Goal: Task Accomplishment & Management: Manage account settings

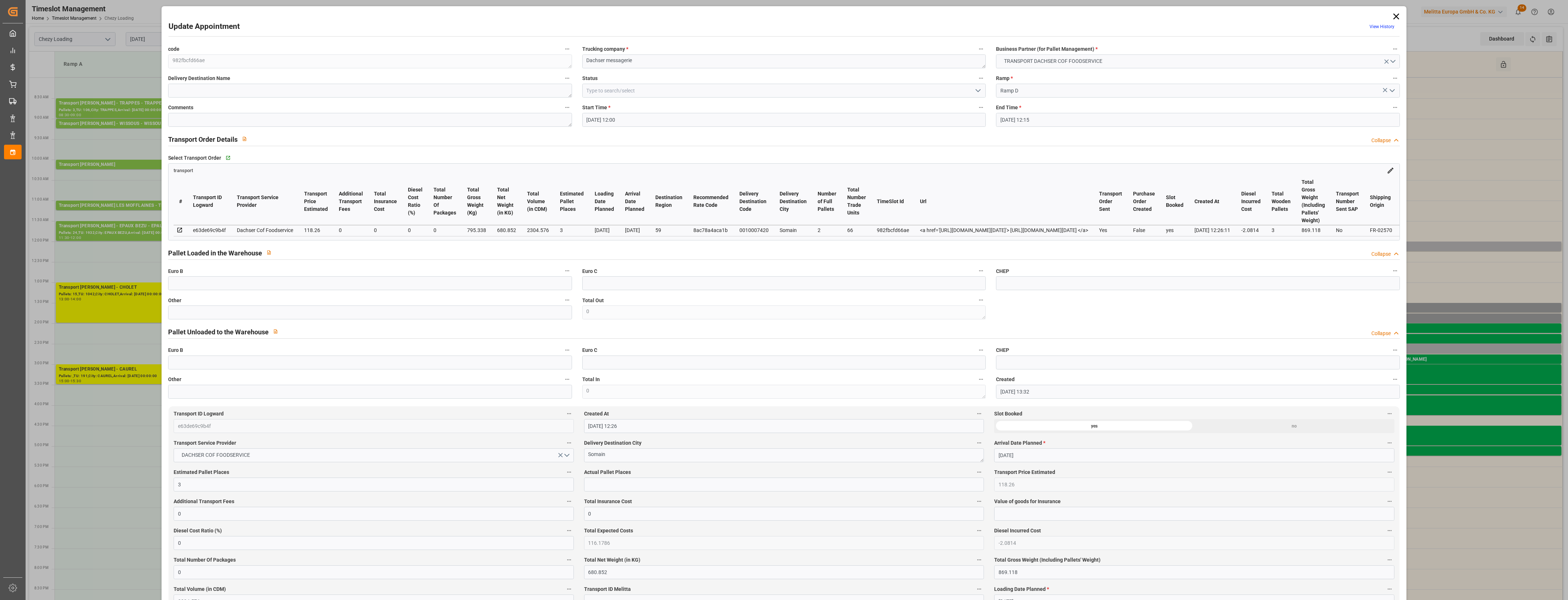
click at [1396, 14] on icon at bounding box center [1396, 16] width 6 height 6
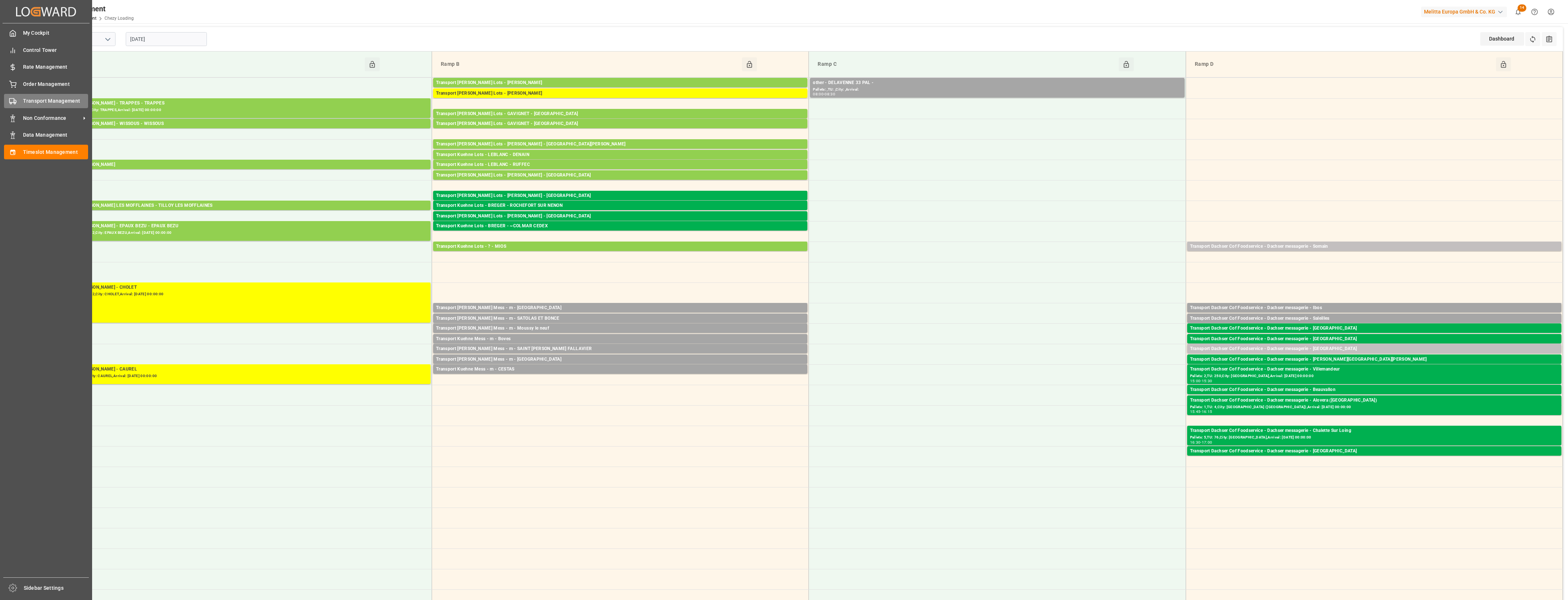
click at [15, 101] on icon at bounding box center [13, 101] width 7 height 7
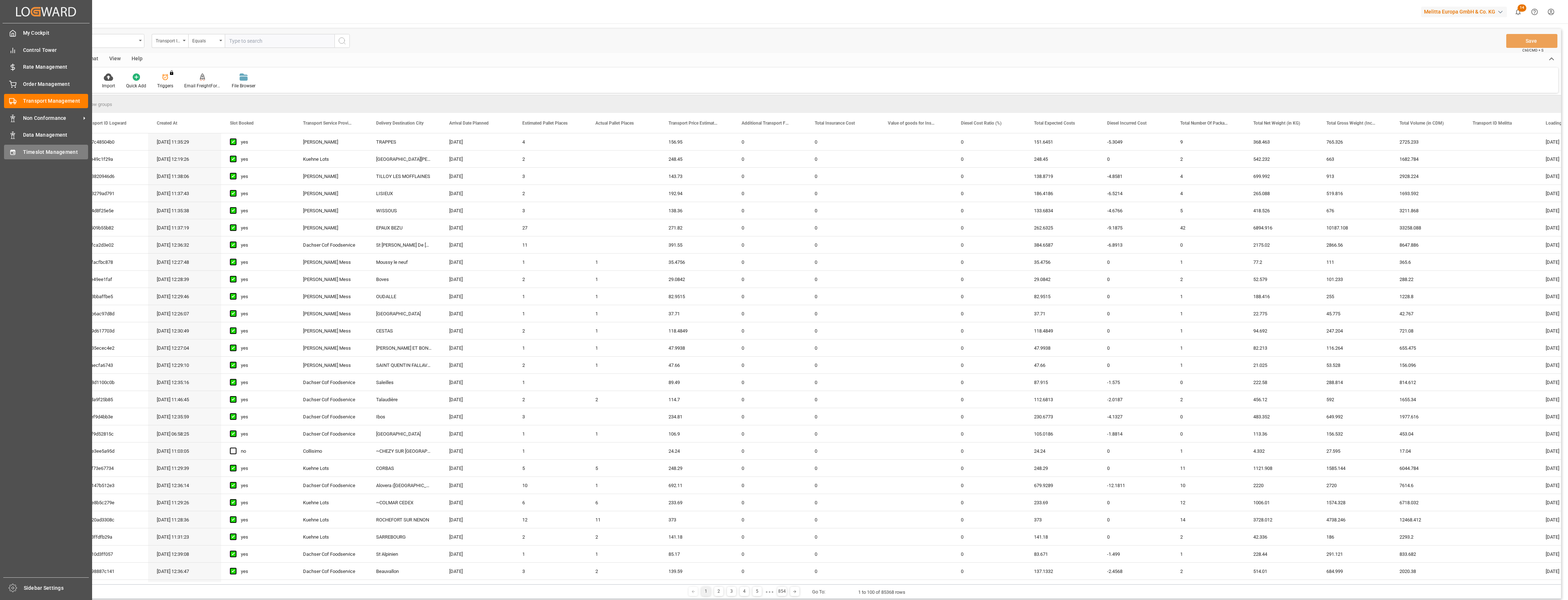
click at [15, 147] on div "Timeslot Management Timeslot Management" at bounding box center [46, 152] width 84 height 14
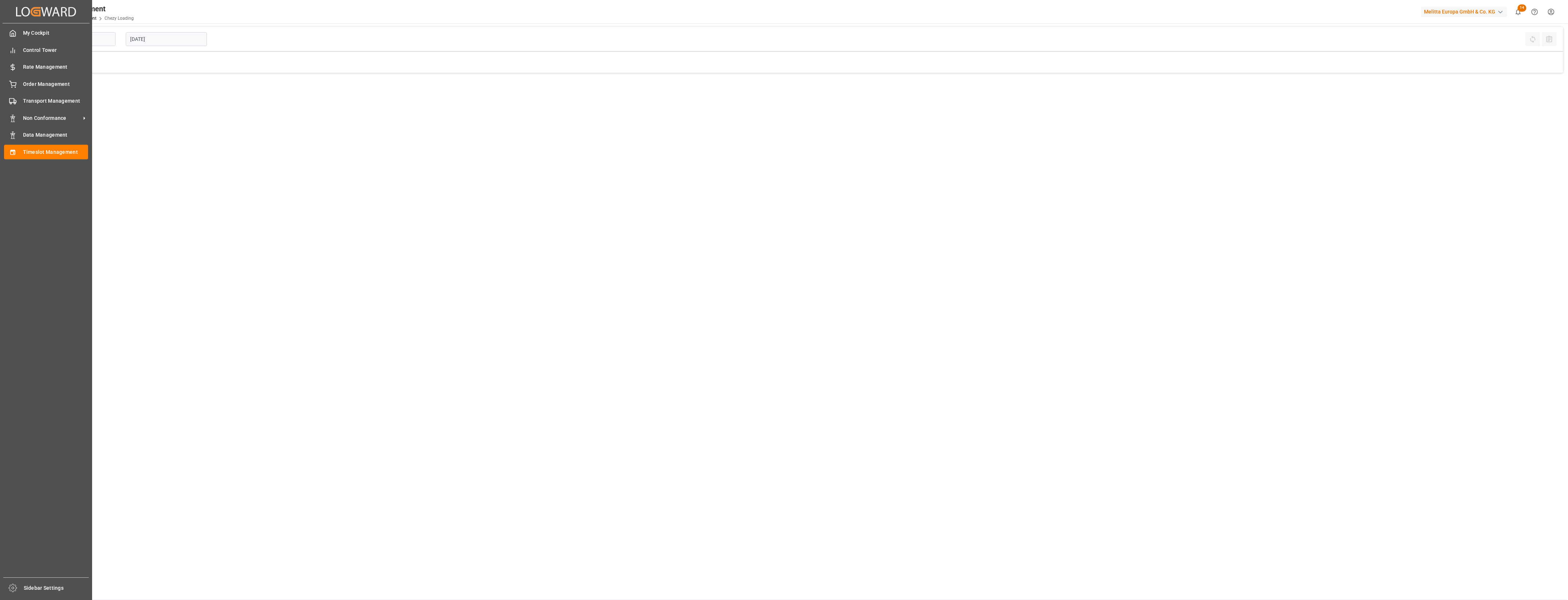
type input "Chezy Loading"
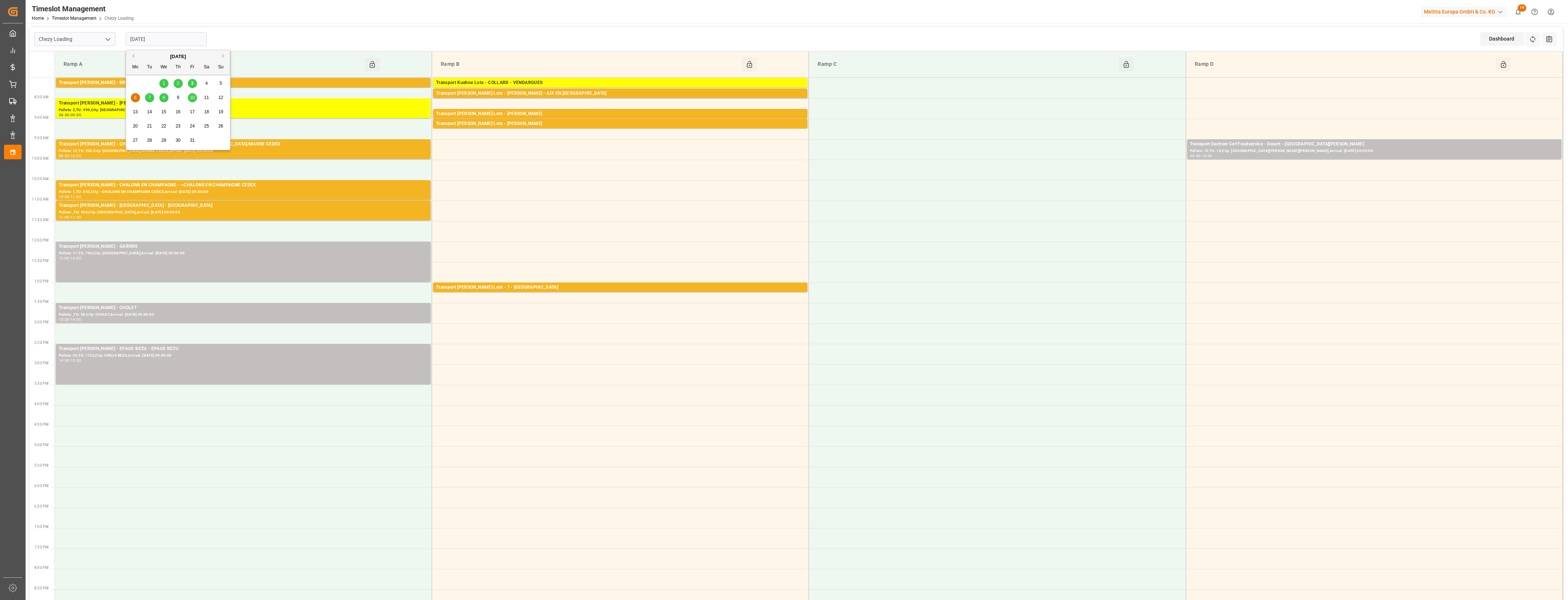
click at [171, 45] on input "[DATE]" at bounding box center [166, 39] width 81 height 14
click at [194, 85] on div "3" at bounding box center [192, 83] width 9 height 9
type input "[DATE]"
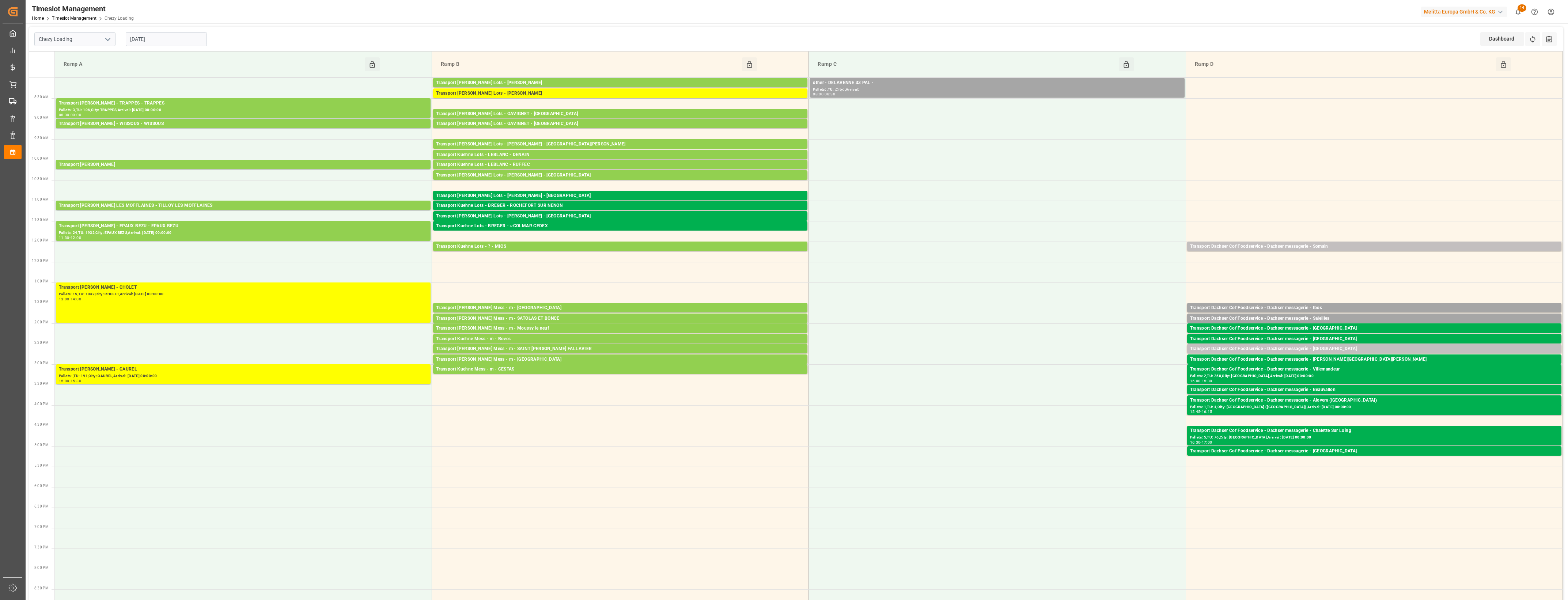
click at [109, 35] on icon "open menu" at bounding box center [107, 39] width 9 height 9
click at [75, 70] on div "Chezy Unloading" at bounding box center [75, 71] width 80 height 17
type input "Chezy Unloading"
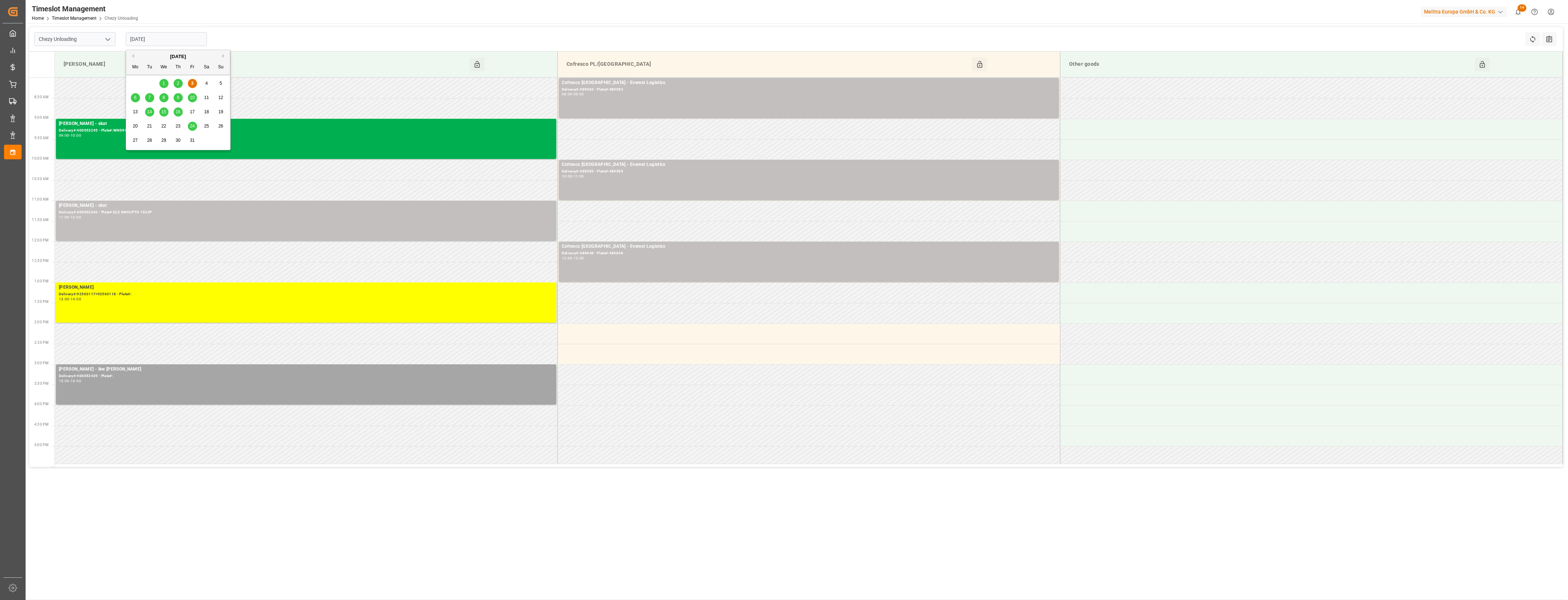
click at [196, 37] on input "[DATE]" at bounding box center [166, 39] width 81 height 14
click at [133, 96] on div "6" at bounding box center [136, 97] width 9 height 9
type input "[DATE]"
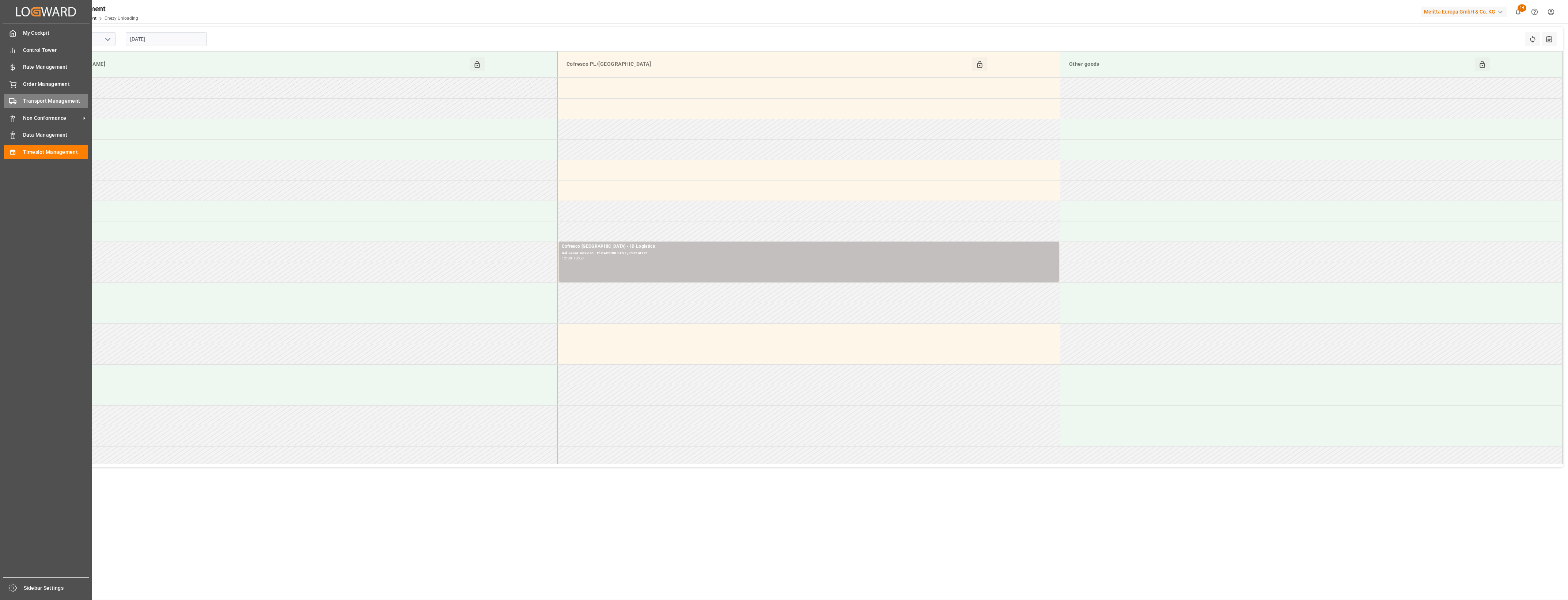
click at [15, 103] on circle at bounding box center [15, 103] width 1 height 1
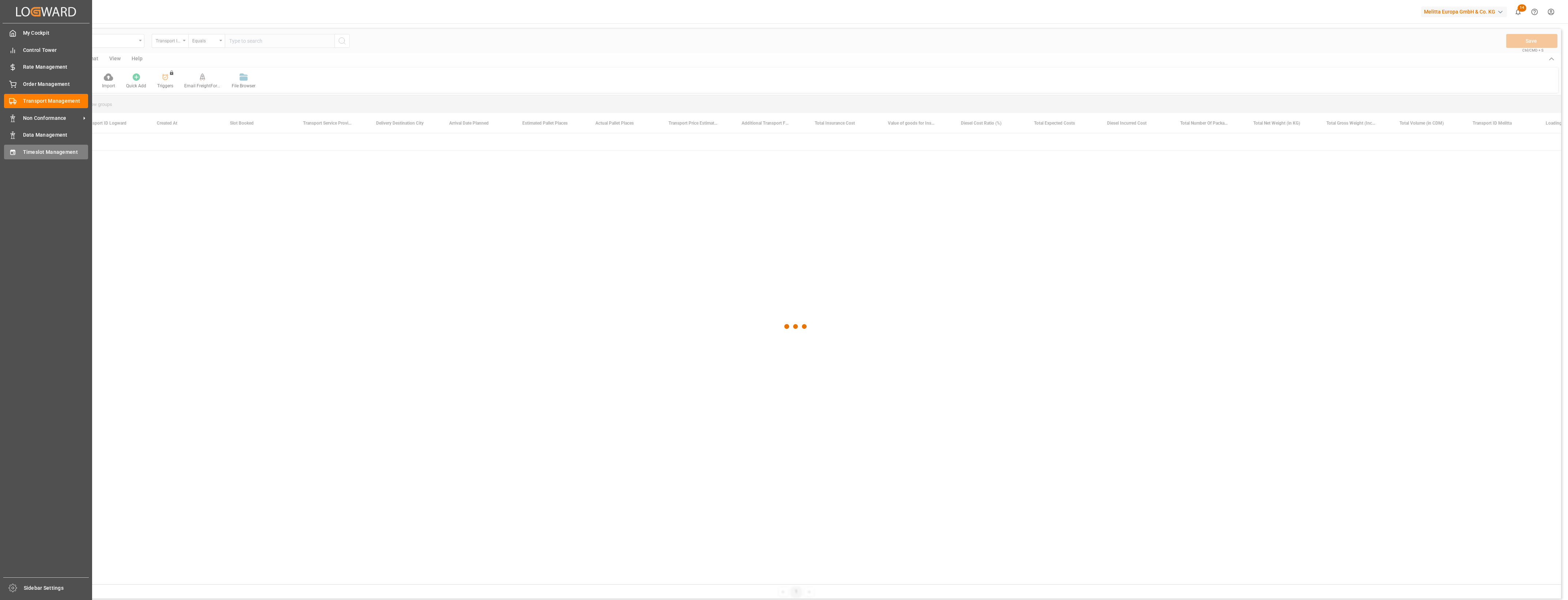
click at [33, 155] on span "Timeslot Management" at bounding box center [55, 152] width 65 height 7
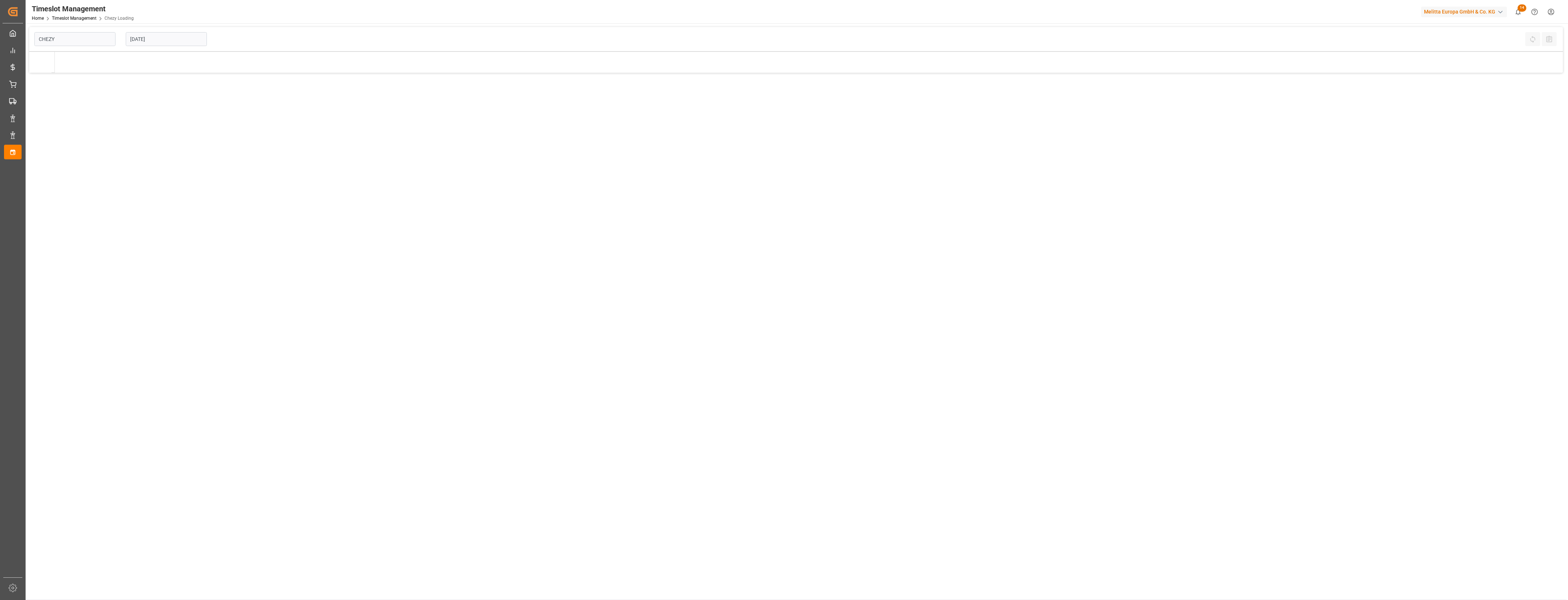
type input "Chezy Loading"
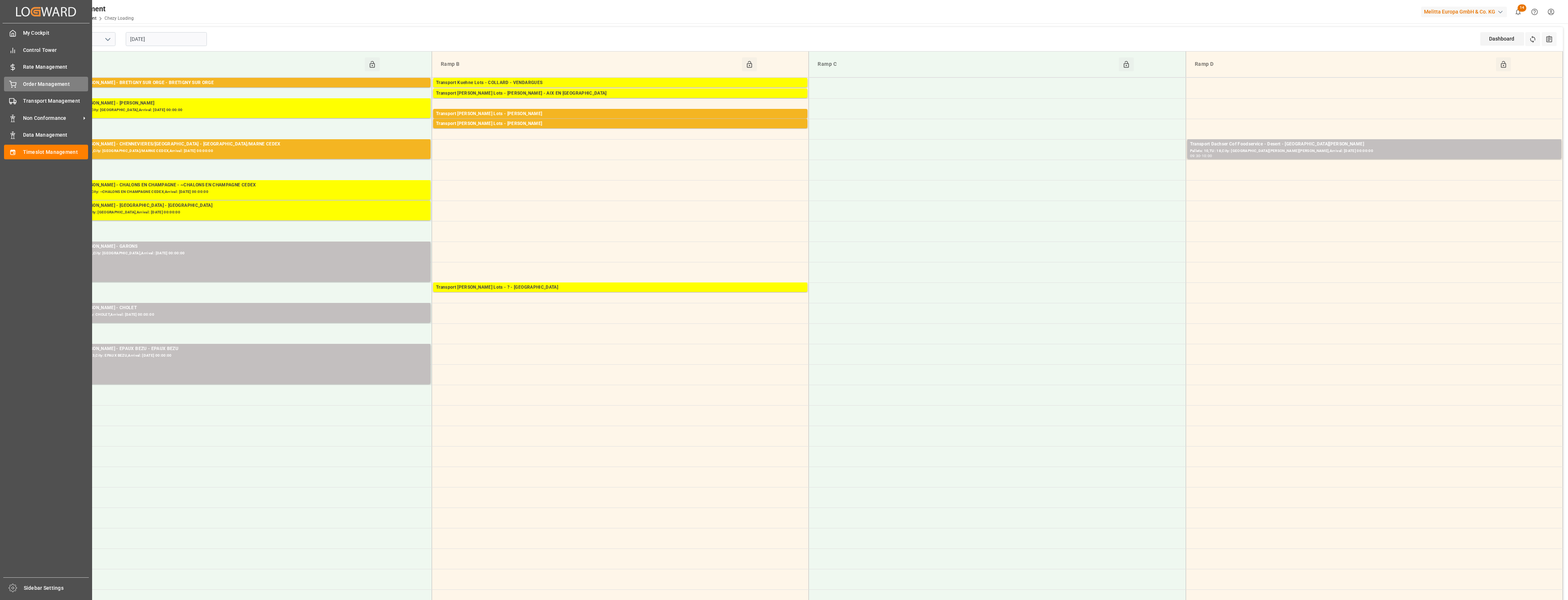
click at [12, 81] on icon at bounding box center [13, 84] width 7 height 7
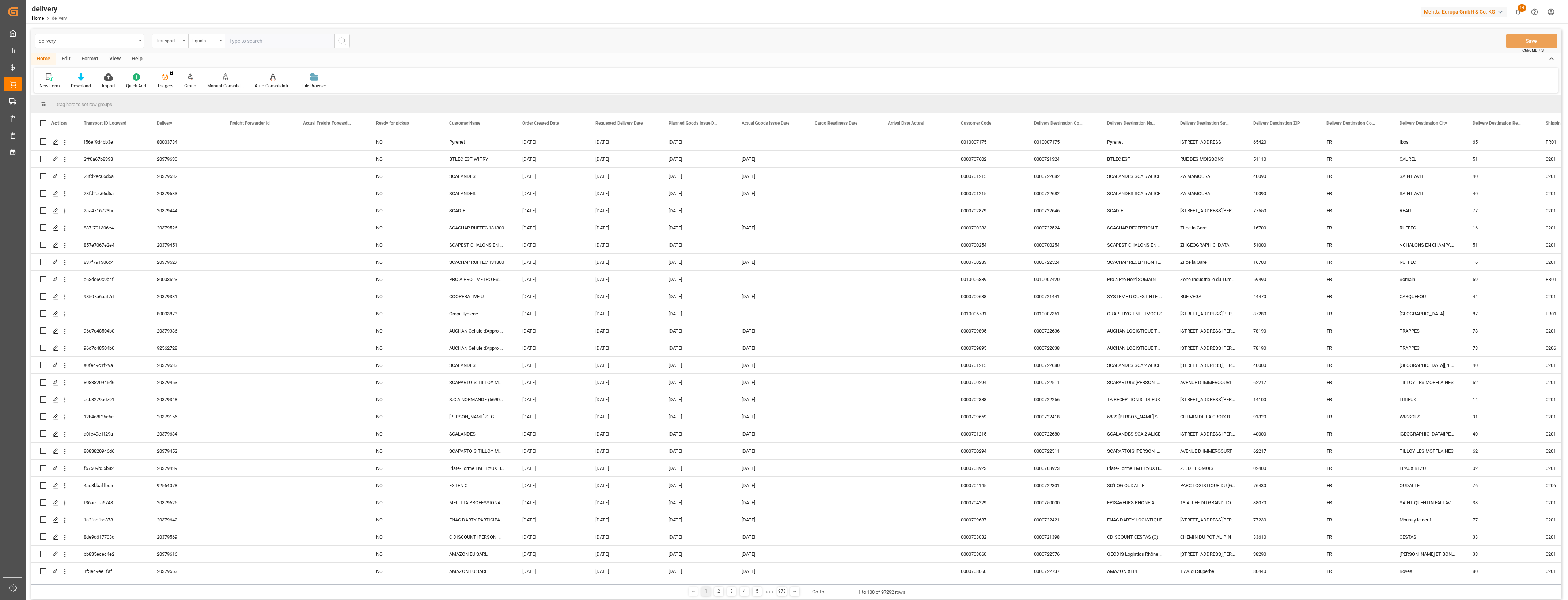
click at [185, 40] on icon "open menu" at bounding box center [184, 41] width 3 height 1
click at [186, 90] on div "Delivery" at bounding box center [206, 89] width 109 height 15
click at [242, 39] on input "text" at bounding box center [280, 41] width 109 height 14
type input "80003568"
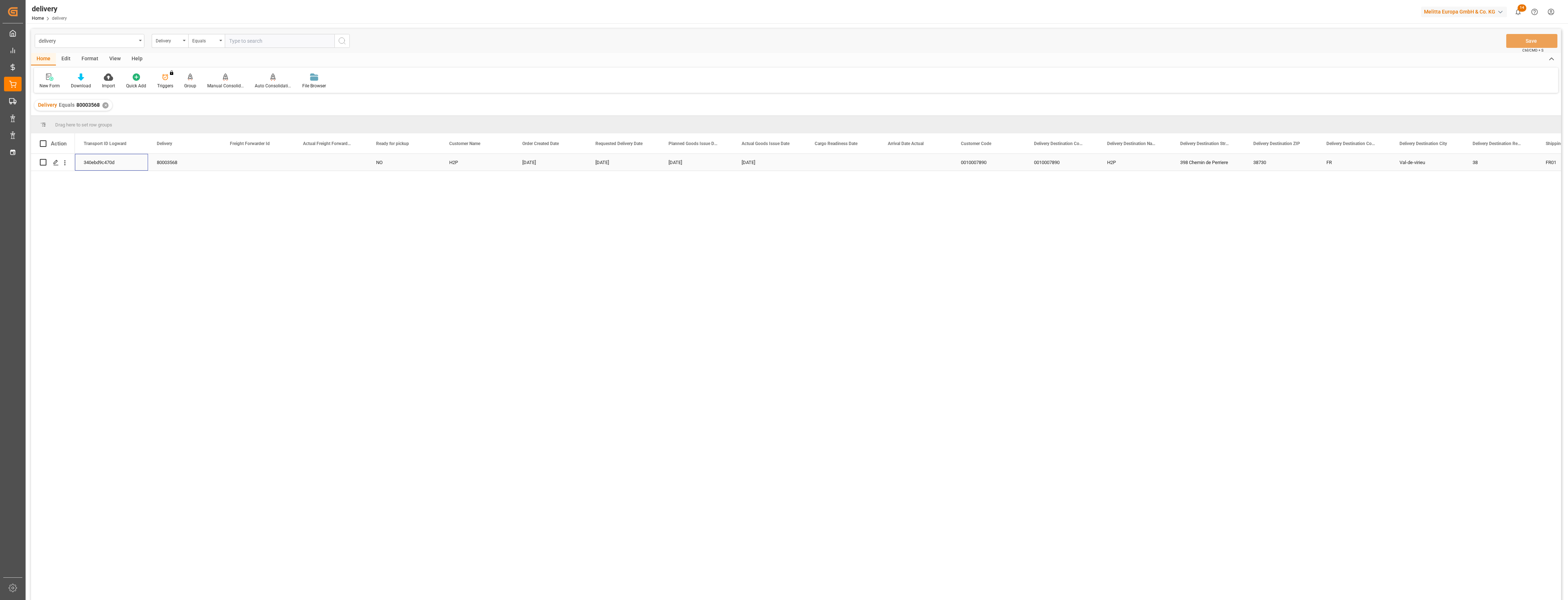
click at [94, 168] on div "340ebd9c470d" at bounding box center [111, 162] width 73 height 17
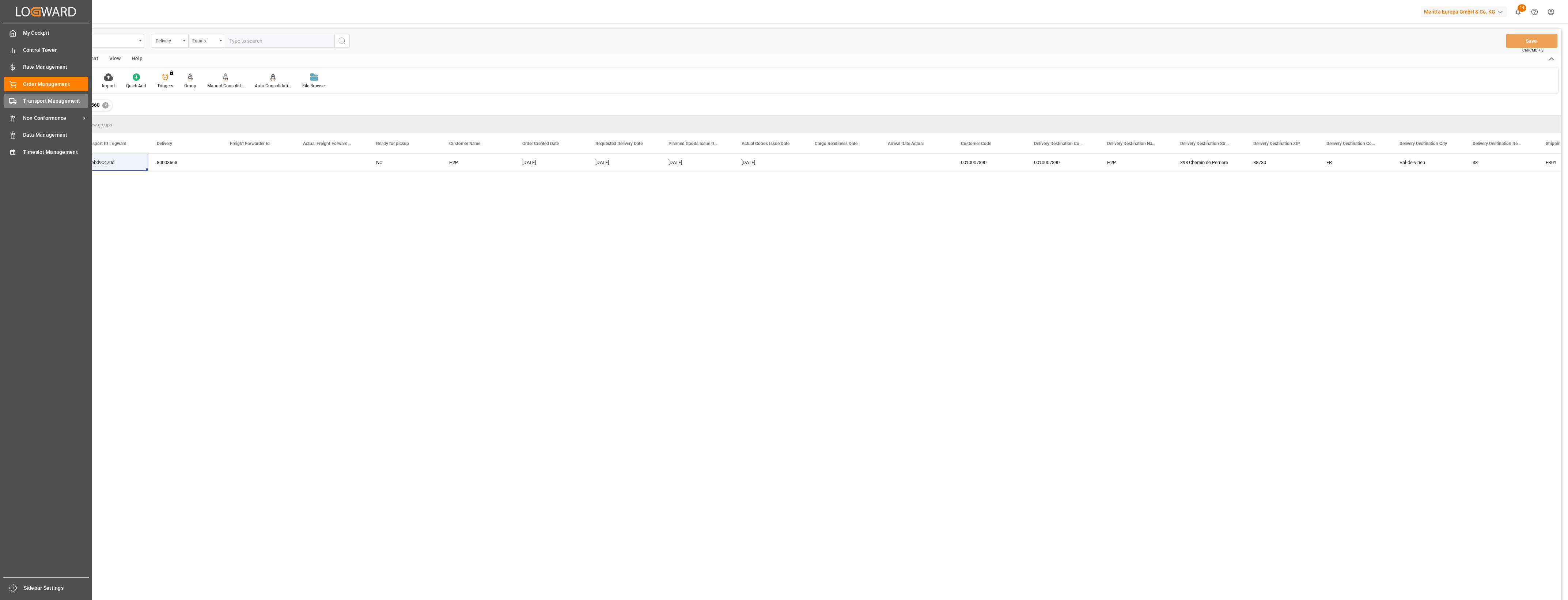
click at [19, 101] on div "Transport Management Transport Management" at bounding box center [46, 101] width 84 height 14
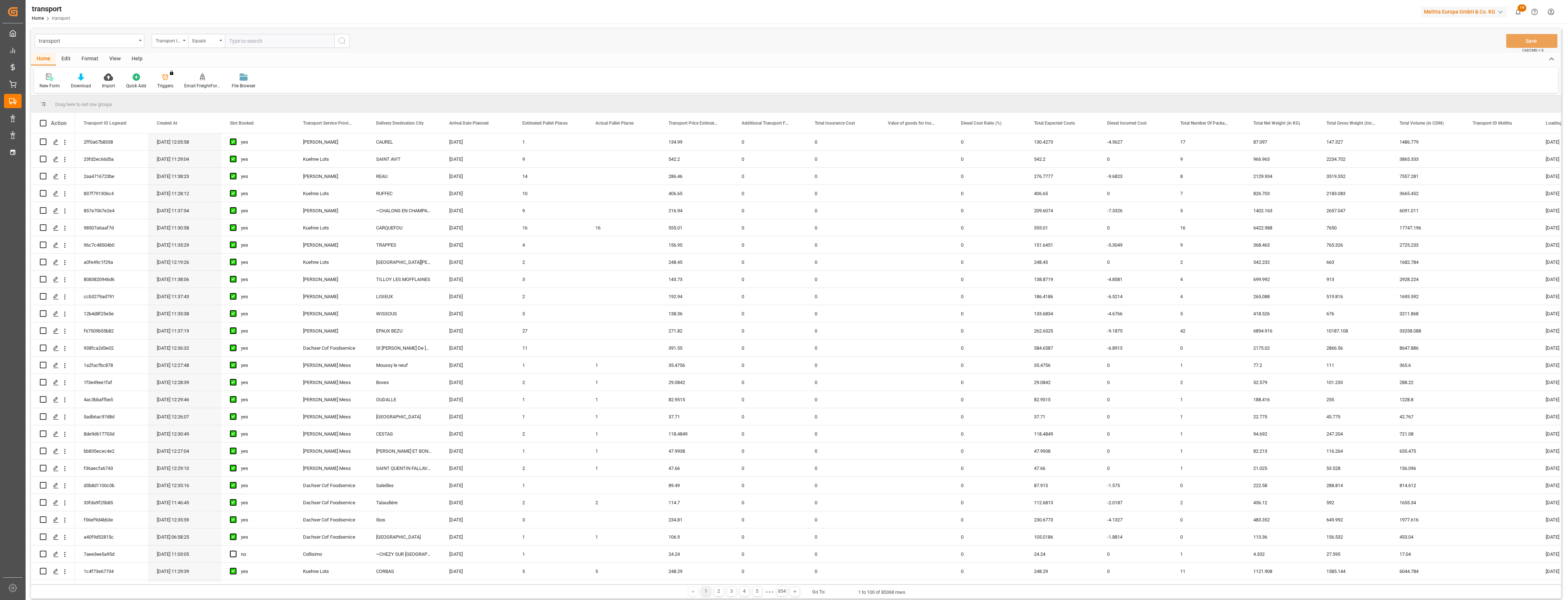
click at [250, 43] on input "text" at bounding box center [280, 41] width 109 height 14
paste input "340ebd9c470d"
type input "340ebd9c470d"
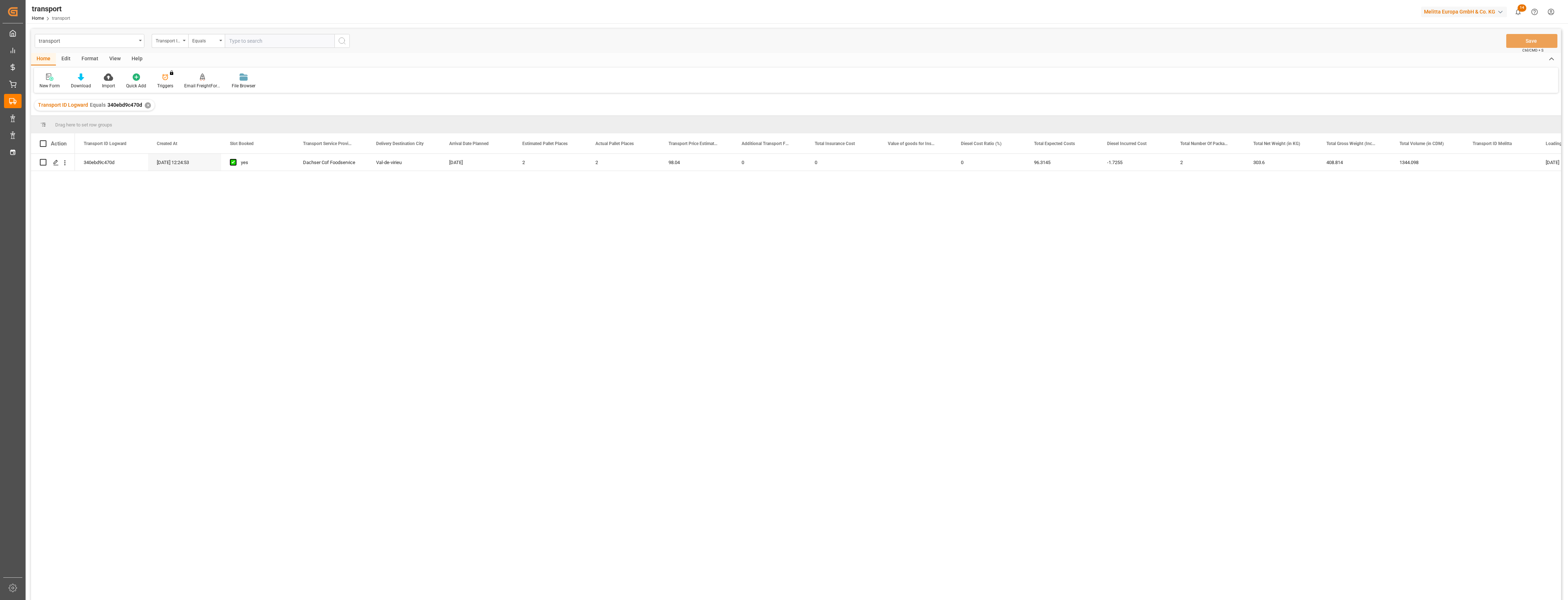
click at [1567, 362] on div at bounding box center [784, 300] width 1568 height 600
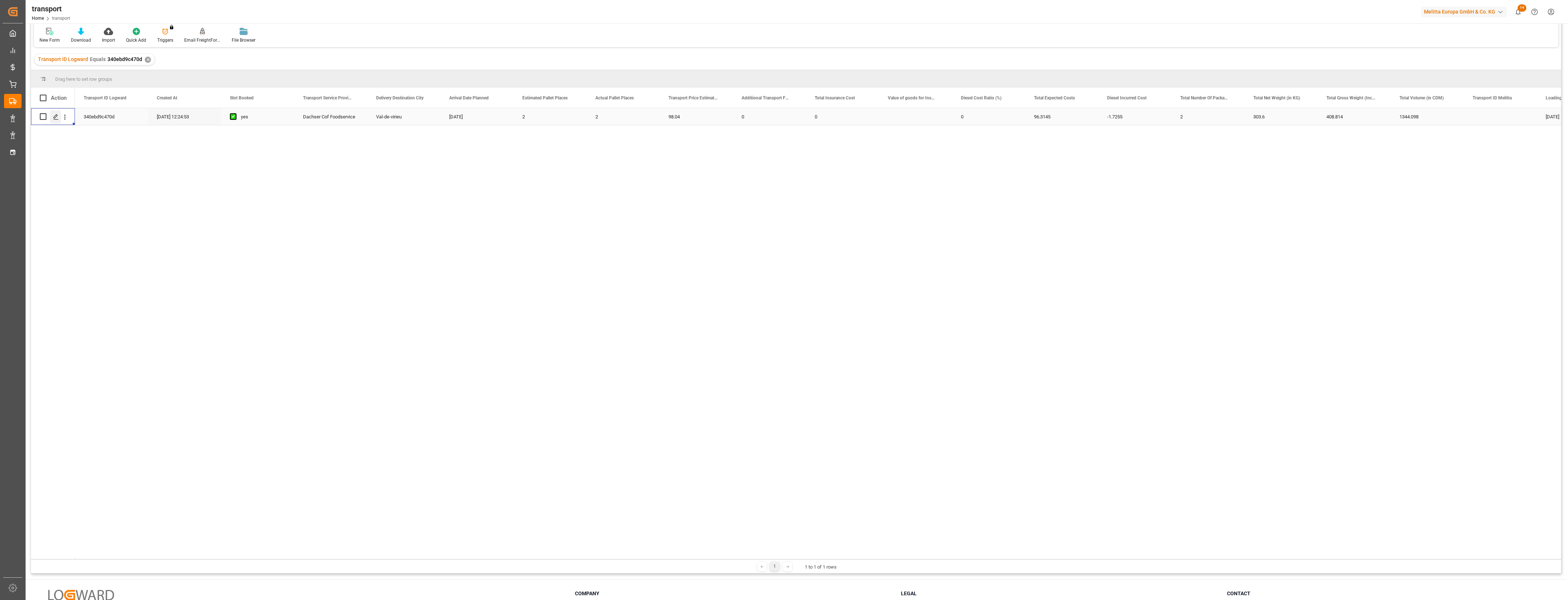
click at [57, 117] on icon "Press SPACE to select this row." at bounding box center [55, 117] width 6 height 6
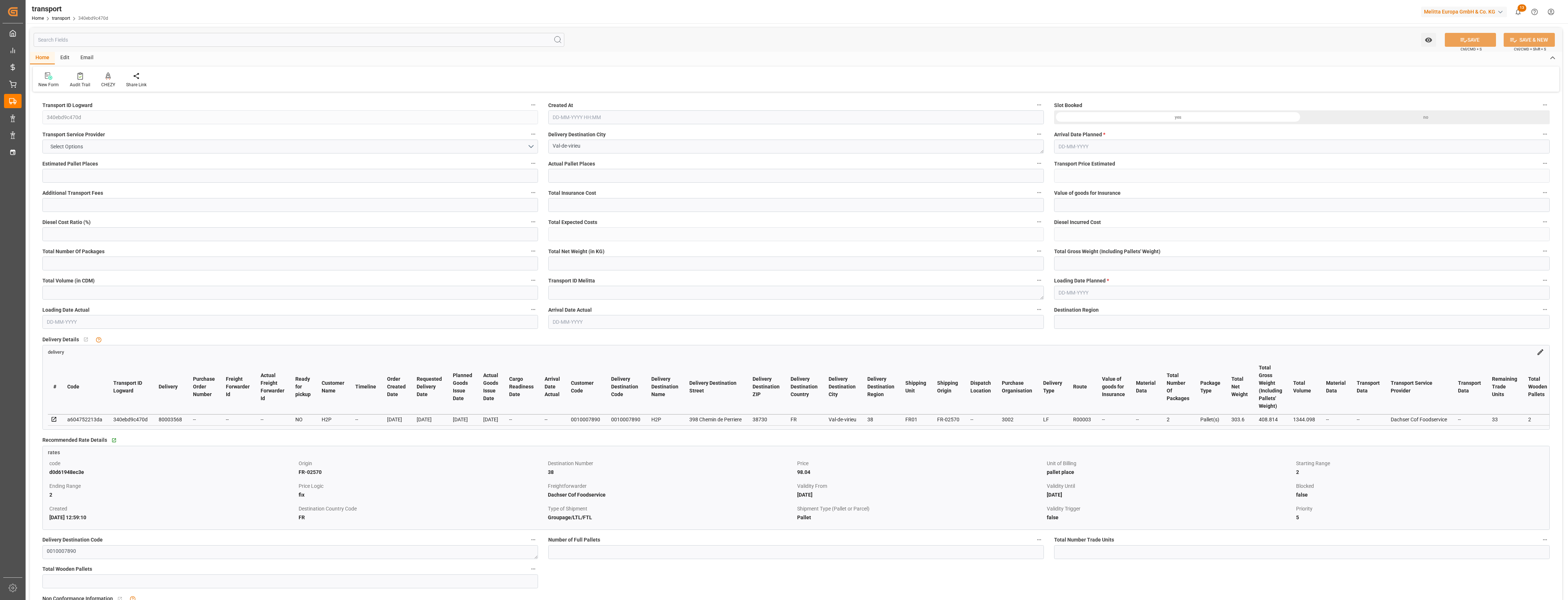
type input "2"
type input "98.04"
type input "0"
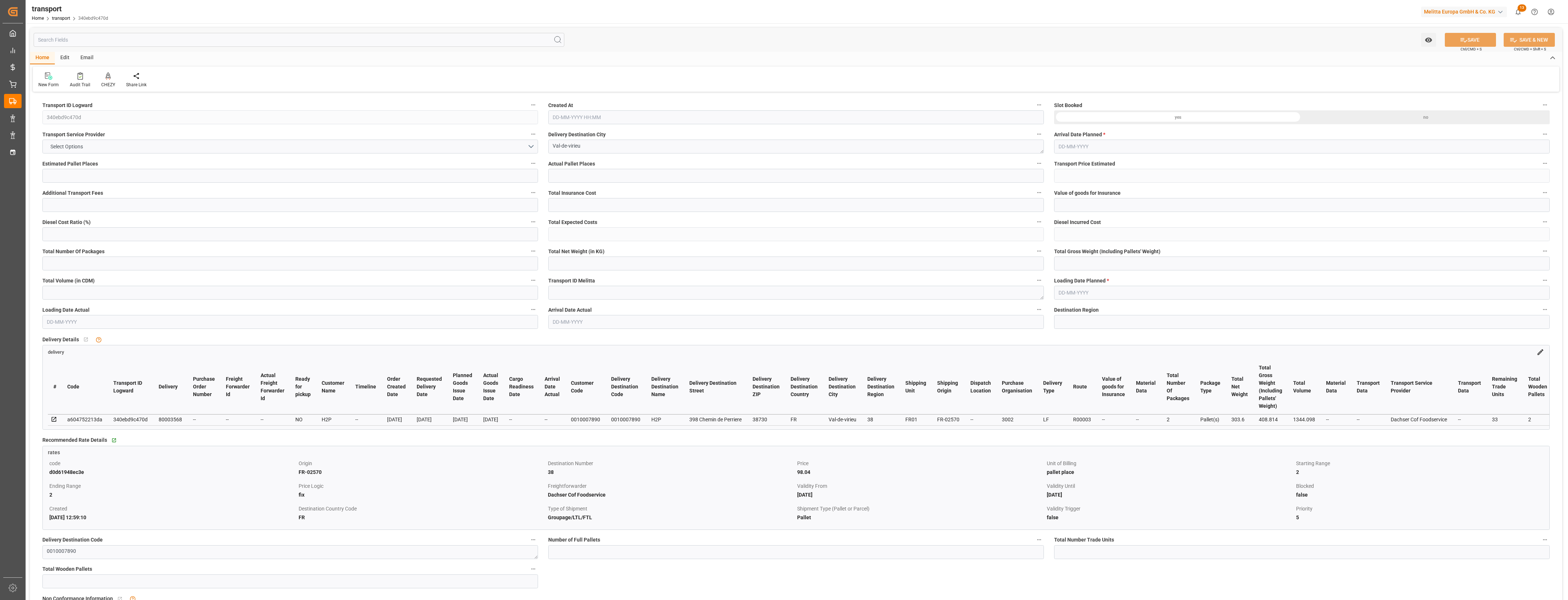
type input "0"
type input "96.3145"
type input "-1.7255"
type input "2"
type input "303.6"
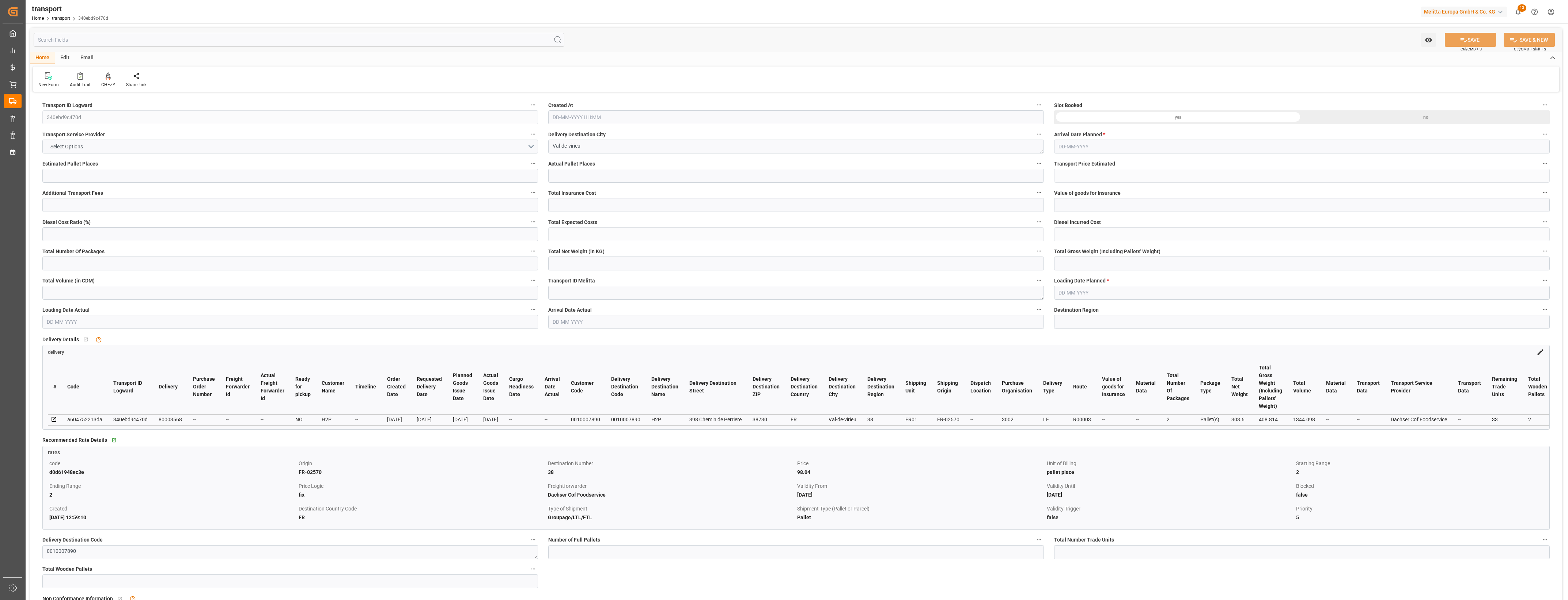
type input "408.814"
type input "1344.098"
type input "38"
type input "1"
type input "33"
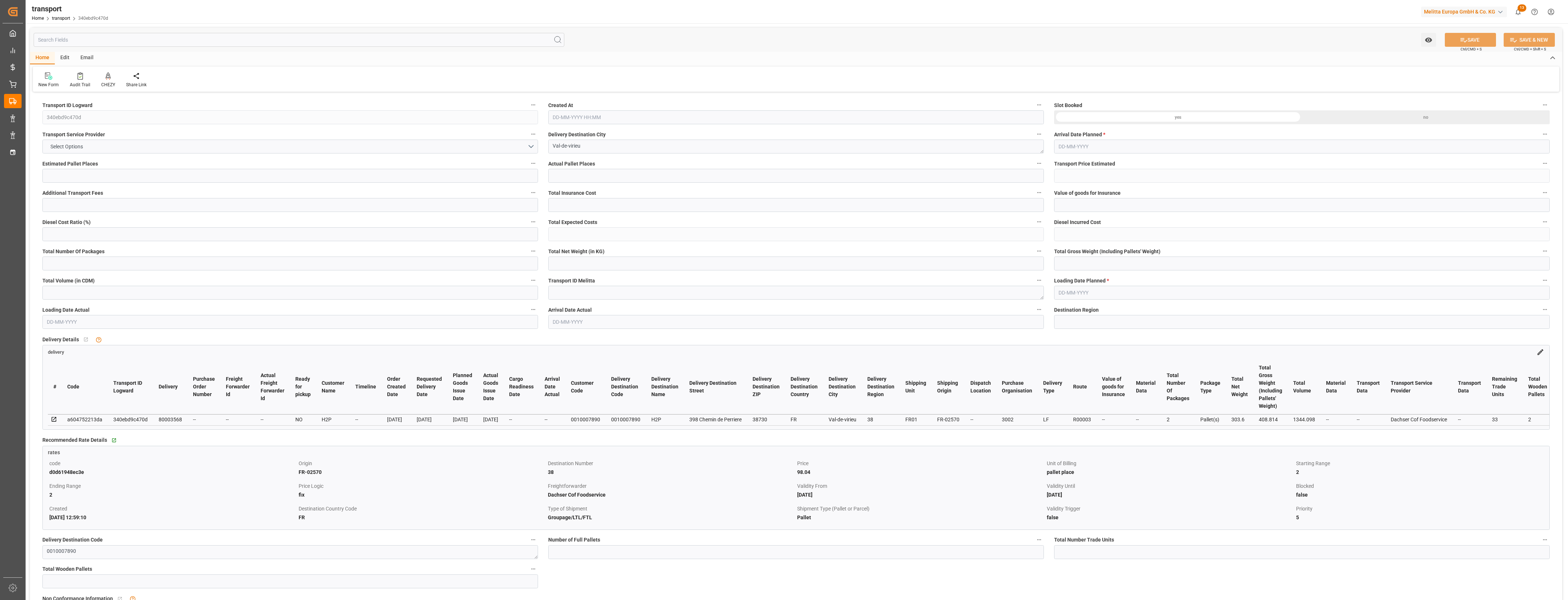
type input "2"
type input "101"
type input "359.924"
type input "0"
type input "4710.8598"
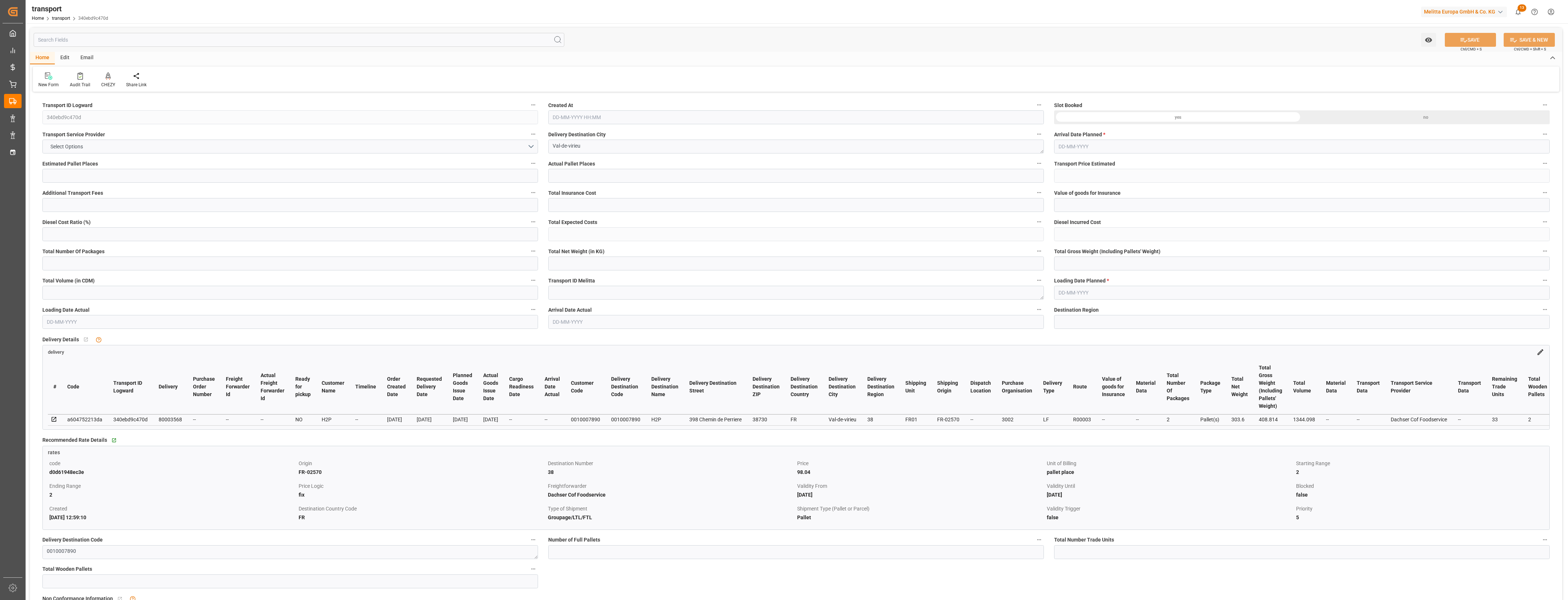
type input "0"
type input "21"
type input "35"
type input "01-10-2025 12:24"
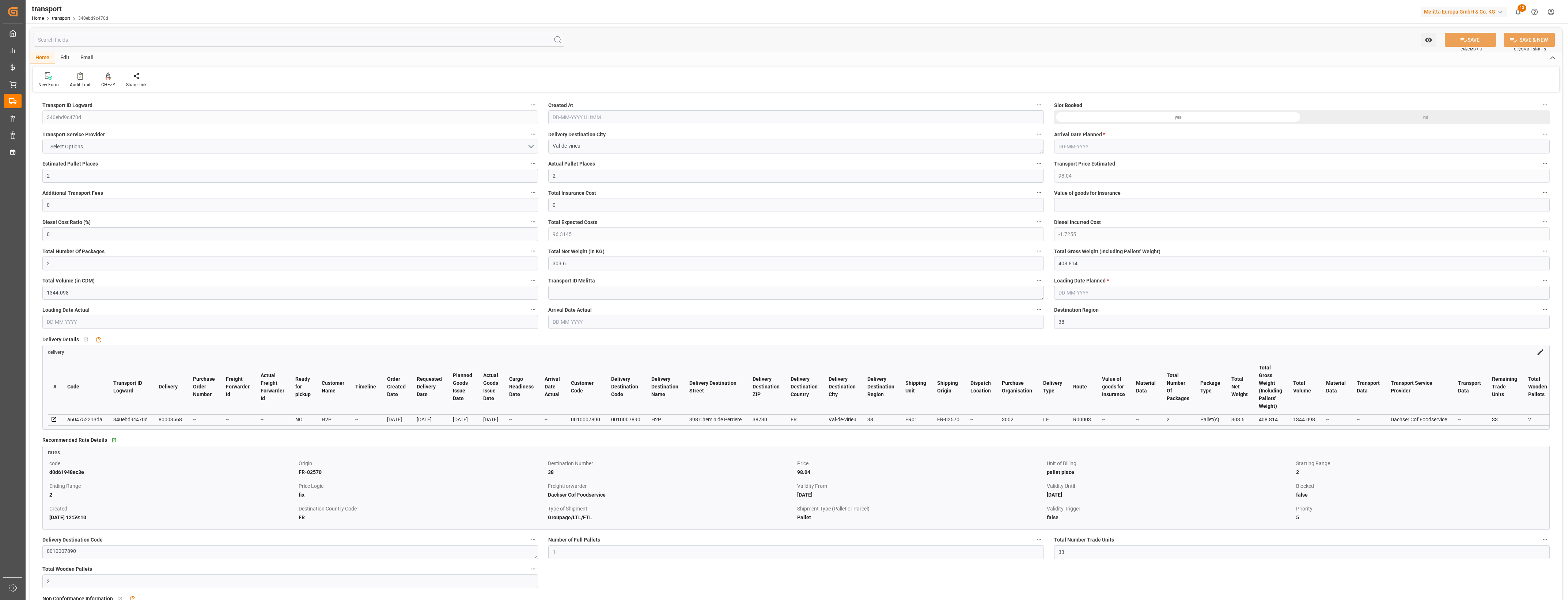
type input "[DATE]"
drag, startPoint x: 591, startPoint y: 143, endPoint x: 534, endPoint y: 145, distance: 57.0
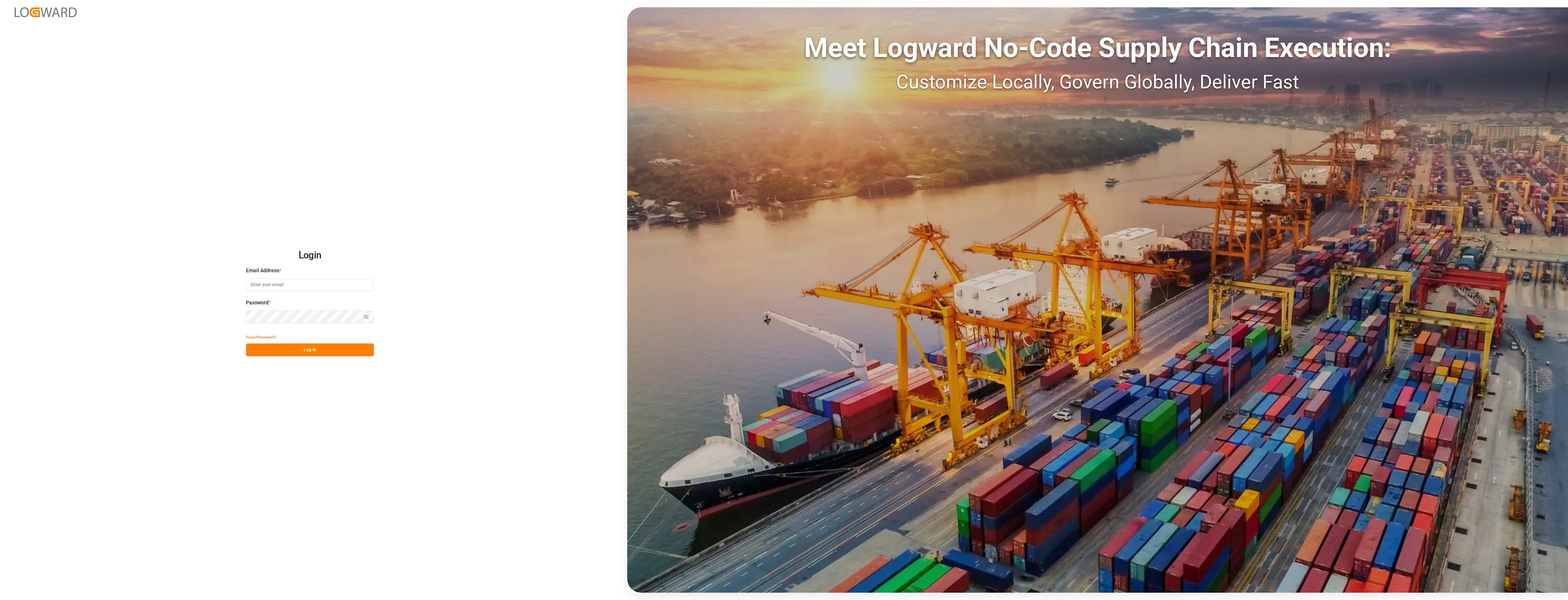
type input "cyril.leroy@melitta.fr"
click at [310, 351] on button "Log In" at bounding box center [310, 350] width 128 height 13
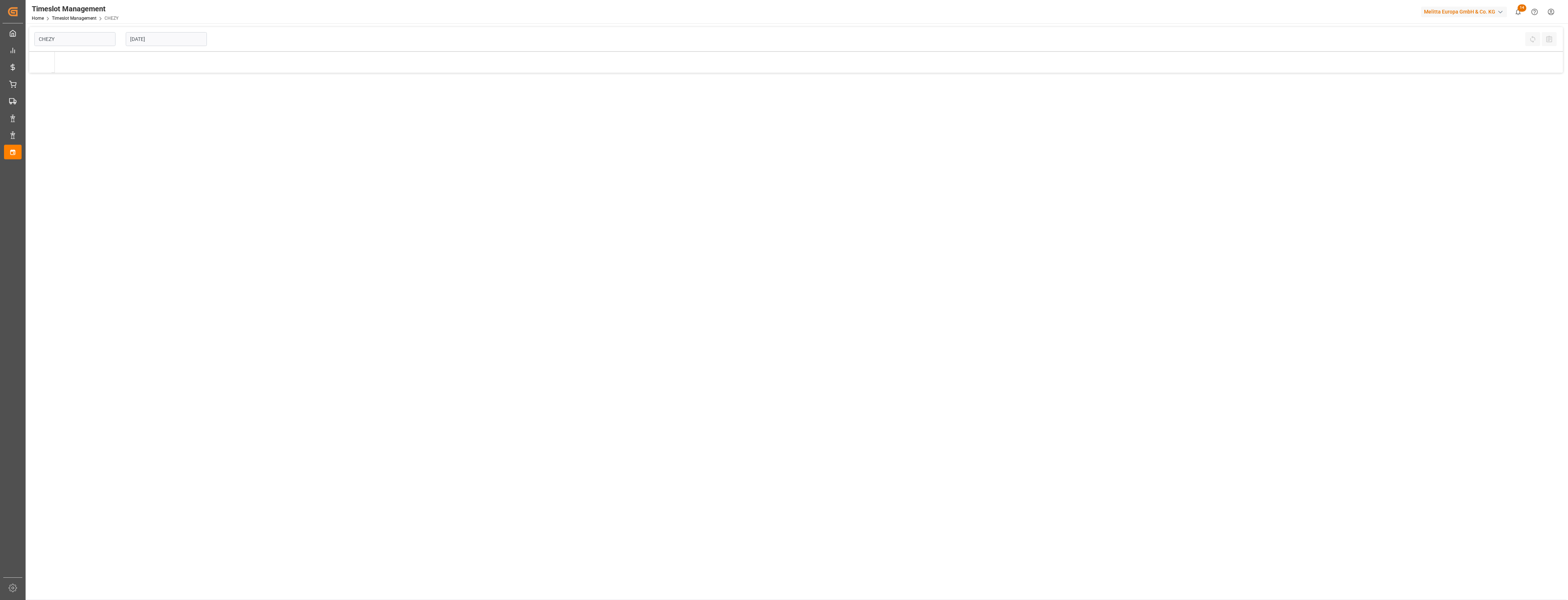
type input "Chezy Loading"
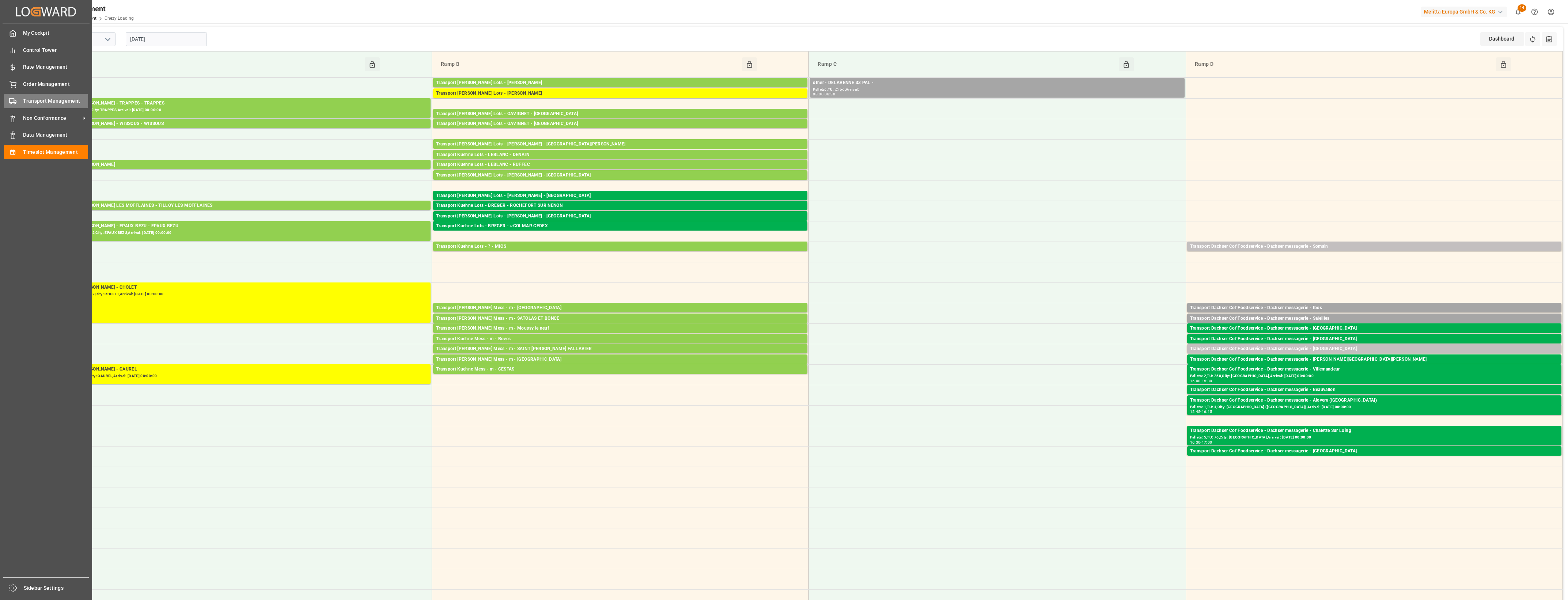
click at [11, 105] on icon at bounding box center [13, 101] width 7 height 7
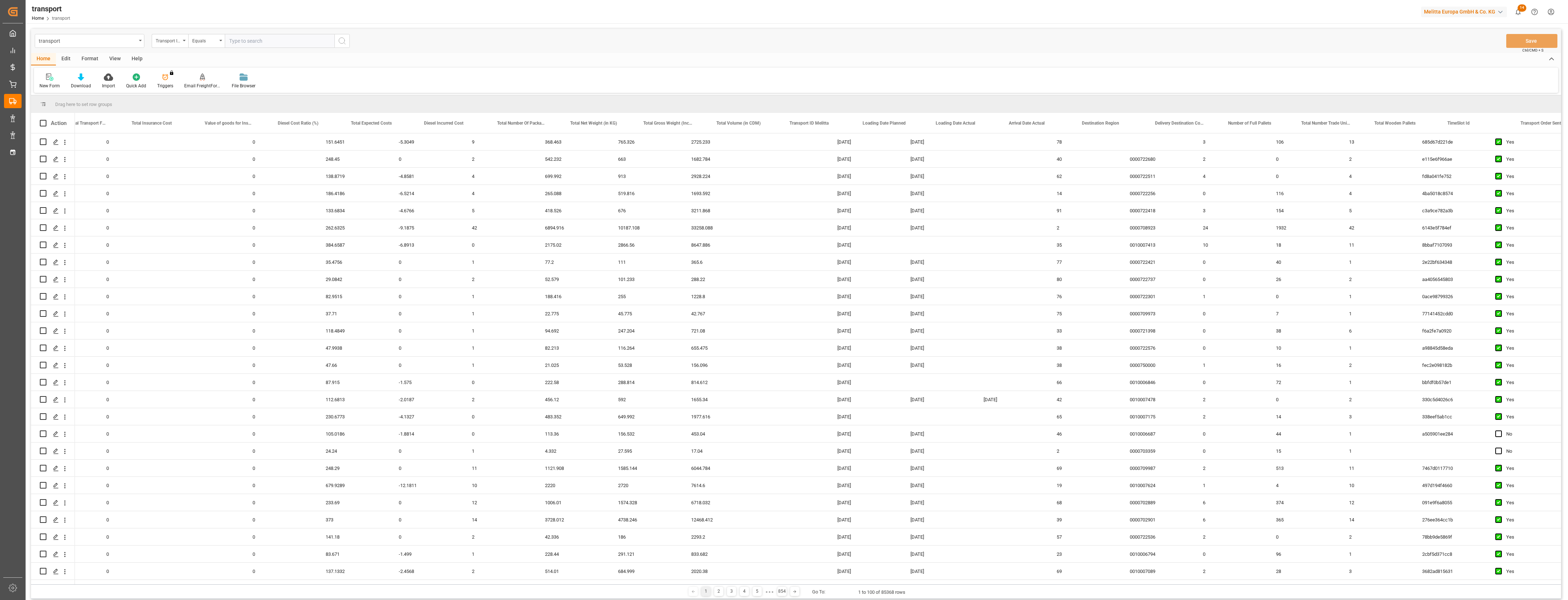
scroll to position [0, 719]
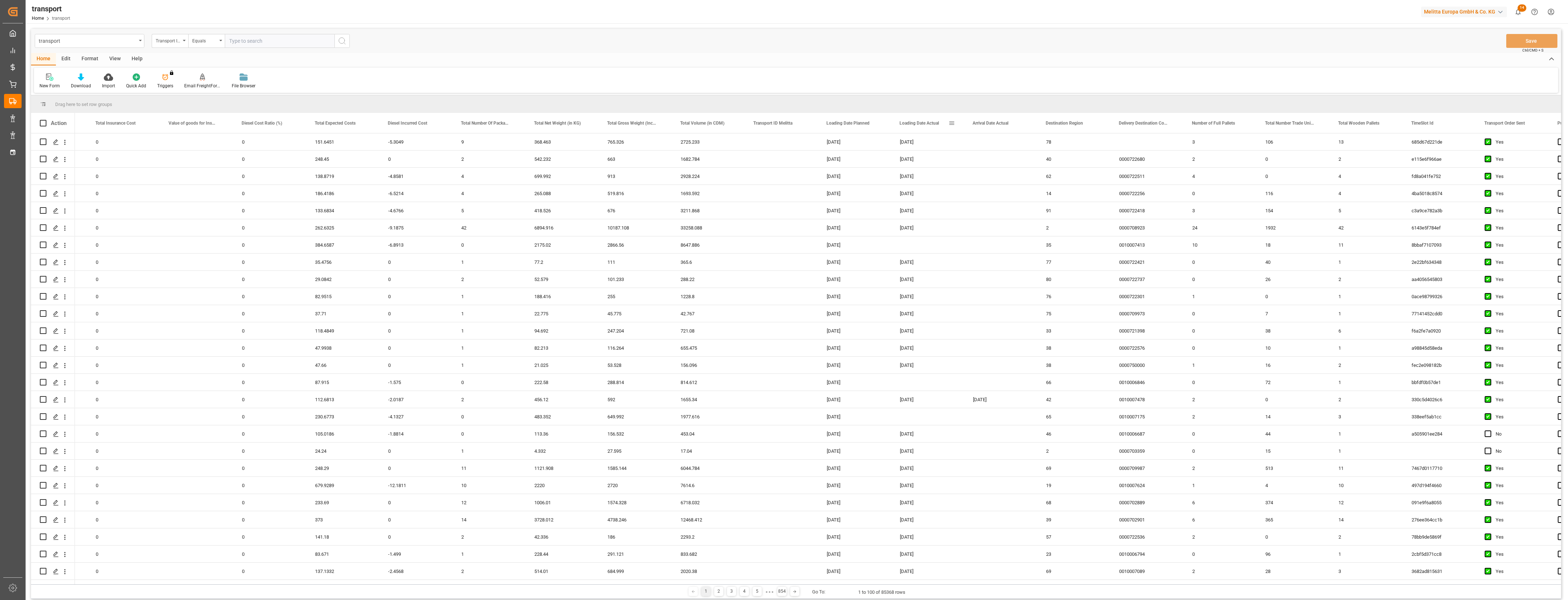
click at [952, 123] on span at bounding box center [952, 123] width 7 height 7
click at [997, 124] on span "filter" at bounding box center [995, 124] width 7 height 7
click at [1017, 162] on input "date" at bounding box center [985, 163] width 71 height 15
type input "2025-10-02"
click at [993, 185] on button "Apply" at bounding box center [995, 185] width 13 height 7
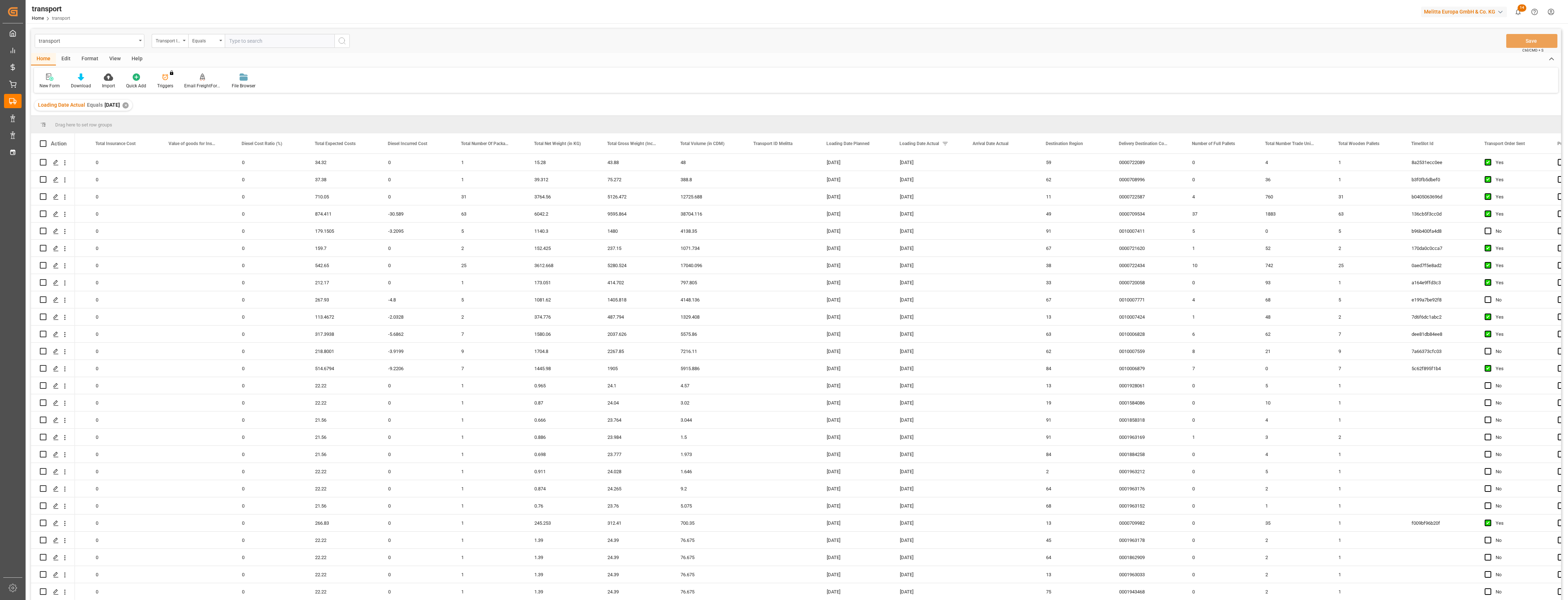
click at [1568, 318] on html "Created by potrace 1.15, written by Peter Selinger 2001-2017 Created by potrace…" at bounding box center [784, 300] width 1568 height 600
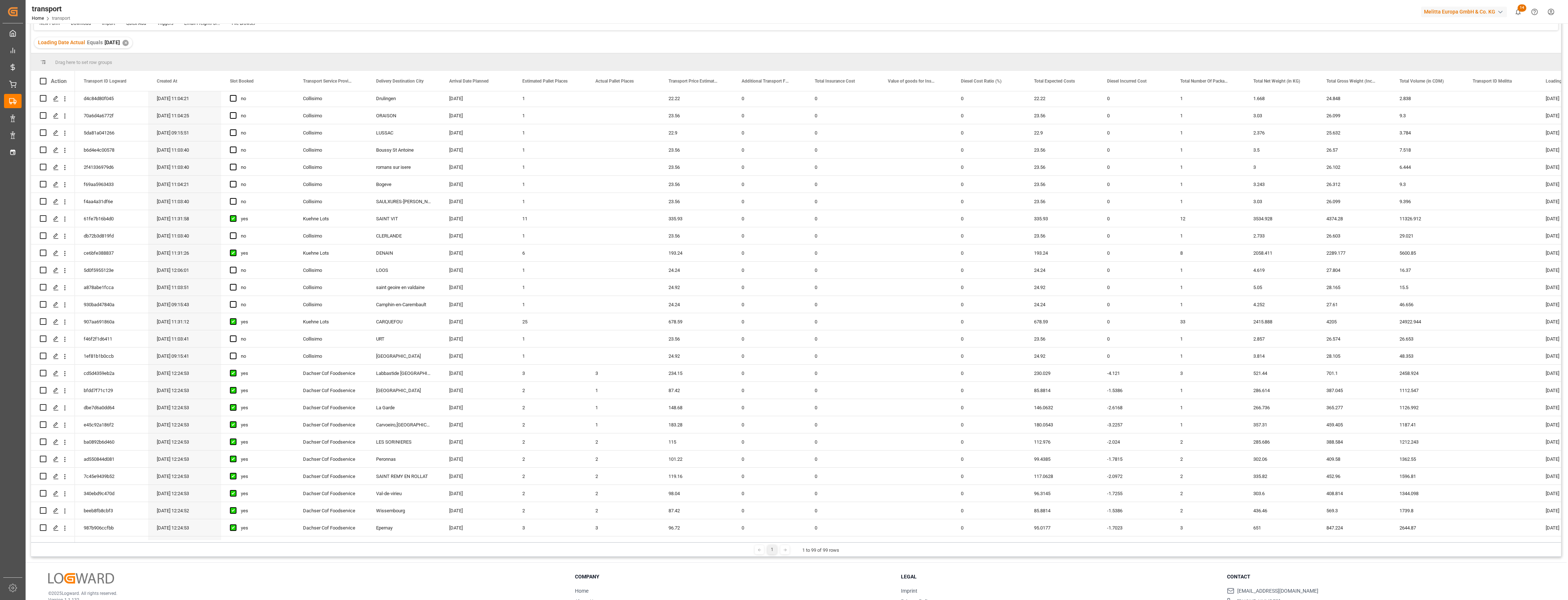
scroll to position [1253, 0]
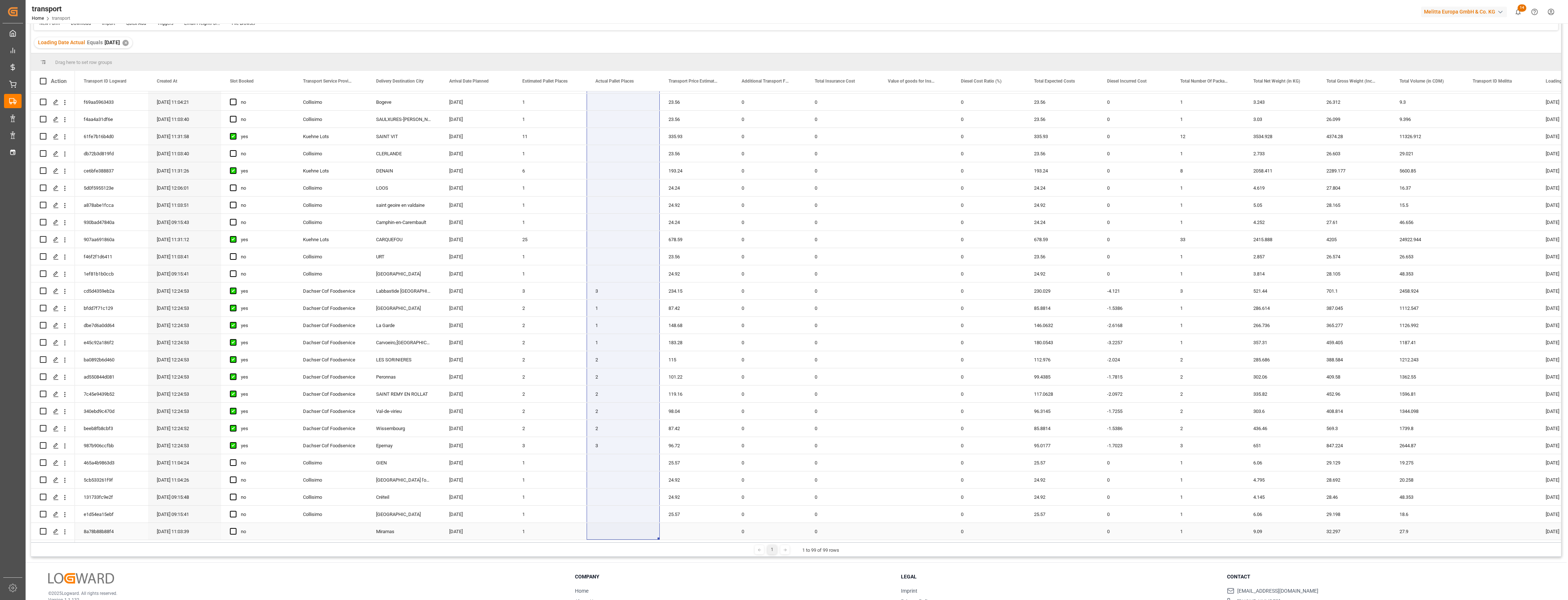
drag, startPoint x: 613, startPoint y: 99, endPoint x: 605, endPoint y: 532, distance: 433.1
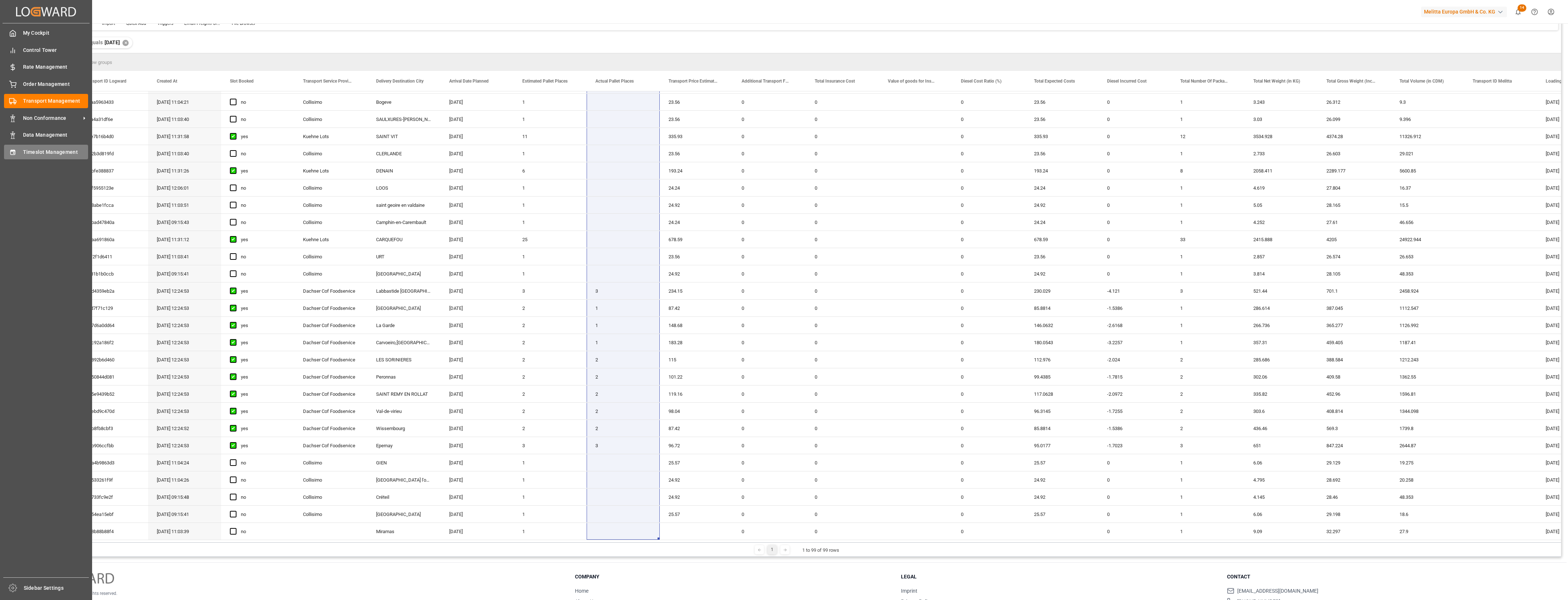
click at [35, 150] on span "Timeslot Management" at bounding box center [55, 152] width 65 height 7
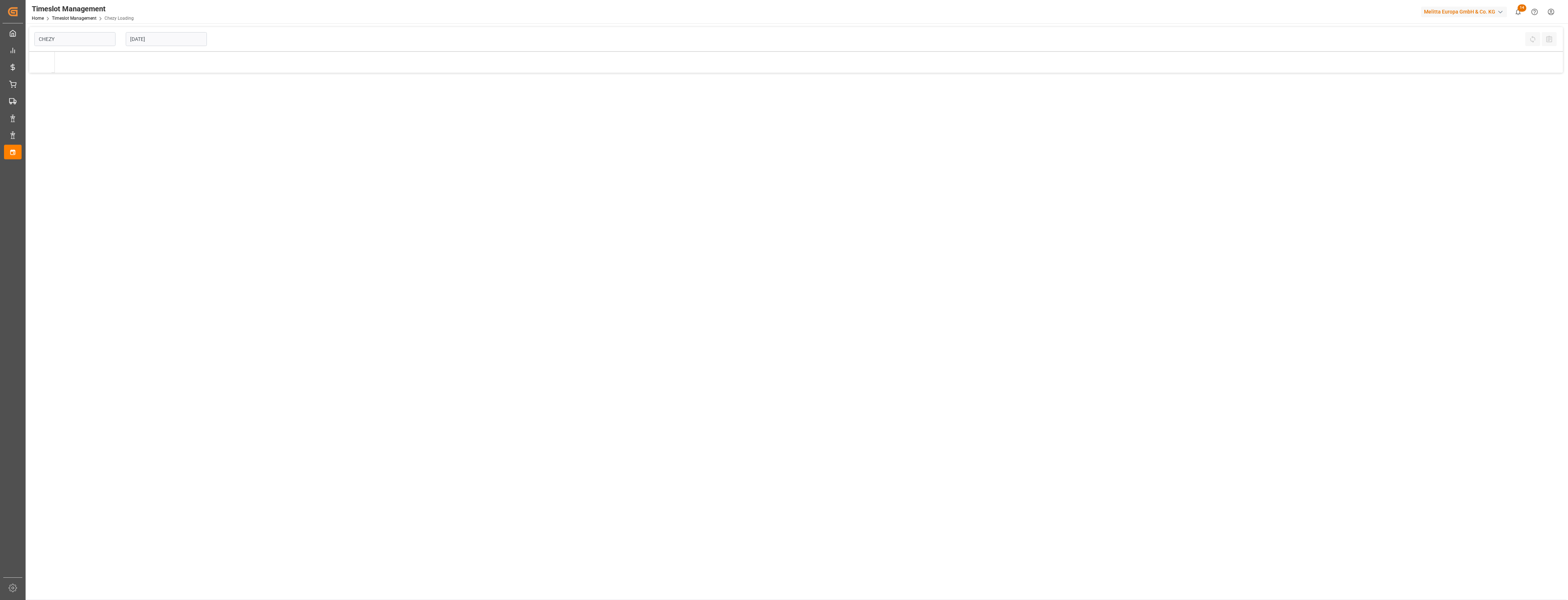
type input "Chezy Loading"
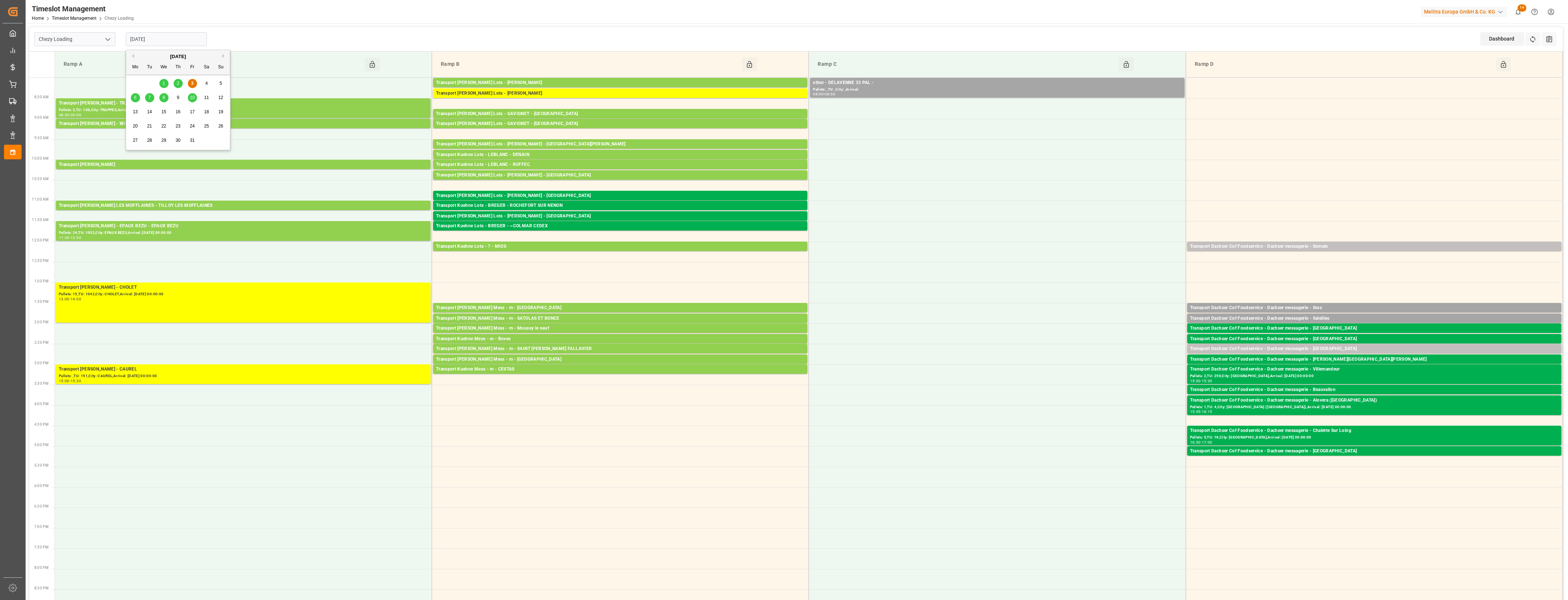
click at [171, 45] on input "[DATE]" at bounding box center [166, 39] width 81 height 14
click at [138, 97] on div "6" at bounding box center [136, 97] width 9 height 9
type input "[DATE]"
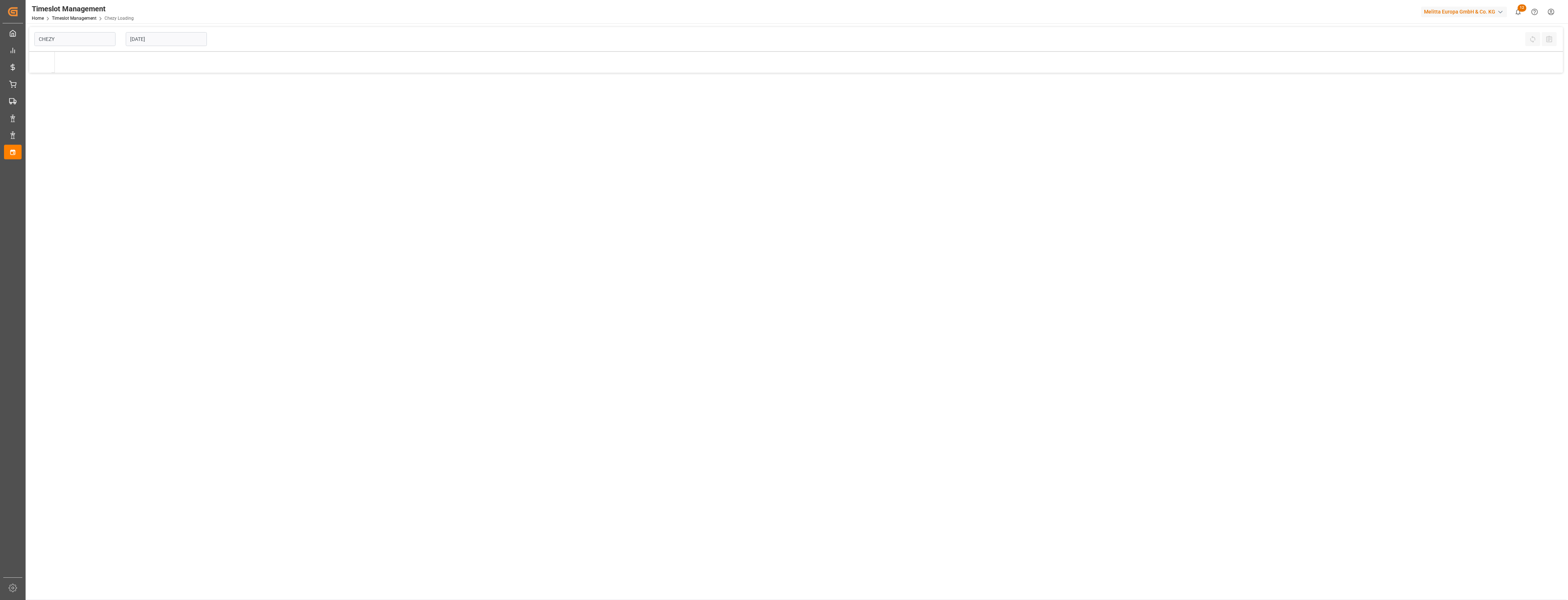
type input "Chezy Loading"
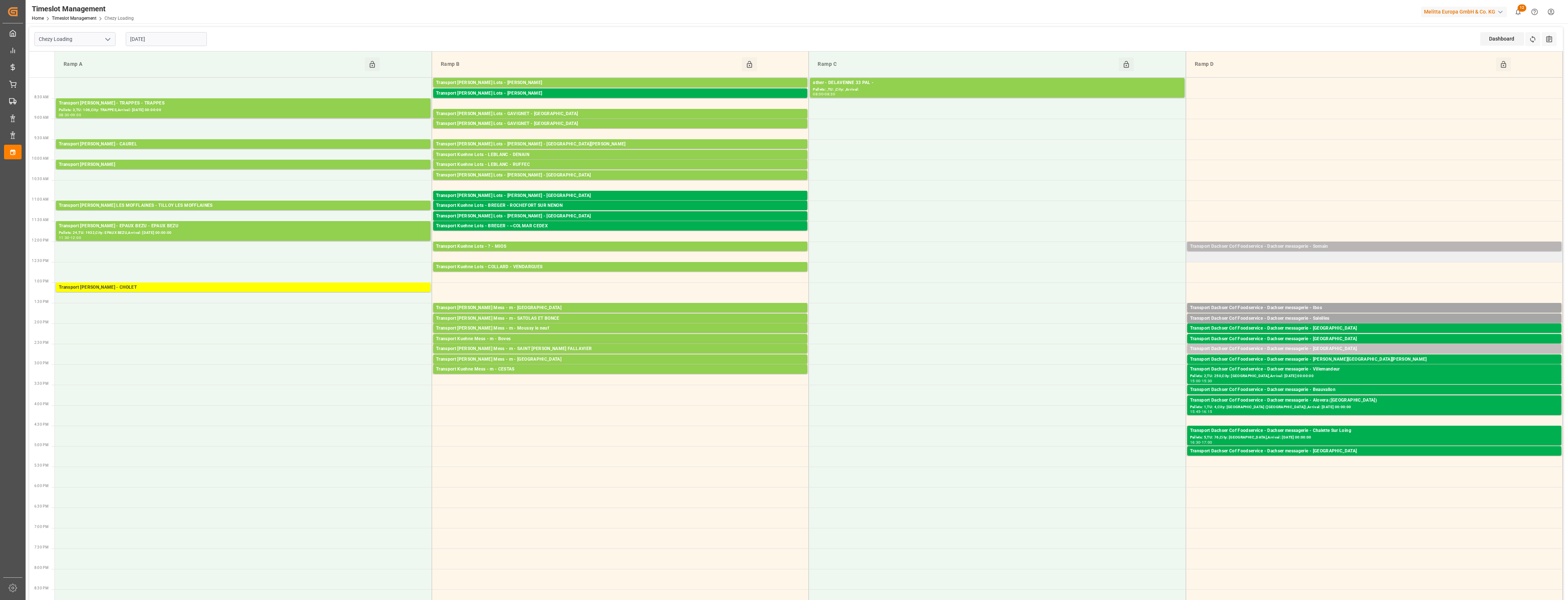
click at [1252, 246] on div "Transport Dachser Cof Foodservice - Dachser messagerie - Somain" at bounding box center [1374, 246] width 368 height 7
click at [1087, 278] on button "Open" at bounding box center [1091, 279] width 51 height 9
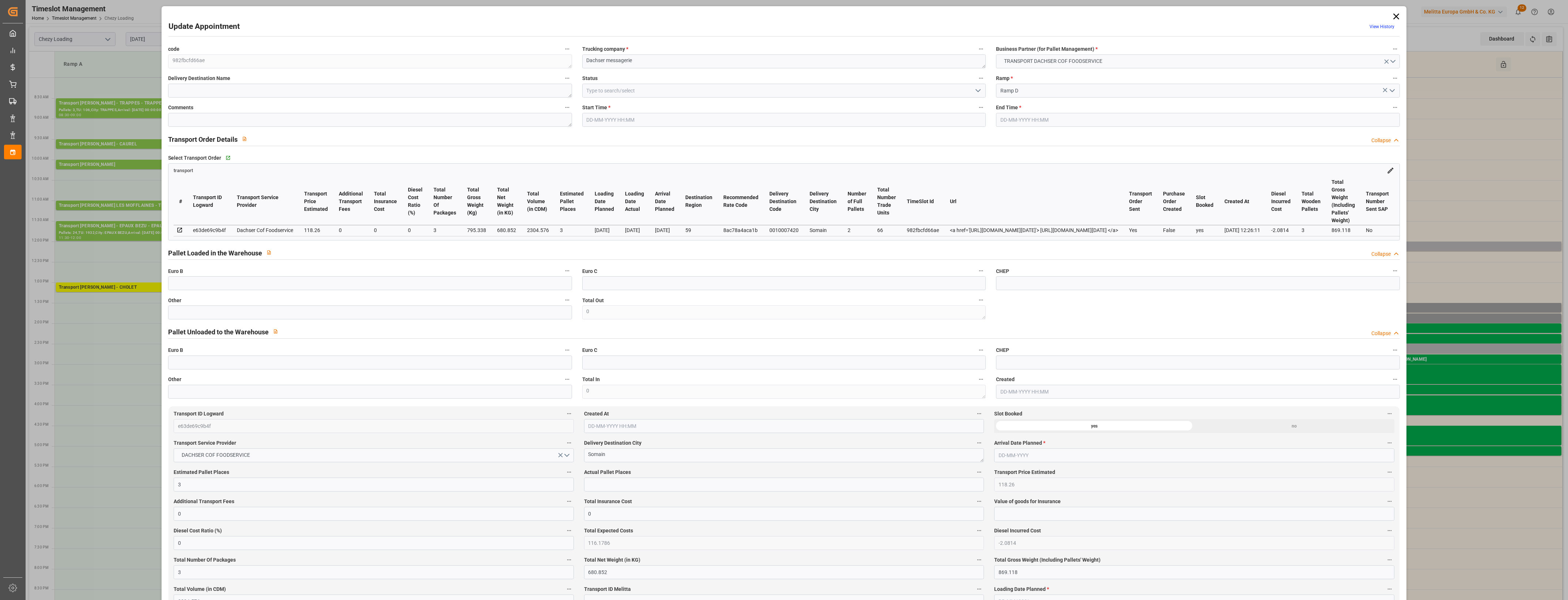
type input "03-10-2025 12:00"
type input "03-10-2025 12:15"
type input "01-10-2025 13:32"
type input "01-10-2025 12:26"
type input "[DATE]"
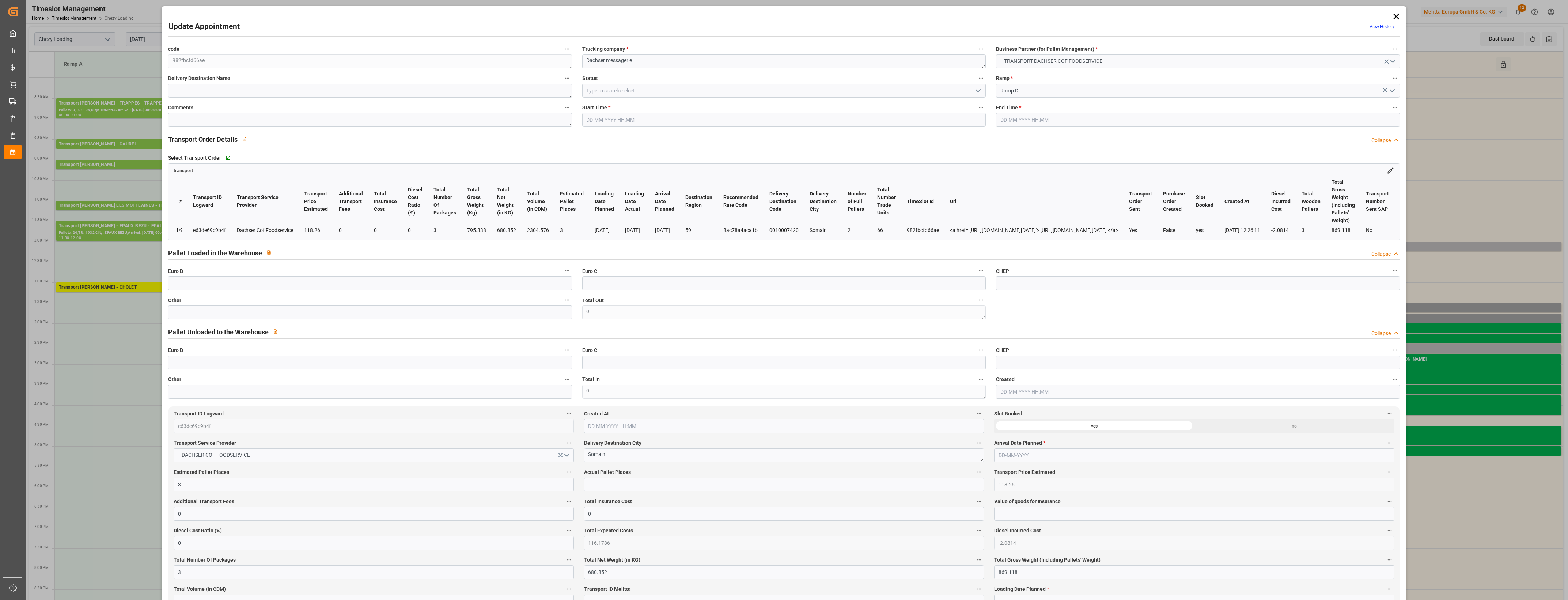
type input "[DATE]"
click at [235, 310] on input "text" at bounding box center [370, 312] width 404 height 14
type input "3"
click at [627, 489] on input "text" at bounding box center [784, 485] width 400 height 14
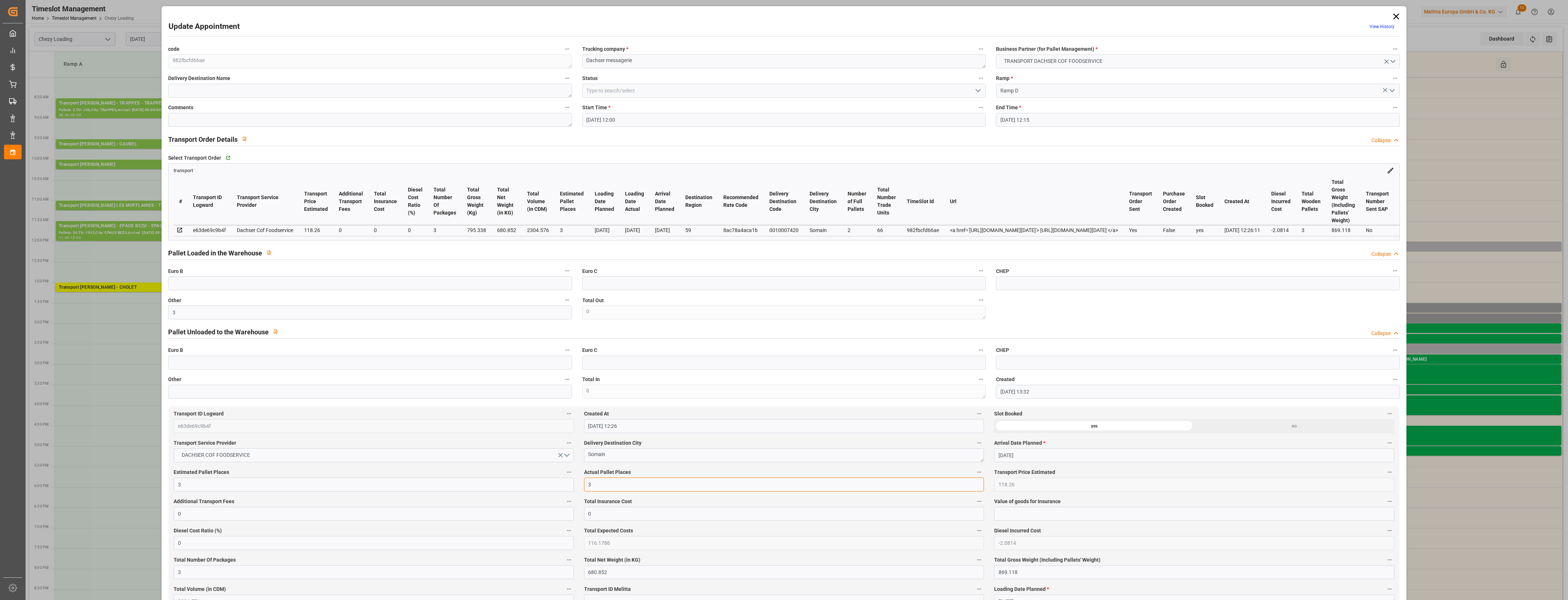
type input "3"
click at [675, 469] on div "Actual Pallet Places 3" at bounding box center [784, 480] width 410 height 29
click at [694, 469] on div "Actual Pallet Places 3" at bounding box center [784, 480] width 410 height 29
click at [978, 90] on icon "open menu" at bounding box center [978, 90] width 9 height 9
click at [635, 220] on div "Picked Up" at bounding box center [784, 222] width 403 height 17
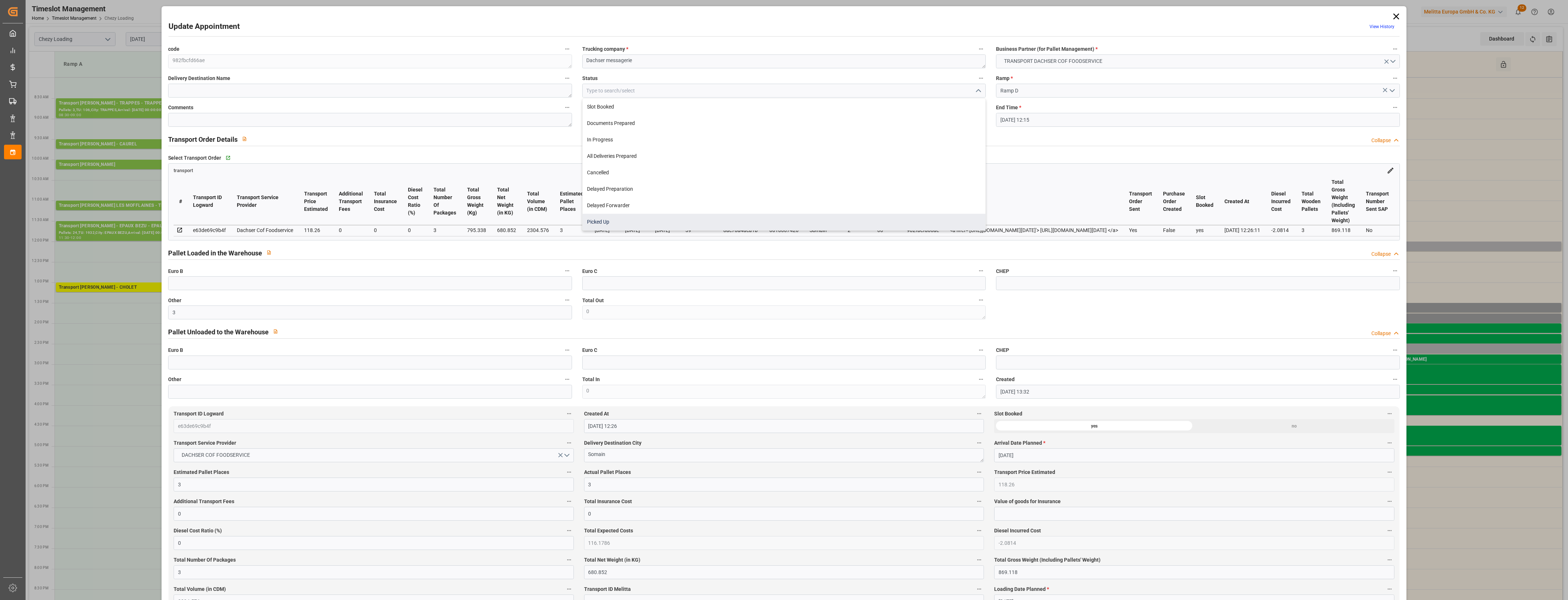
type input "Picked Up"
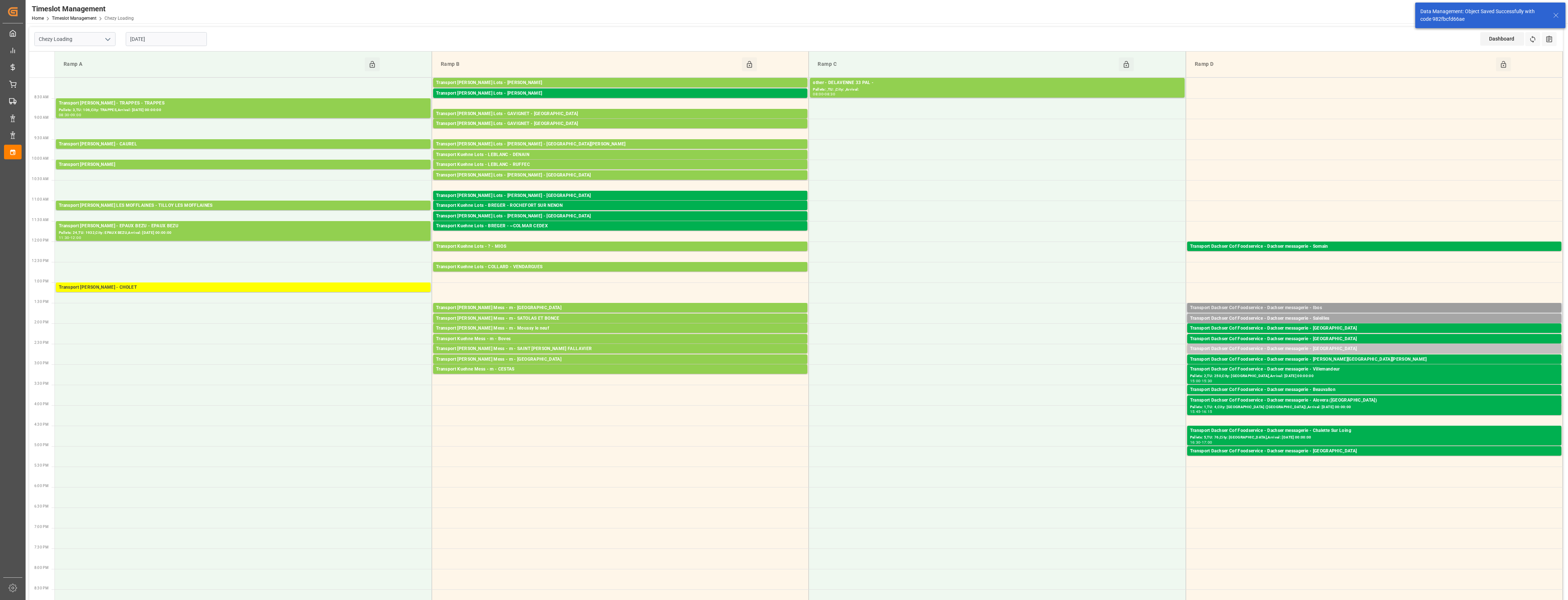
click at [1328, 306] on div "Transport Dachser Cof Foodservice - Dachser messagerie - Ibos" at bounding box center [1374, 308] width 368 height 7
click at [1111, 338] on button "Open" at bounding box center [1091, 340] width 51 height 9
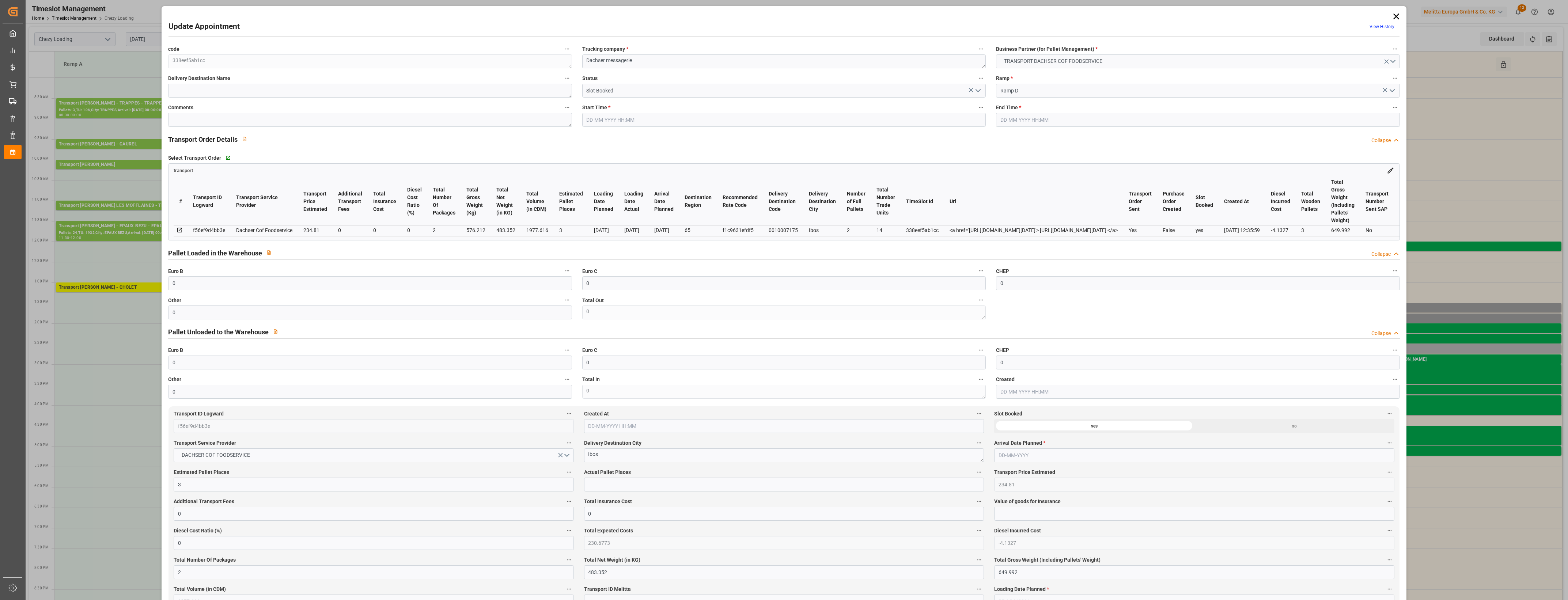
type input "0"
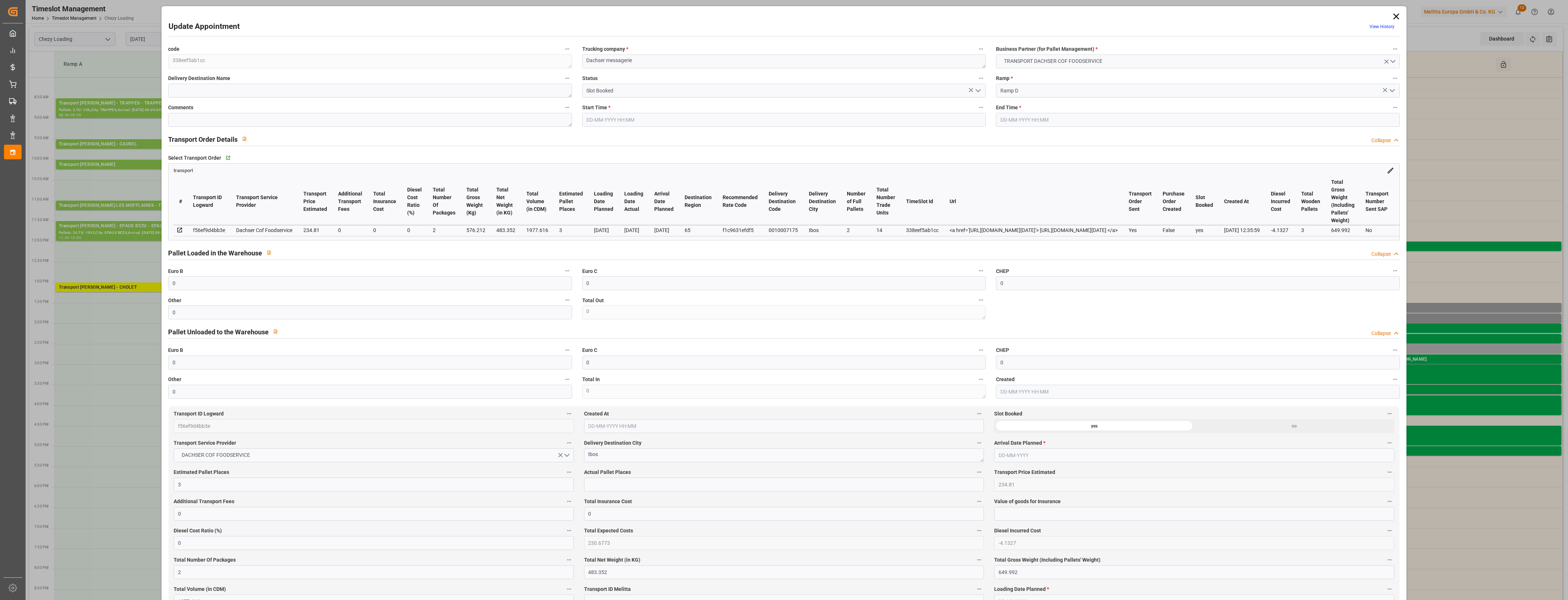
type input "0"
type input "3"
type input "234.81"
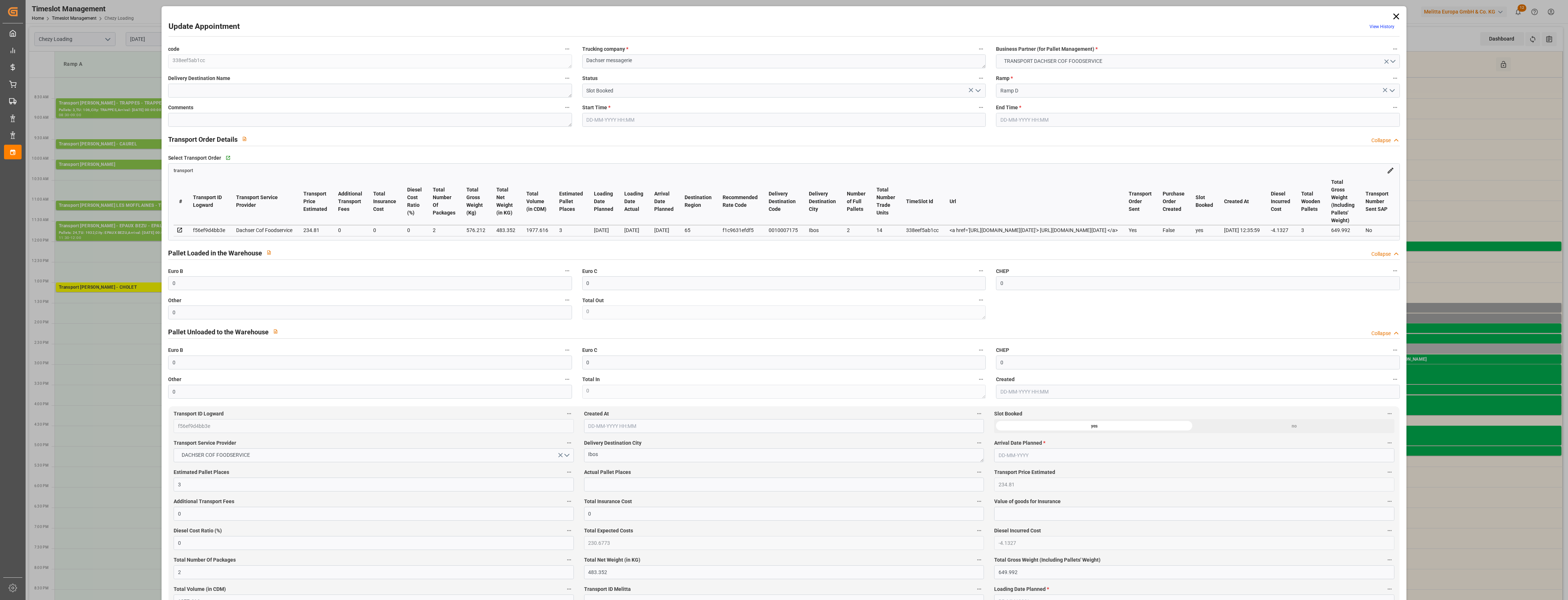
type input "0"
type input "230.6773"
type input "-4.1327"
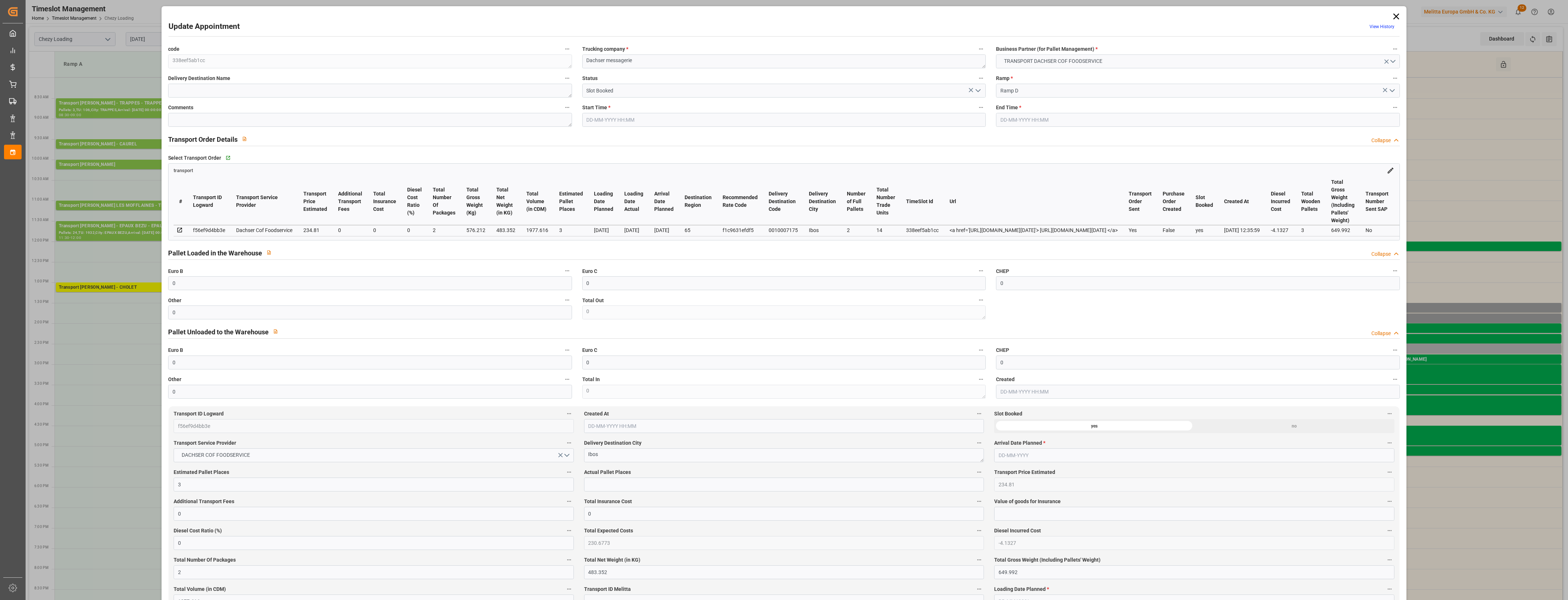
type input "2"
type input "483.352"
type input "649.992"
type input "1977.616"
type input "65"
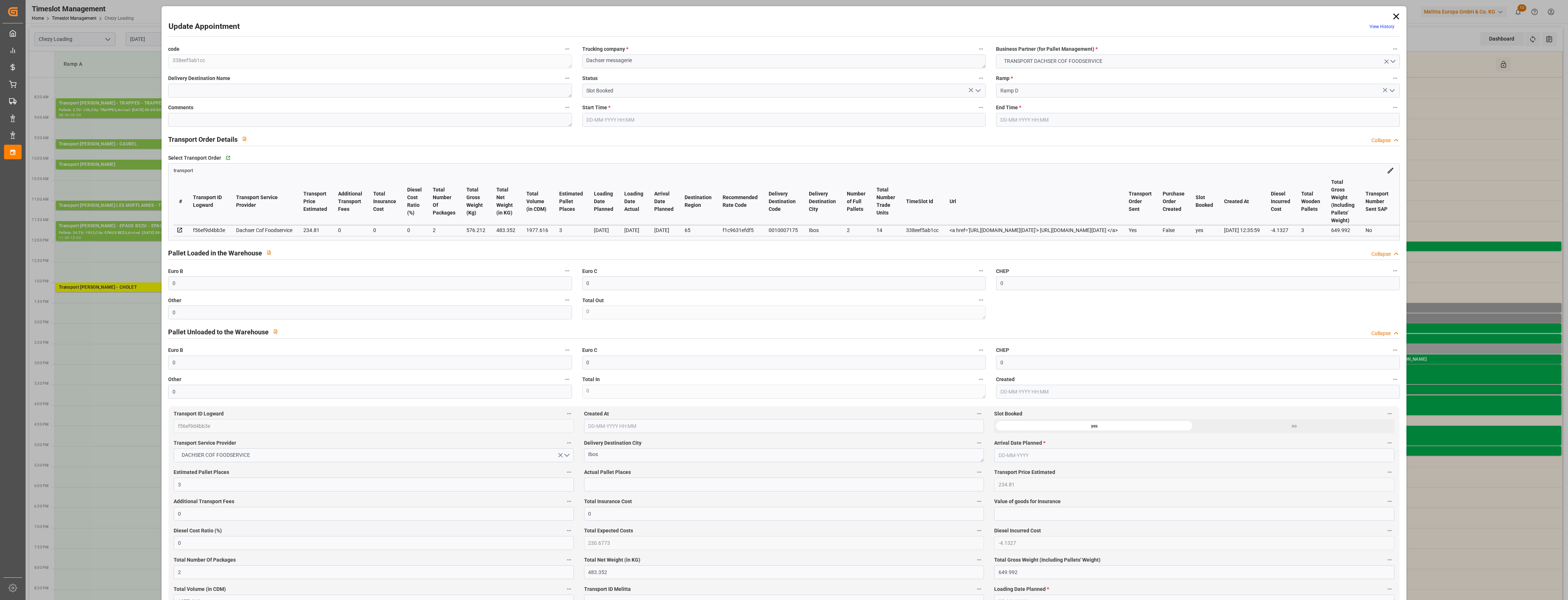
type input "2"
type input "14"
type input "3"
type input "101"
type input "576.212"
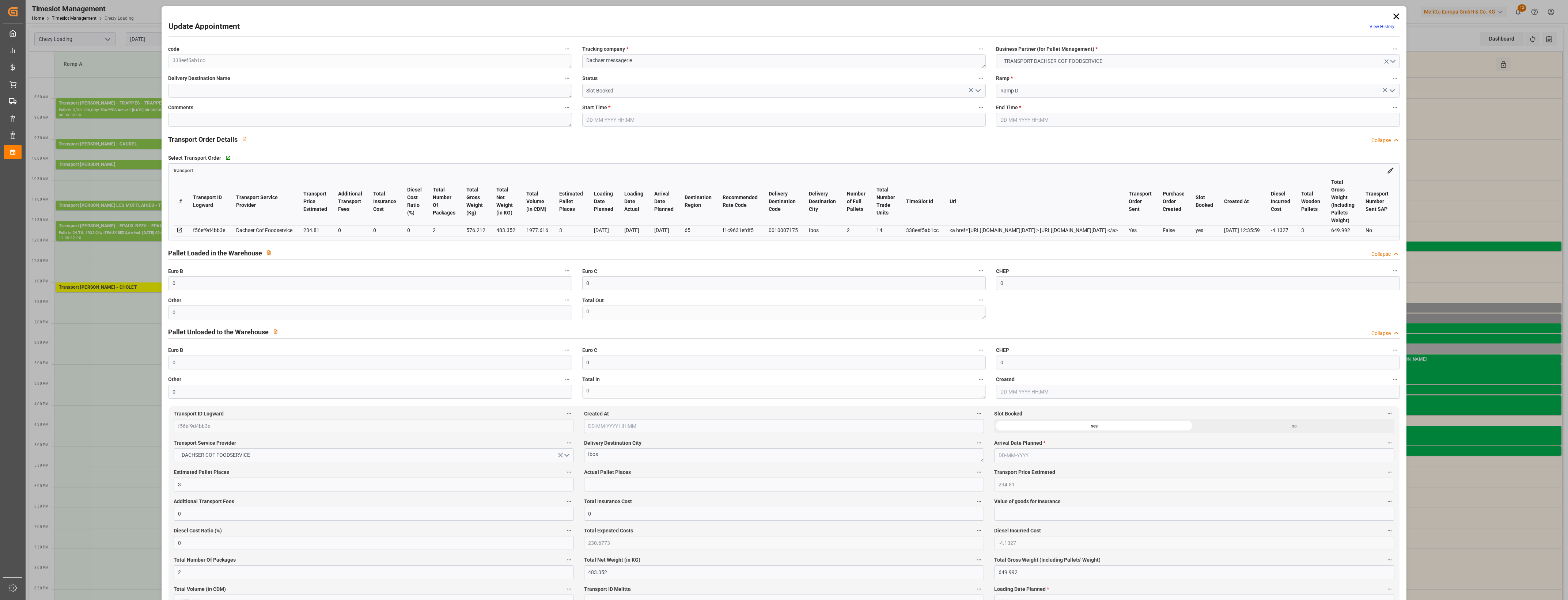
type input "0"
type input "4710.8598"
type input "0"
type input "21"
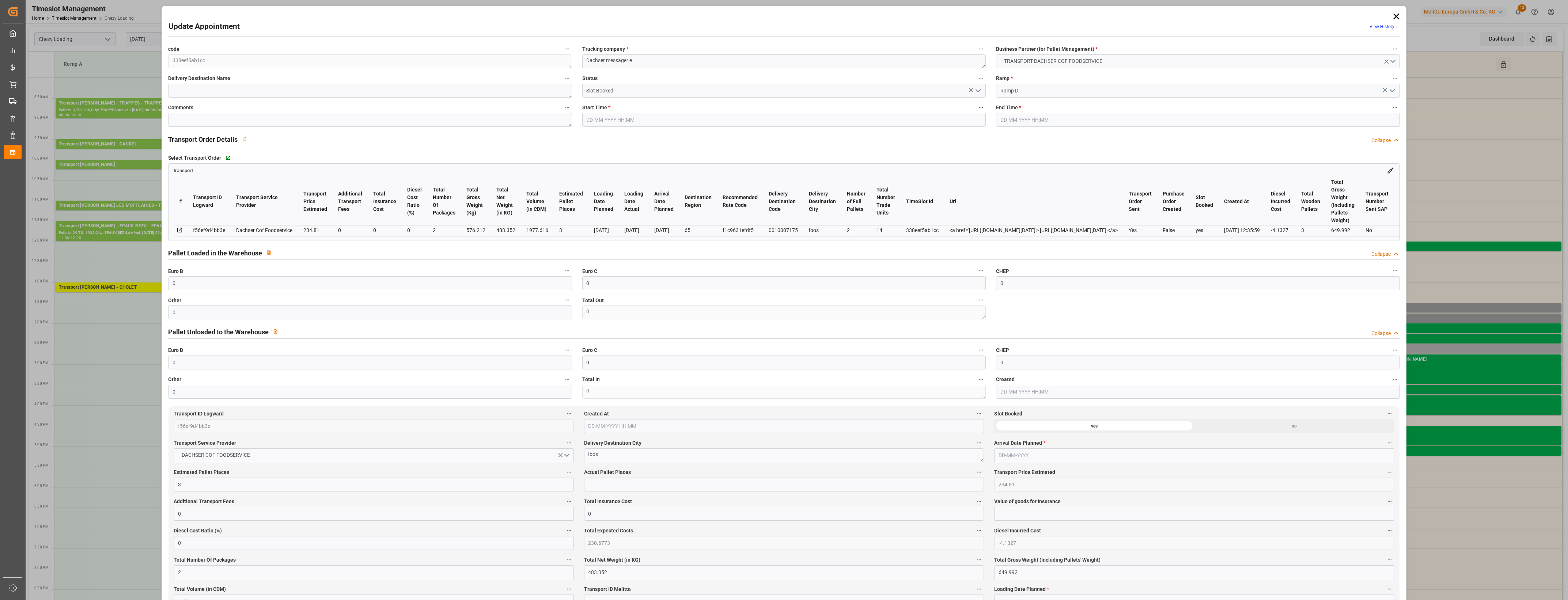
type input "35"
type input "03-10-2025 13:30"
type input "03-10-2025 13:45"
type input "03-10-2025 07:05"
type input "02-10-2025 12:35"
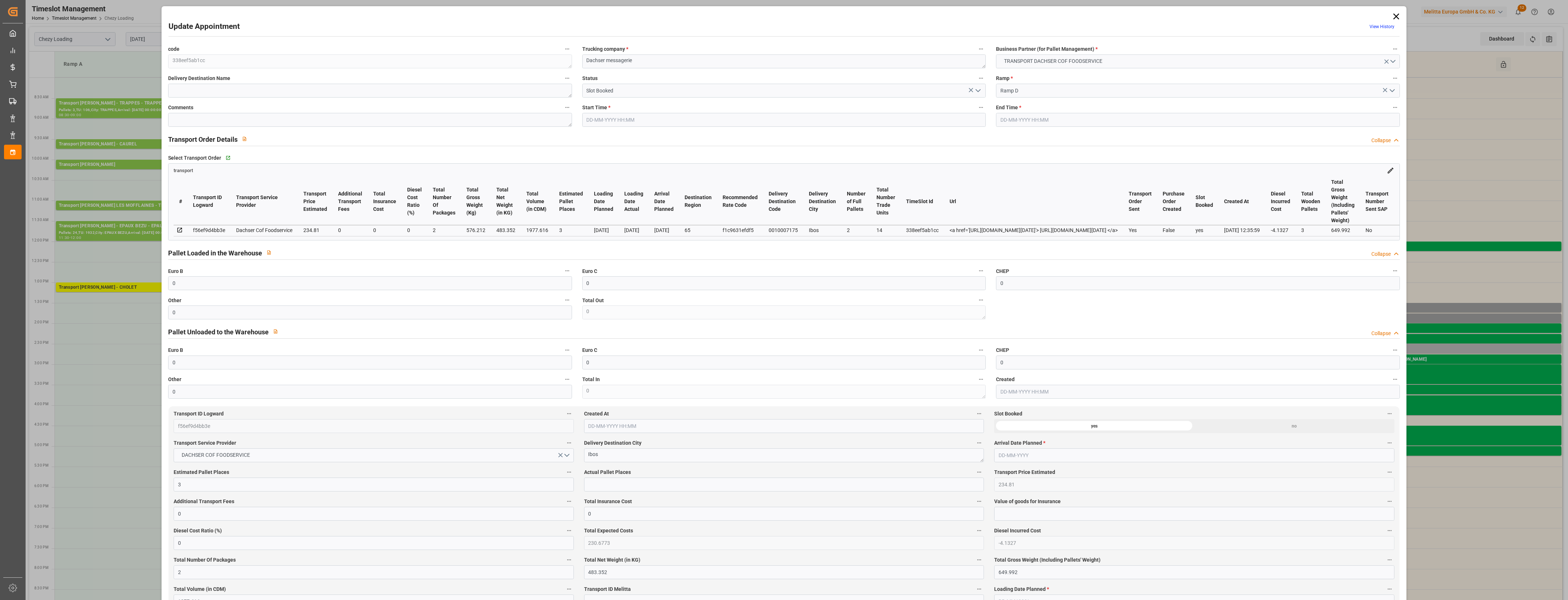
type input "[DATE]"
click at [340, 312] on input "0" at bounding box center [370, 312] width 404 height 14
drag, startPoint x: 202, startPoint y: 318, endPoint x: 128, endPoint y: 314, distance: 74.1
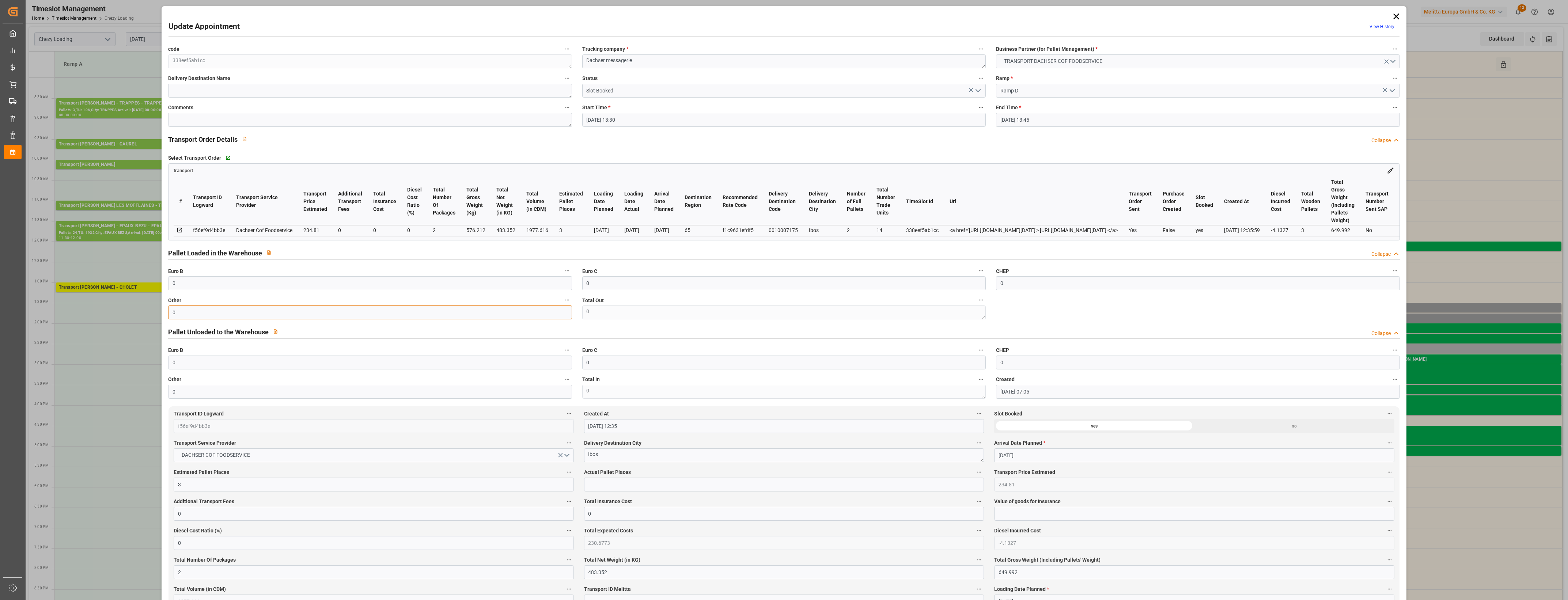
click at [128, 314] on div "Update Appointment View History code 338eef5ab1cc Trucking company * Dachser me…" at bounding box center [784, 300] width 1568 height 600
type input "2"
click at [590, 479] on div "Actual Pallet Places" at bounding box center [784, 480] width 410 height 29
click at [593, 483] on input "text" at bounding box center [784, 485] width 400 height 14
type input "2"
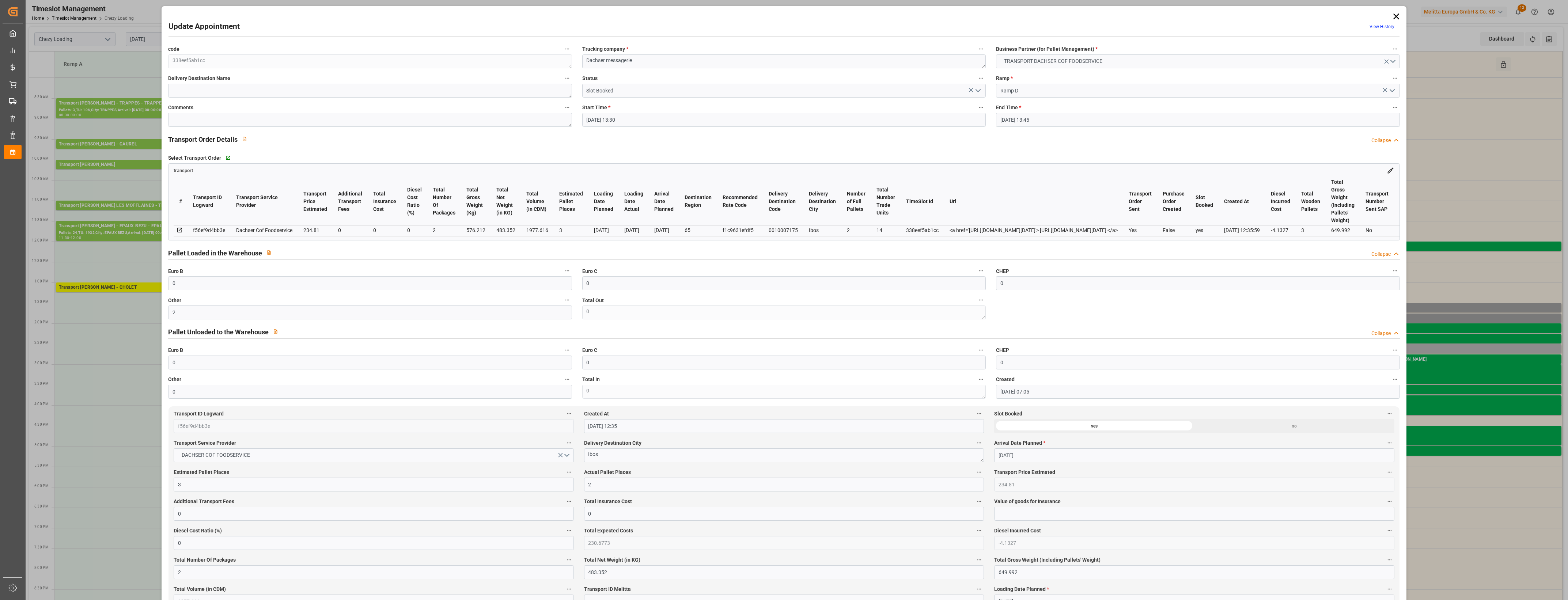
click at [682, 471] on label "Actual Pallet Places" at bounding box center [784, 472] width 400 height 10
click at [975, 471] on button "Actual Pallet Places" at bounding box center [979, 472] width 9 height 9
click at [682, 471] on div at bounding box center [784, 300] width 1568 height 600
click at [977, 89] on icon "open menu" at bounding box center [978, 90] width 9 height 9
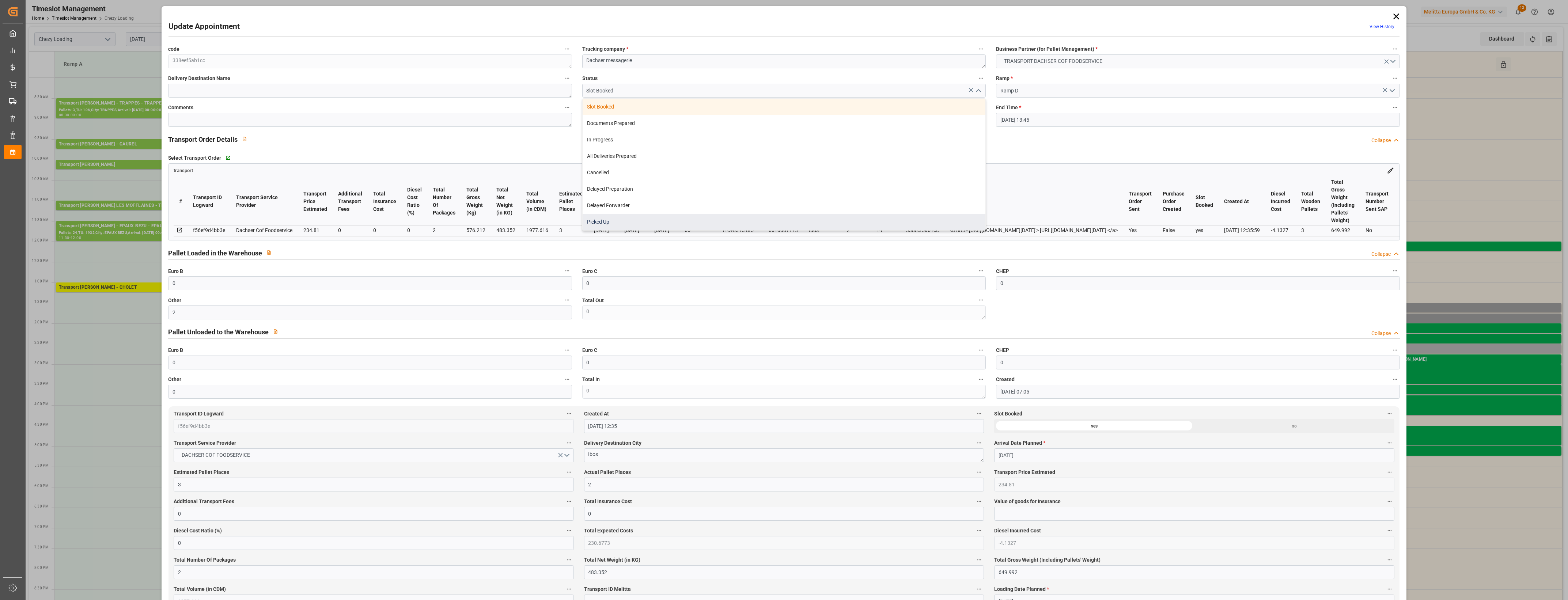
click at [627, 222] on div "Picked Up" at bounding box center [784, 222] width 403 height 17
type input "Picked Up"
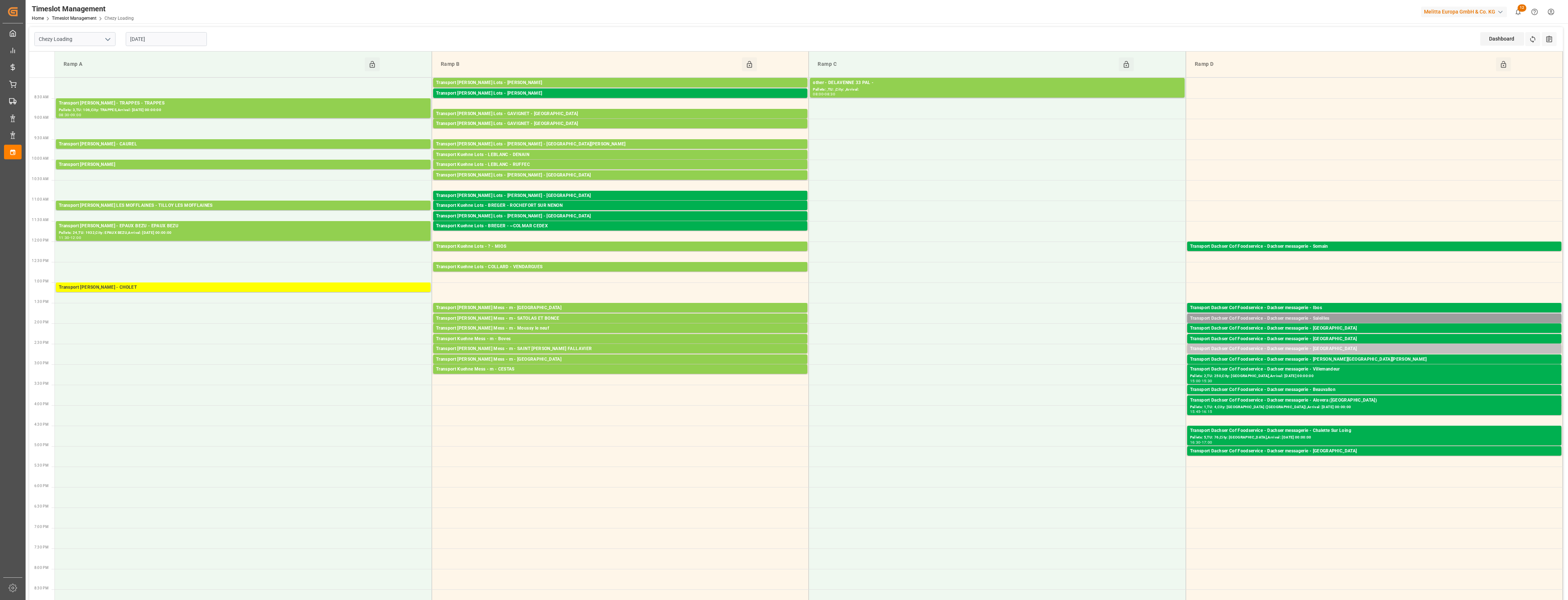
click at [1342, 317] on div "Transport Dachser Cof Foodservice - Dachser messagerie - Saleilles" at bounding box center [1374, 318] width 368 height 7
click at [1113, 344] on button "Open" at bounding box center [1091, 340] width 51 height 9
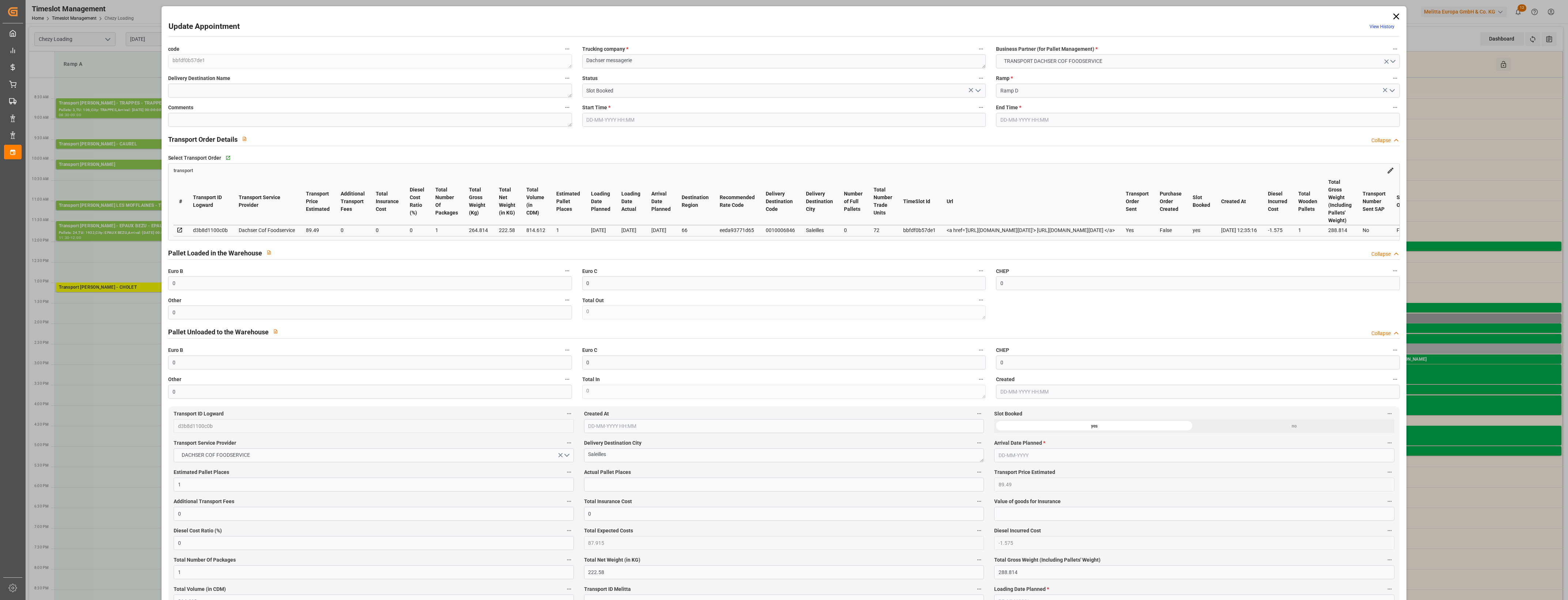
type input "0"
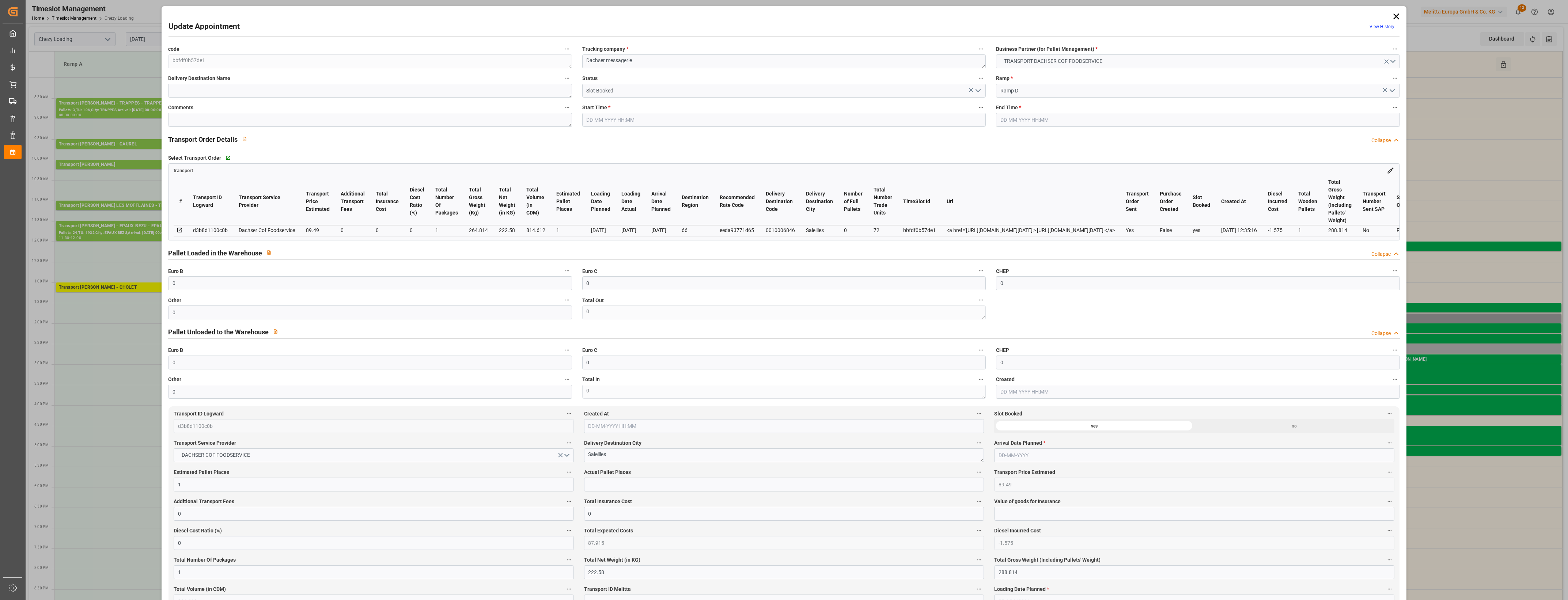
type input "0"
type input "1"
type input "89.49"
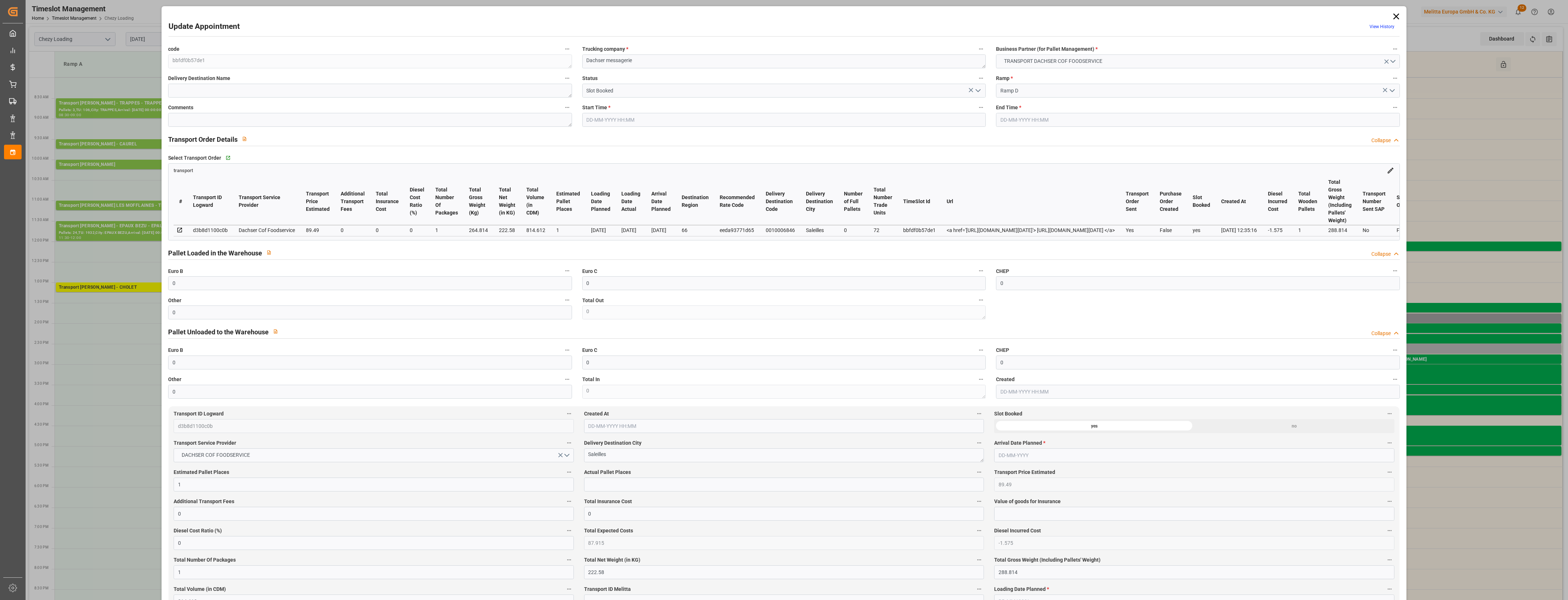
type input "0"
type input "87.915"
type input "-1.575"
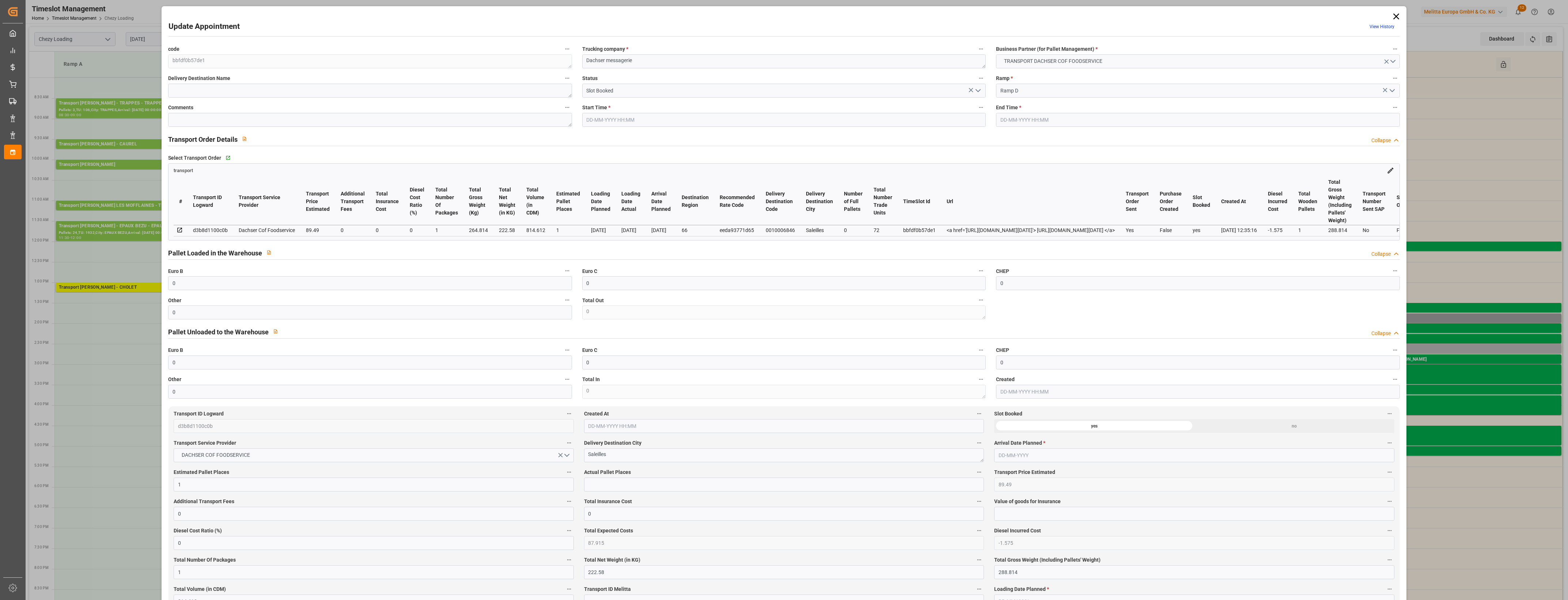
type input "1"
type input "222.58"
type input "288.814"
type input "814.612"
type input "66"
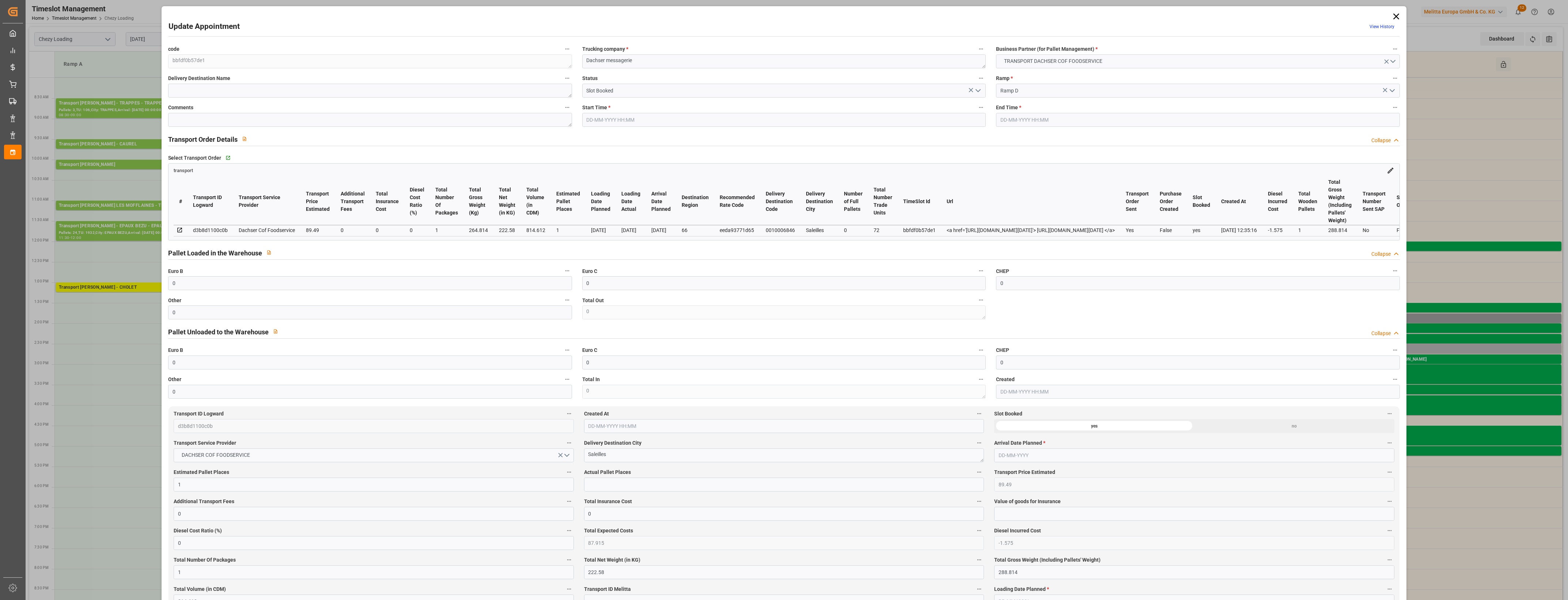
type input "0"
type input "72"
type input "1"
type input "101"
type input "264.814"
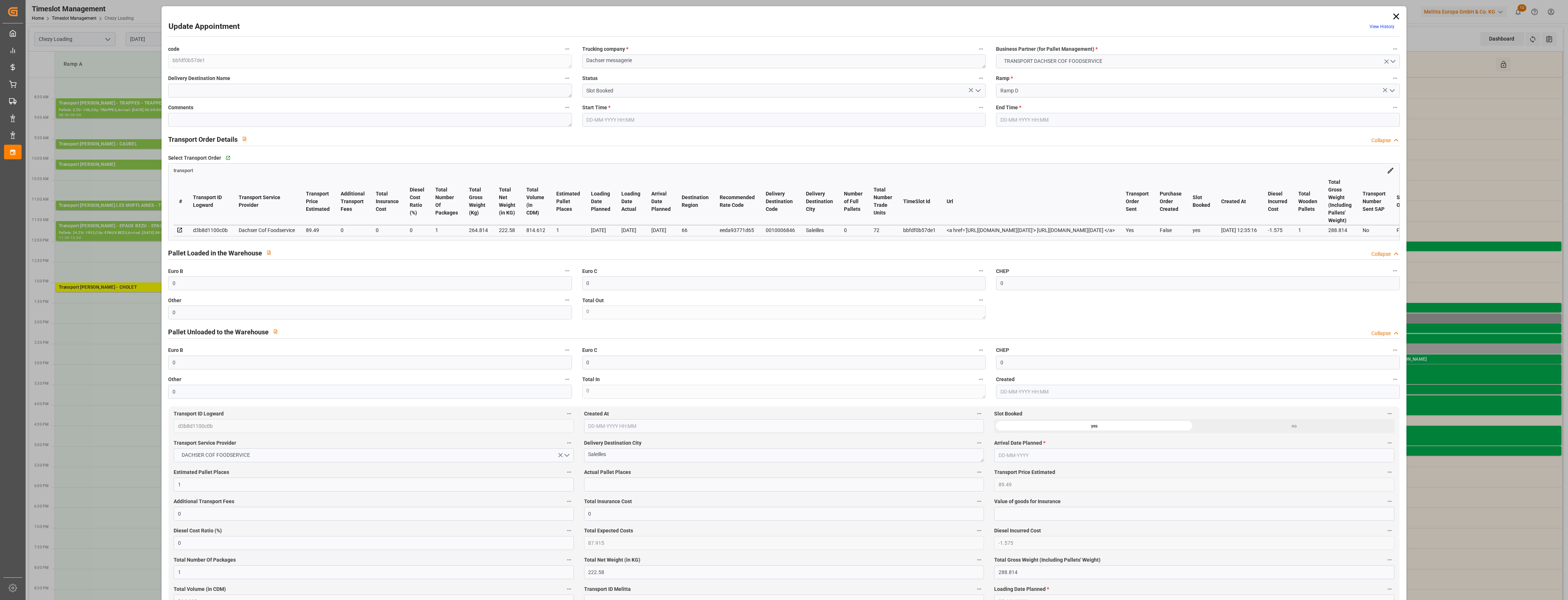
type input "0"
type input "4710.8598"
type input "0"
type input "21"
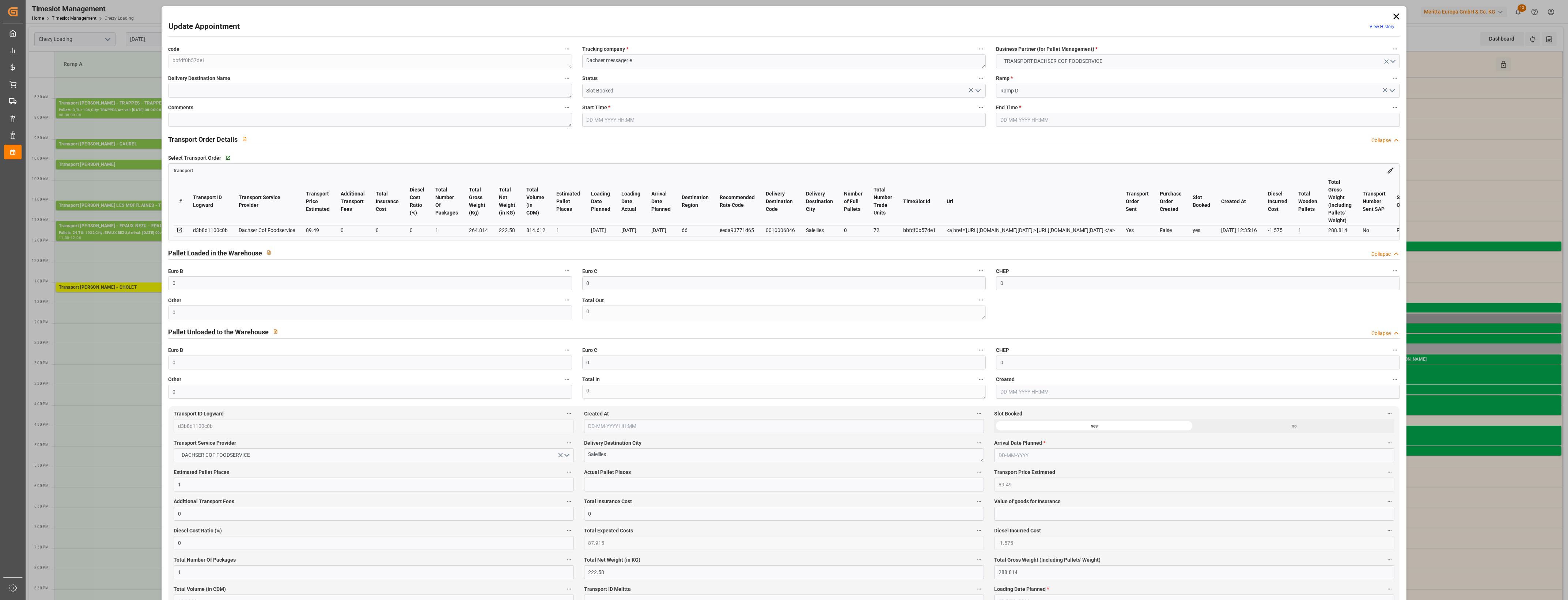
type input "35"
type input "03-10-2025 13:45"
type input "03-10-2025 14:00"
type input "03-10-2025 07:06"
type input "02-10-2025 12:35"
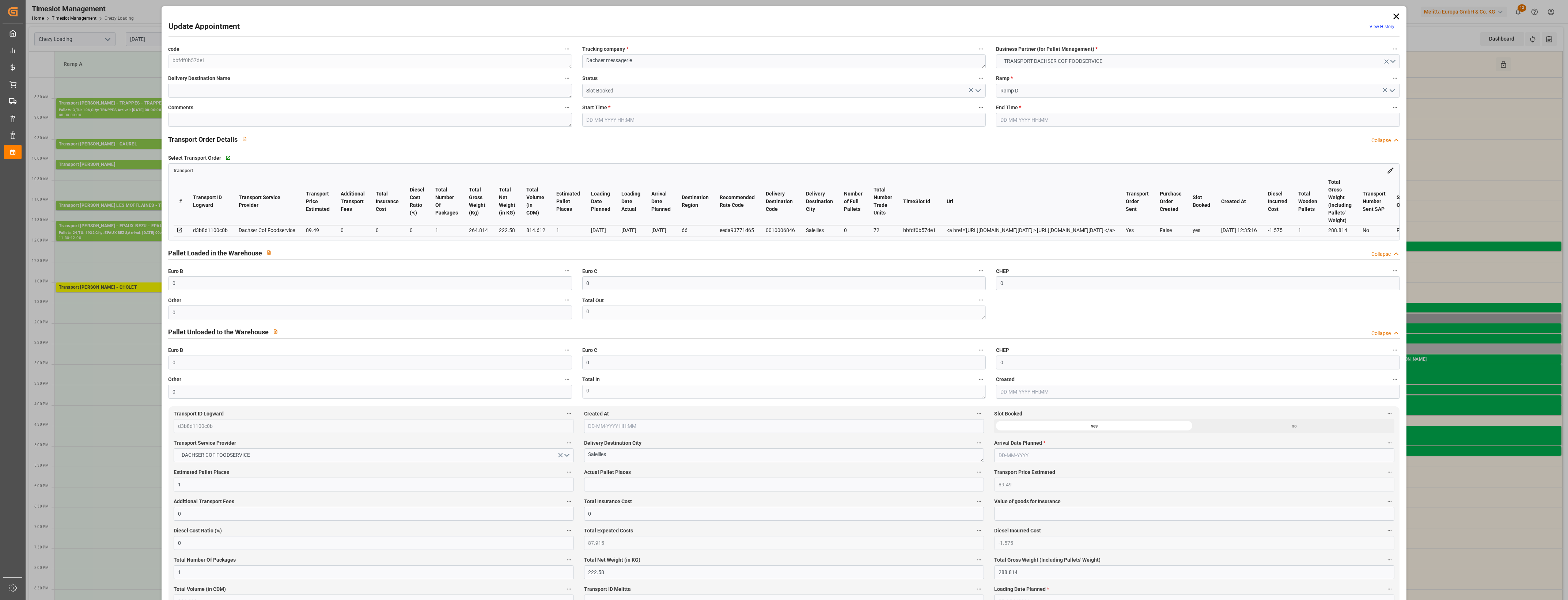
type input "[DATE]"
click at [132, 316] on div "Update Appointment View History code bbfdf0b57de1 Trucking company * Dachser me…" at bounding box center [784, 300] width 1568 height 600
type input "1"
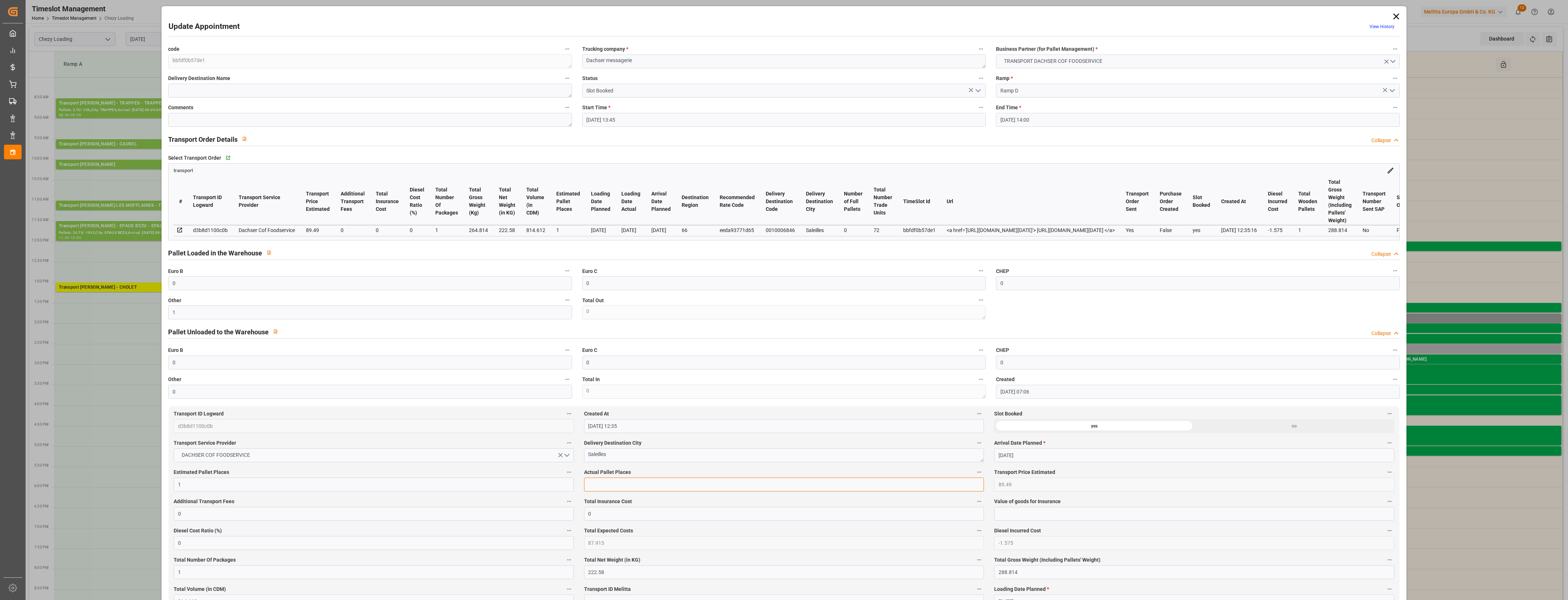
click at [610, 492] on input "text" at bounding box center [784, 485] width 400 height 14
type input "1"
click at [658, 474] on label "Actual Pallet Places" at bounding box center [784, 472] width 400 height 10
click at [975, 474] on button "Actual Pallet Places" at bounding box center [979, 472] width 9 height 9
click at [977, 93] on div at bounding box center [784, 300] width 1568 height 600
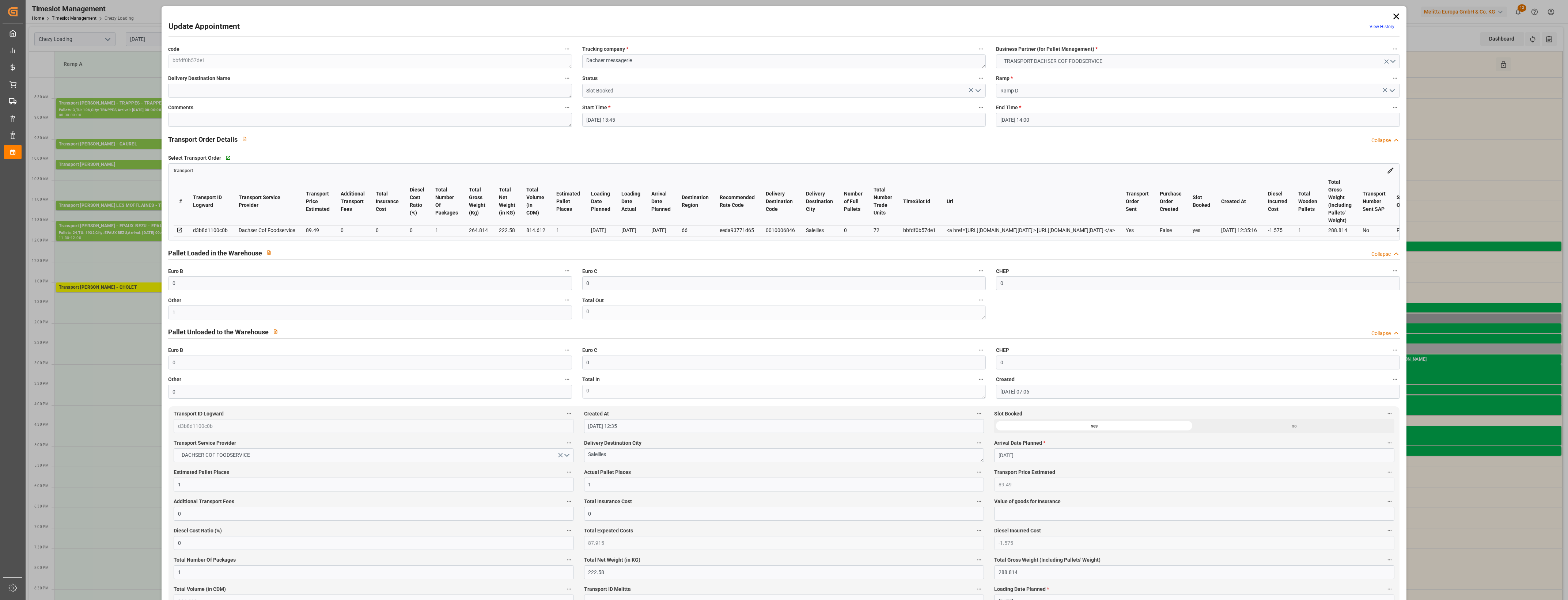
click at [978, 91] on polyline "open menu" at bounding box center [978, 90] width 5 height 2
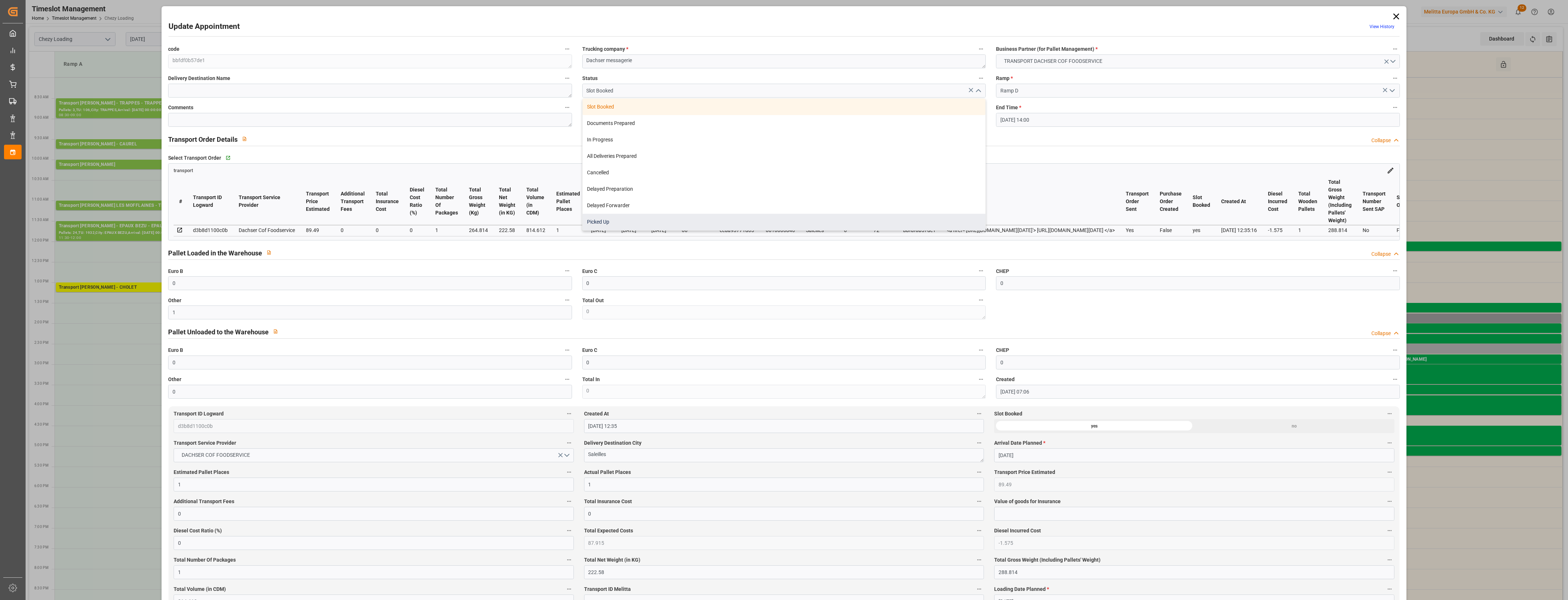
click at [594, 222] on div "Picked Up" at bounding box center [784, 222] width 403 height 17
type input "Picked Up"
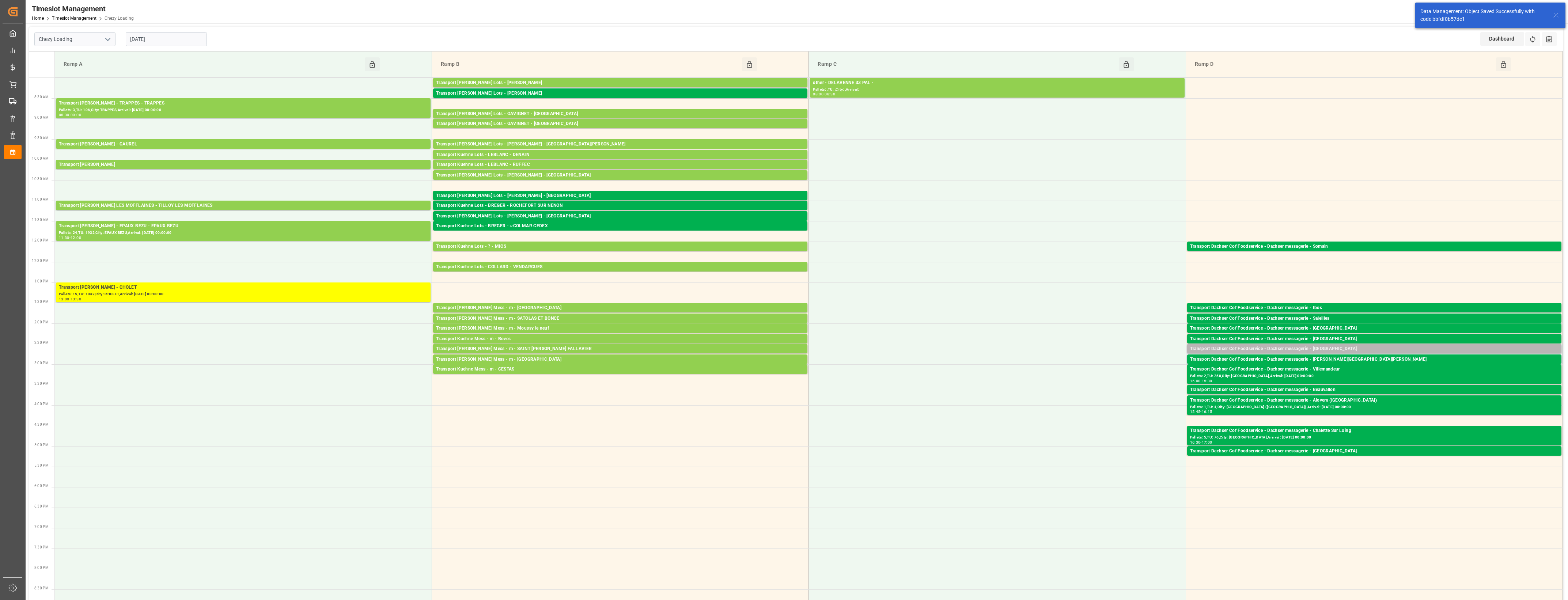
click at [1357, 346] on div "Transport Dachser Cof Foodservice - Dachser messagerie - [GEOGRAPHIC_DATA]" at bounding box center [1374, 348] width 368 height 7
click at [1110, 382] on button "Open" at bounding box center [1091, 382] width 51 height 9
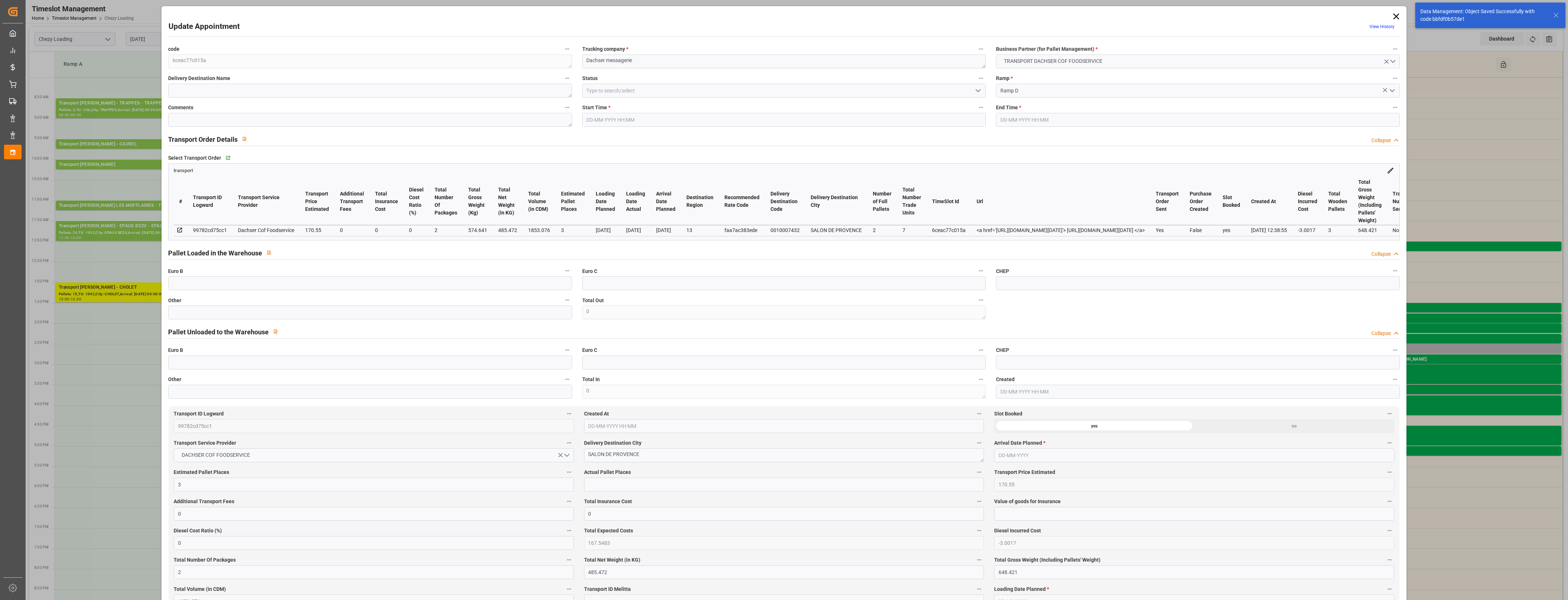
type input "03-10-2025 14:30"
type input "03-10-2025 14:45"
type input "02-10-2025 13:42"
type input "02-10-2025 12:38"
type input "[DATE]"
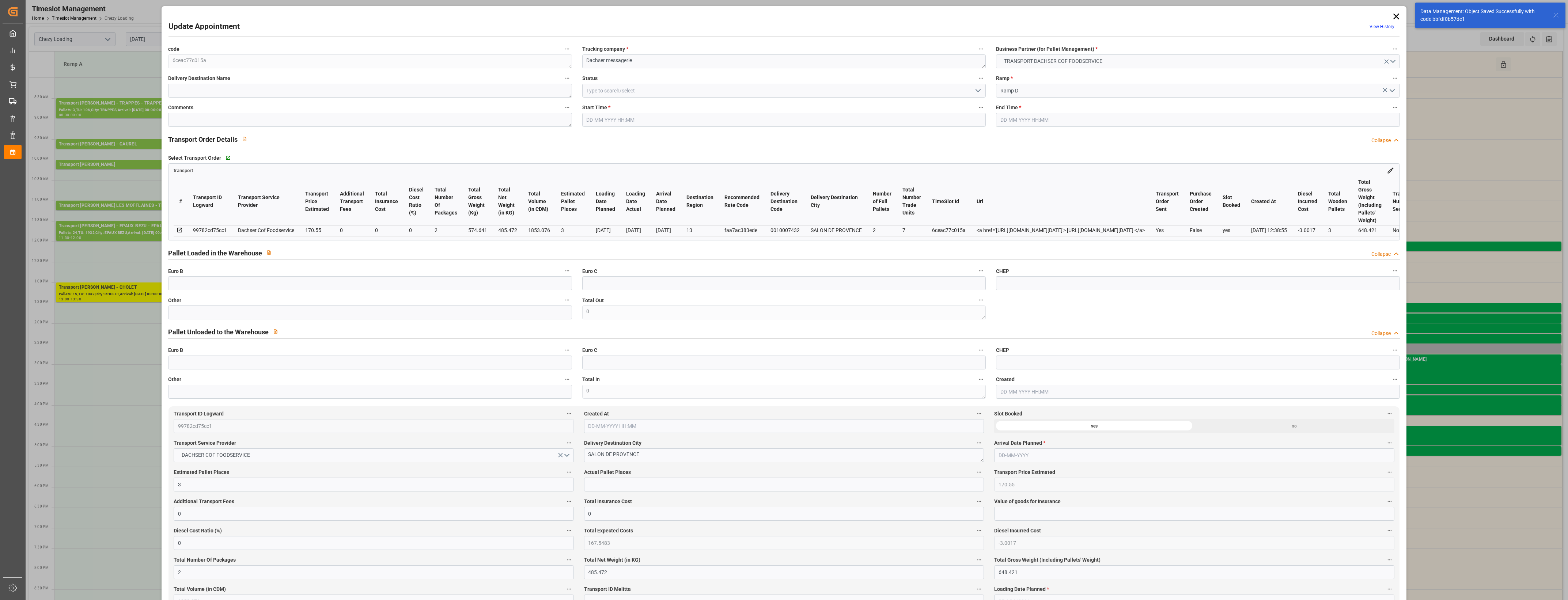
type input "[DATE]"
click at [190, 316] on input "text" at bounding box center [370, 312] width 404 height 14
type input "2"
drag, startPoint x: 599, startPoint y: 486, endPoint x: 604, endPoint y: 483, distance: 5.8
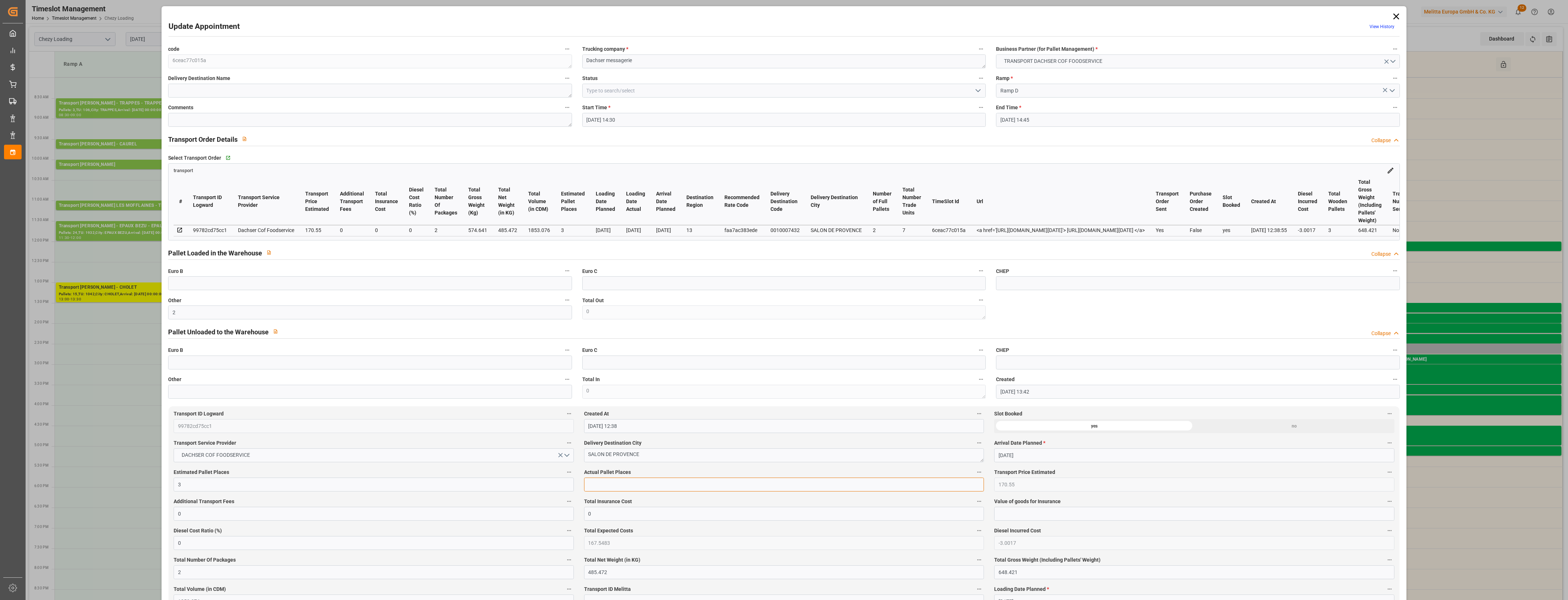
click at [599, 486] on input "text" at bounding box center [784, 485] width 400 height 14
type input "2"
click at [642, 469] on div "Actual Pallet Places 2" at bounding box center [784, 480] width 410 height 29
click at [649, 471] on label "Actual Pallet Places" at bounding box center [784, 472] width 400 height 10
click at [975, 471] on button "Actual Pallet Places" at bounding box center [979, 472] width 9 height 9
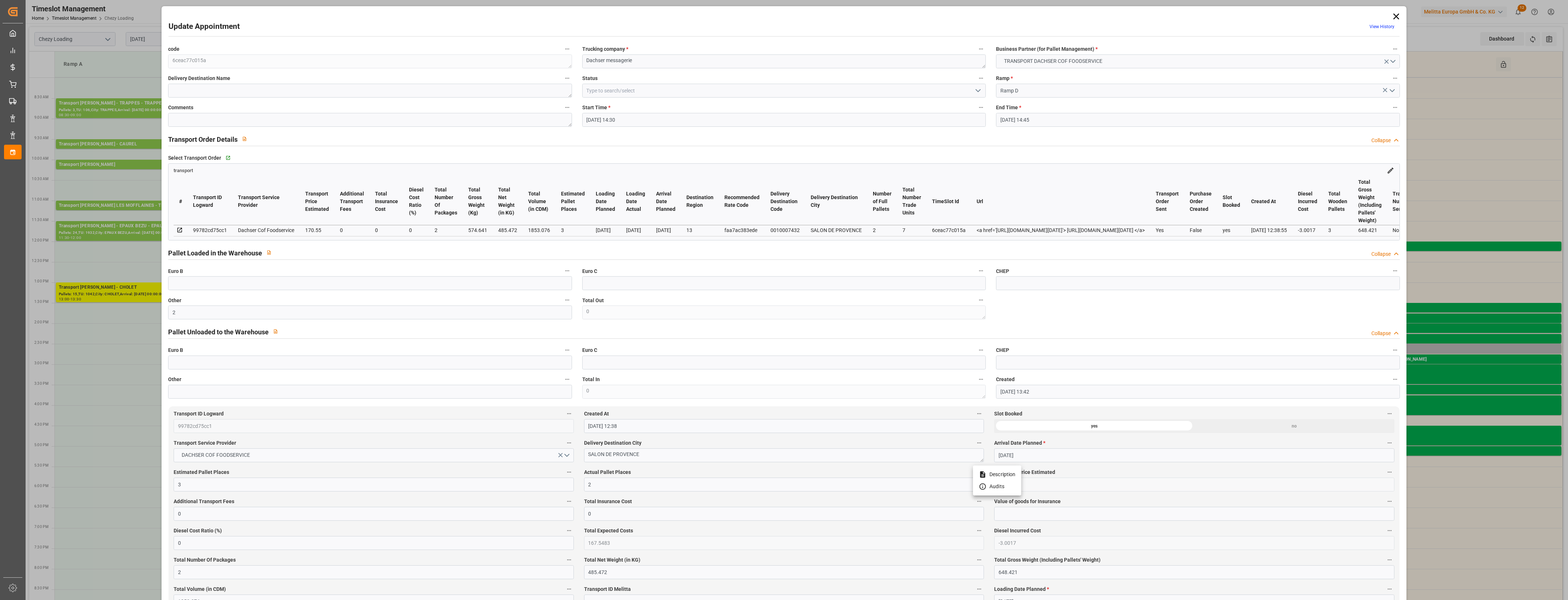
click at [979, 91] on div at bounding box center [784, 300] width 1568 height 600
click at [977, 89] on icon "open menu" at bounding box center [978, 90] width 9 height 9
click at [661, 221] on div "Picked Up" at bounding box center [784, 222] width 403 height 17
type input "Picked Up"
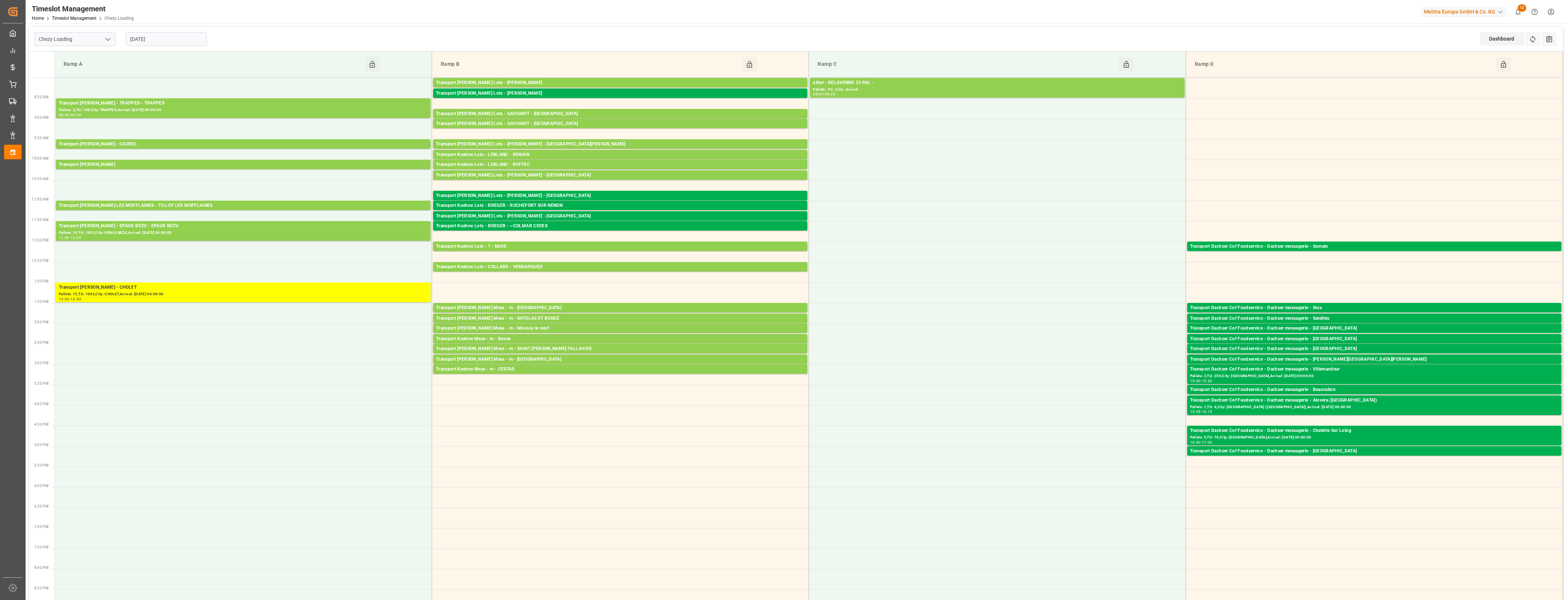
click at [164, 37] on input "[DATE]" at bounding box center [166, 39] width 81 height 14
click at [134, 99] on span "6" at bounding box center [136, 97] width 3 height 5
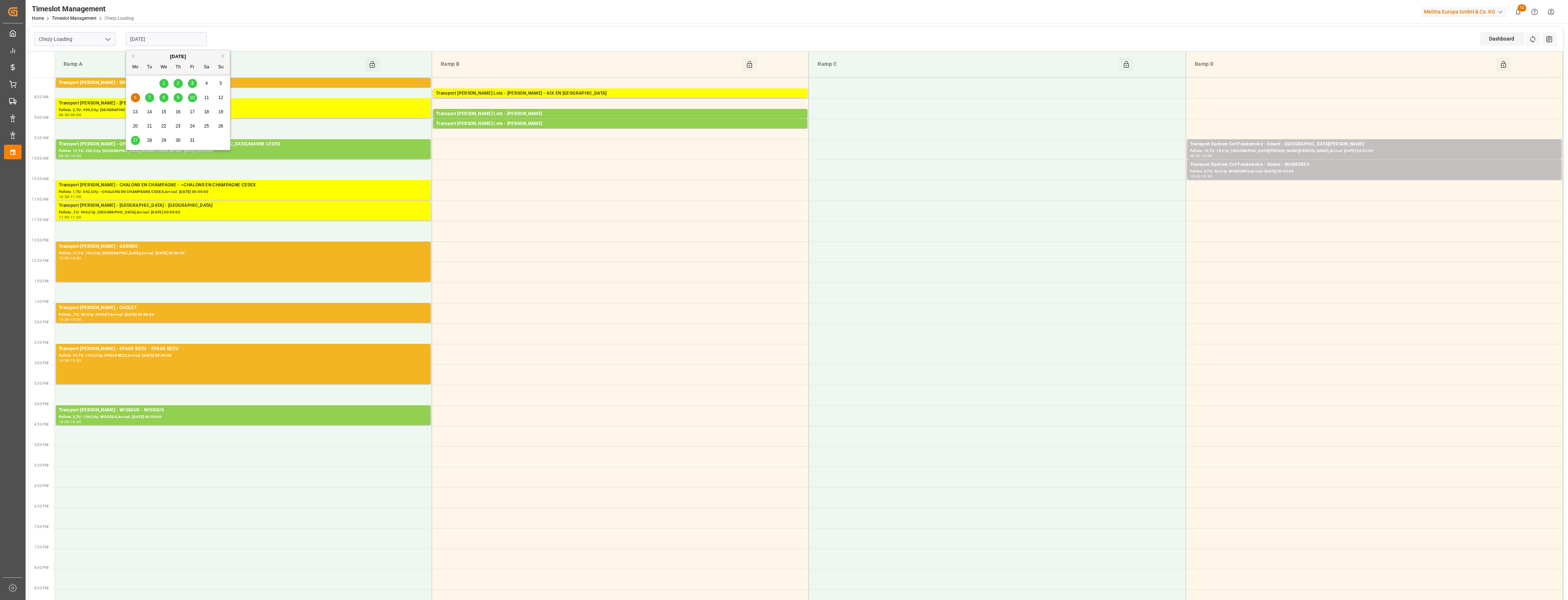
click at [156, 41] on input "[DATE]" at bounding box center [166, 39] width 81 height 14
click at [150, 97] on span "7" at bounding box center [150, 97] width 3 height 5
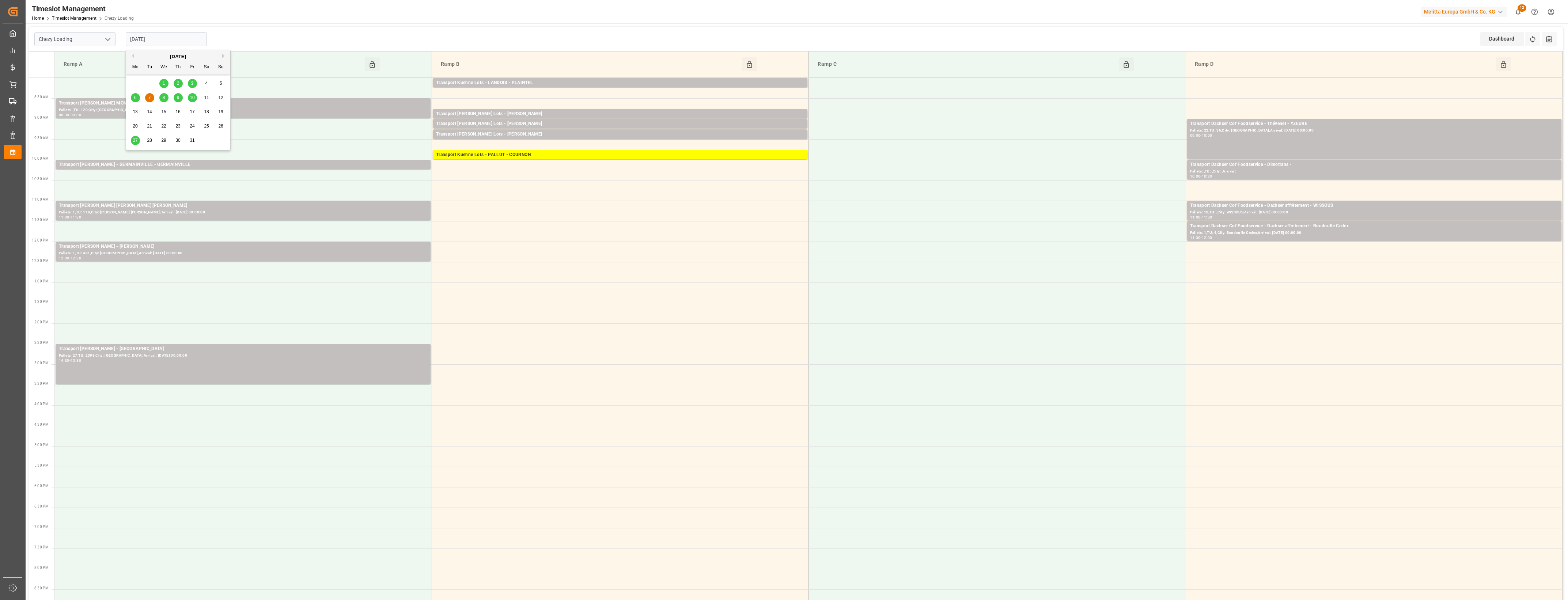
click at [180, 41] on input "[DATE]" at bounding box center [166, 39] width 81 height 14
click at [164, 97] on span "8" at bounding box center [164, 97] width 3 height 5
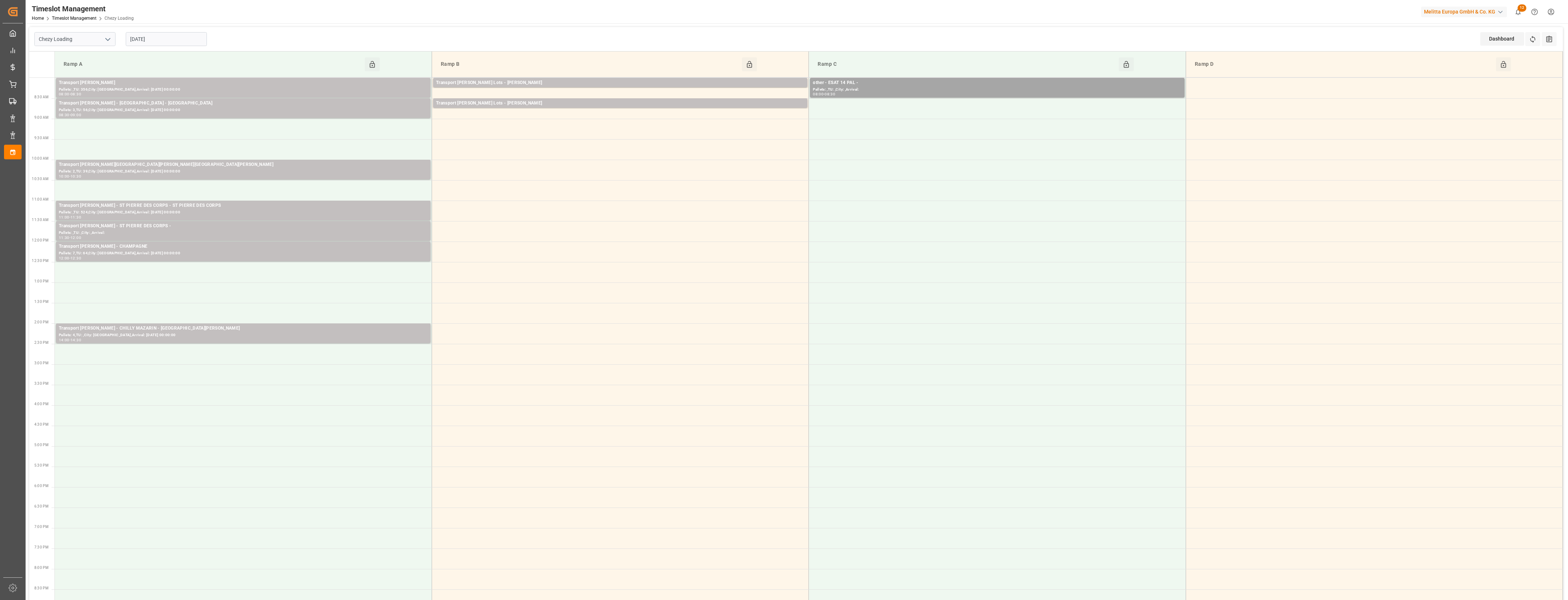
click at [168, 43] on input "08-10-2025" at bounding box center [166, 39] width 81 height 14
click at [179, 97] on span "9" at bounding box center [178, 97] width 3 height 5
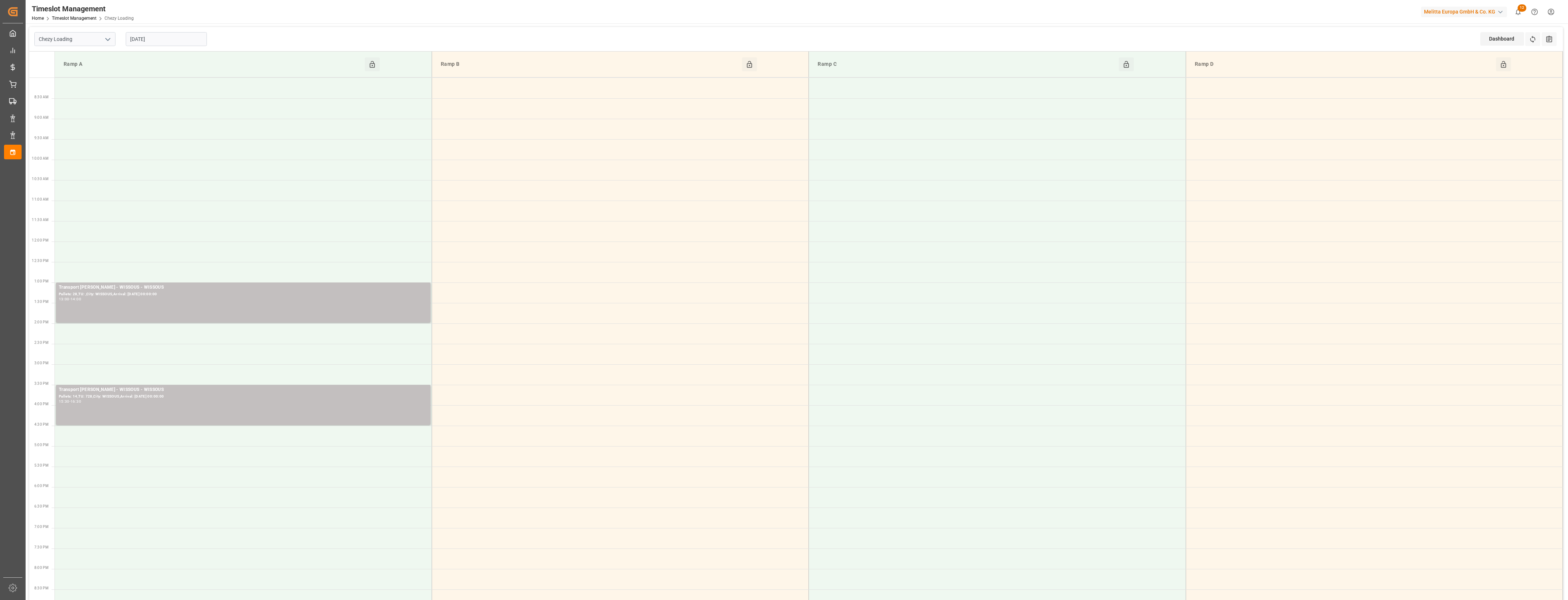
click at [170, 39] on input "[DATE]" at bounding box center [166, 39] width 81 height 14
click at [194, 83] on div "3" at bounding box center [192, 83] width 9 height 9
type input "[DATE]"
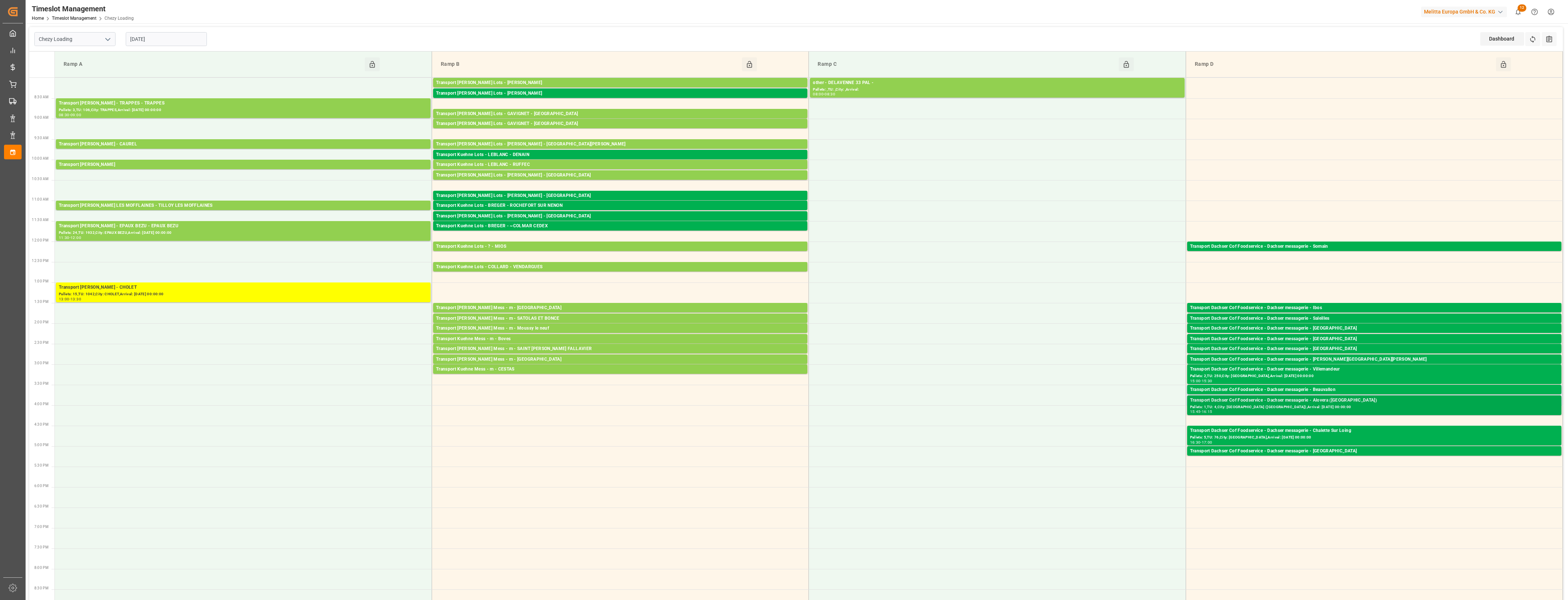
click at [1343, 404] on div "Transport Dachser Cof Foodservice - Dachser messagerie - Alovera (Guadalajara)" at bounding box center [1374, 400] width 368 height 7
click at [1109, 422] on button "Open" at bounding box center [1091, 422] width 51 height 9
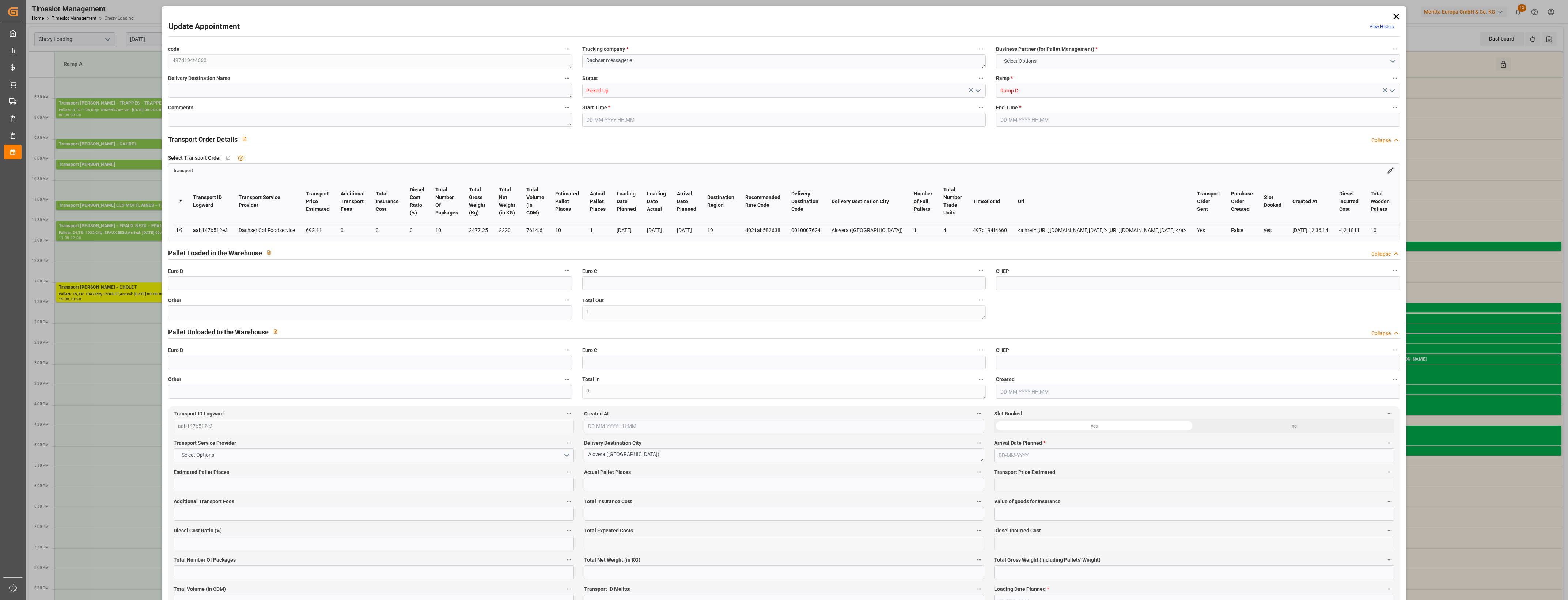
type input "0"
type input "1"
type input "0"
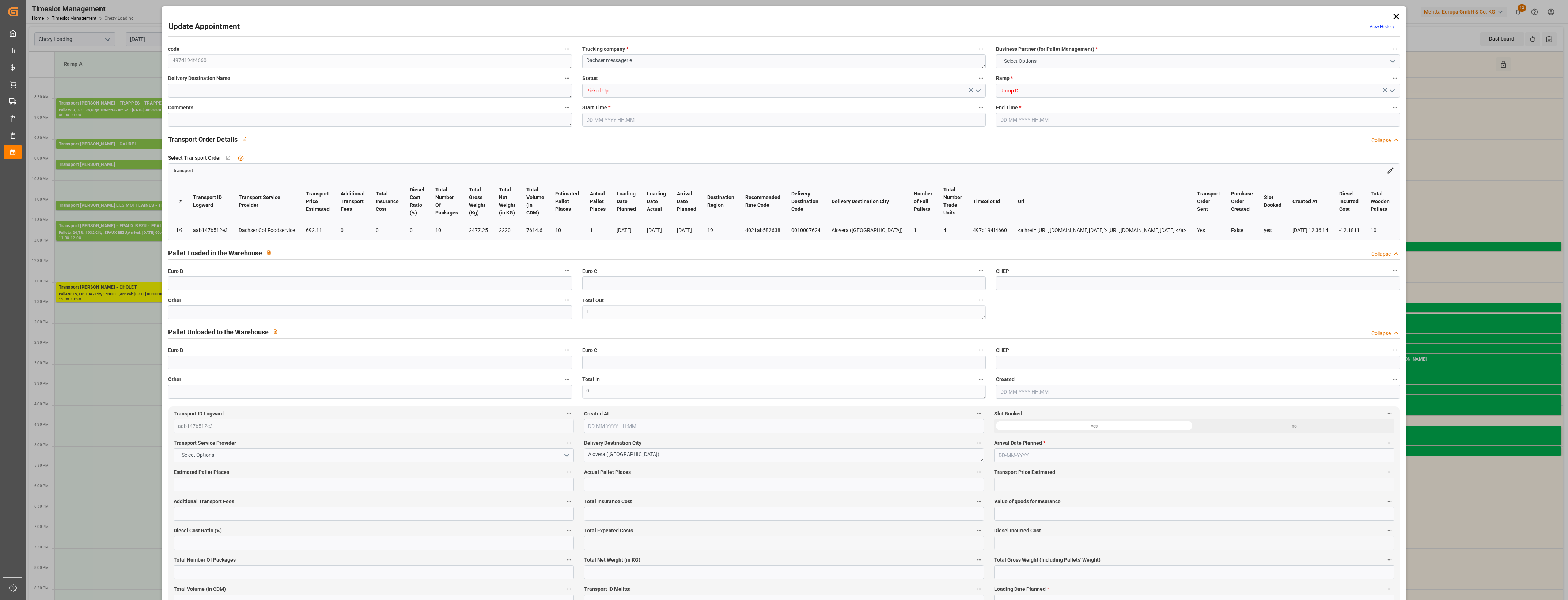
type input "0"
type input "10"
type input "1"
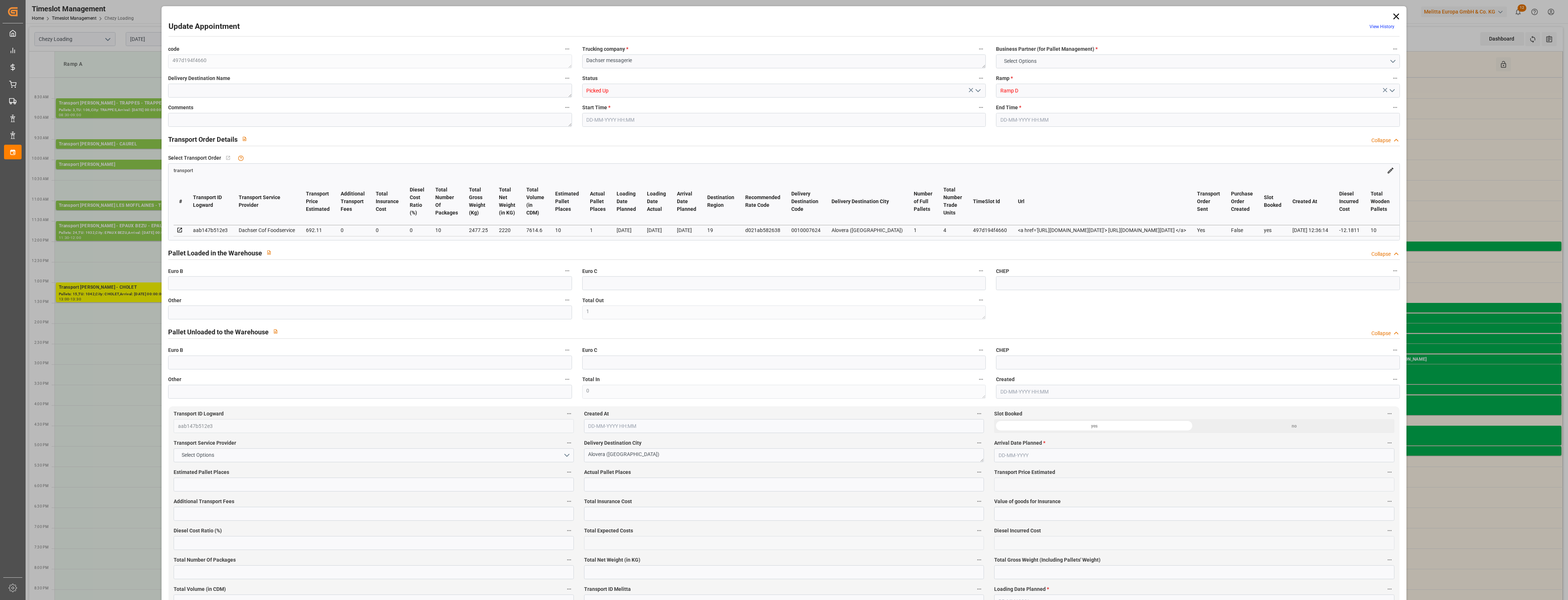
type input "692.11"
type input "0"
type input "679.9289"
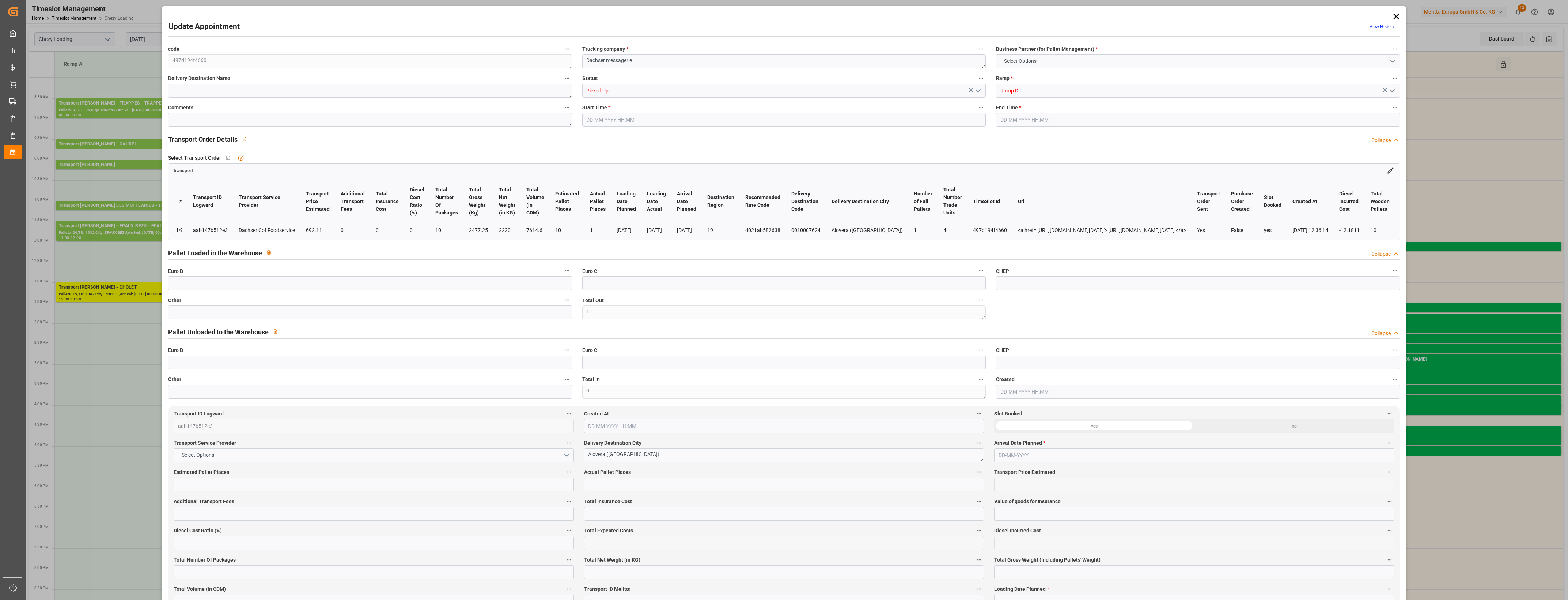
type input "-12.1811"
type input "10"
type input "2220"
type input "2720"
type input "7614.6"
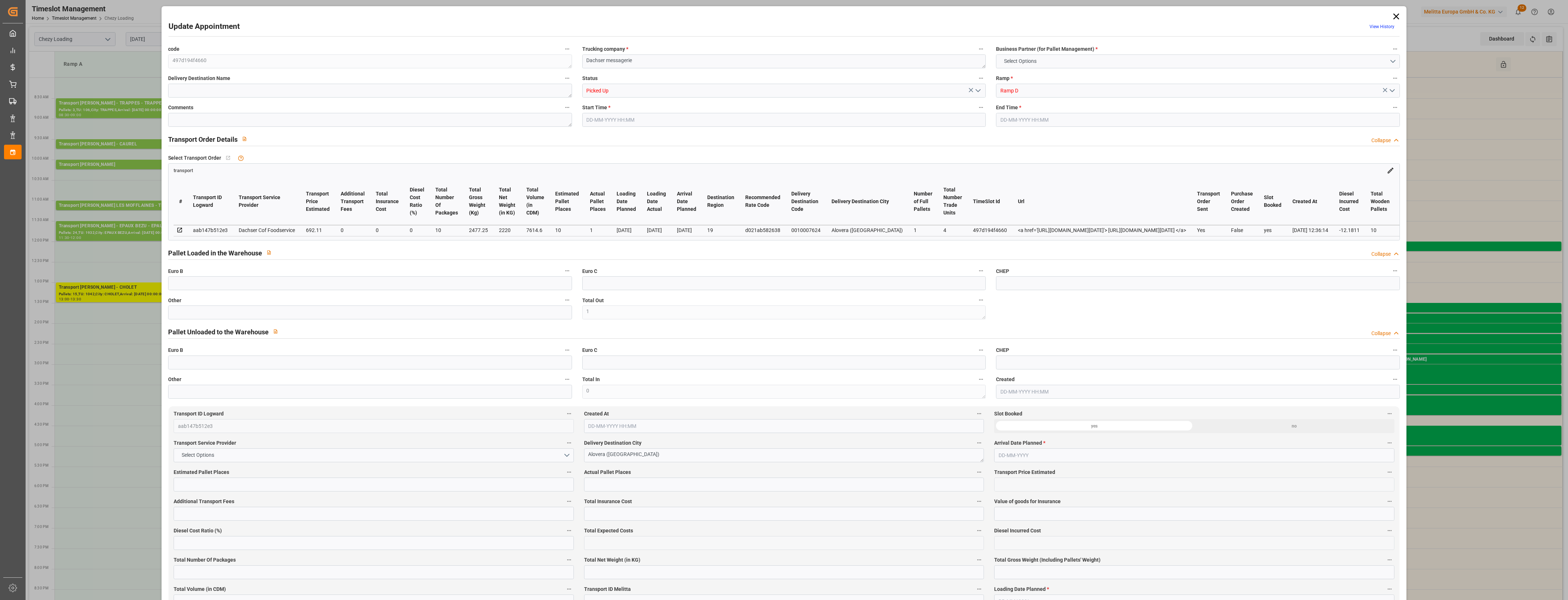
type input "19"
type input "1"
type input "4"
type input "10"
type input "101"
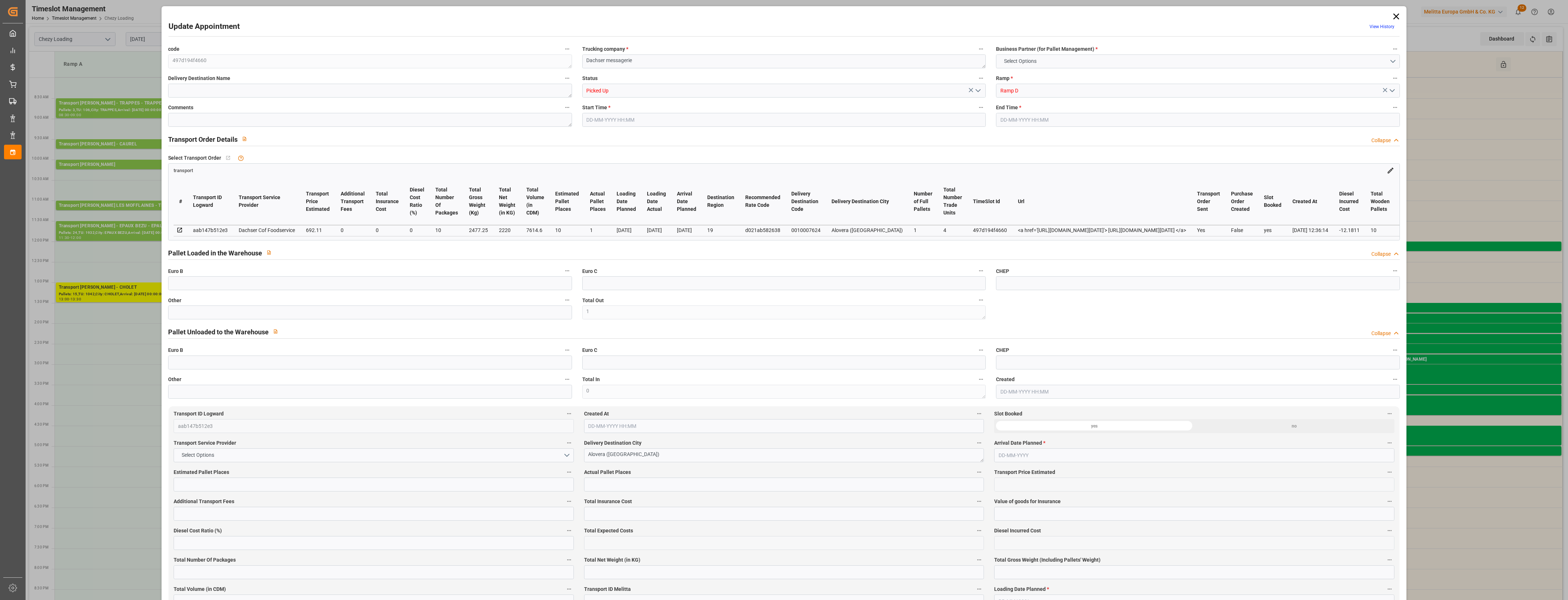
type input "2477.25"
type input "0"
type input "4710.8598"
type input "0"
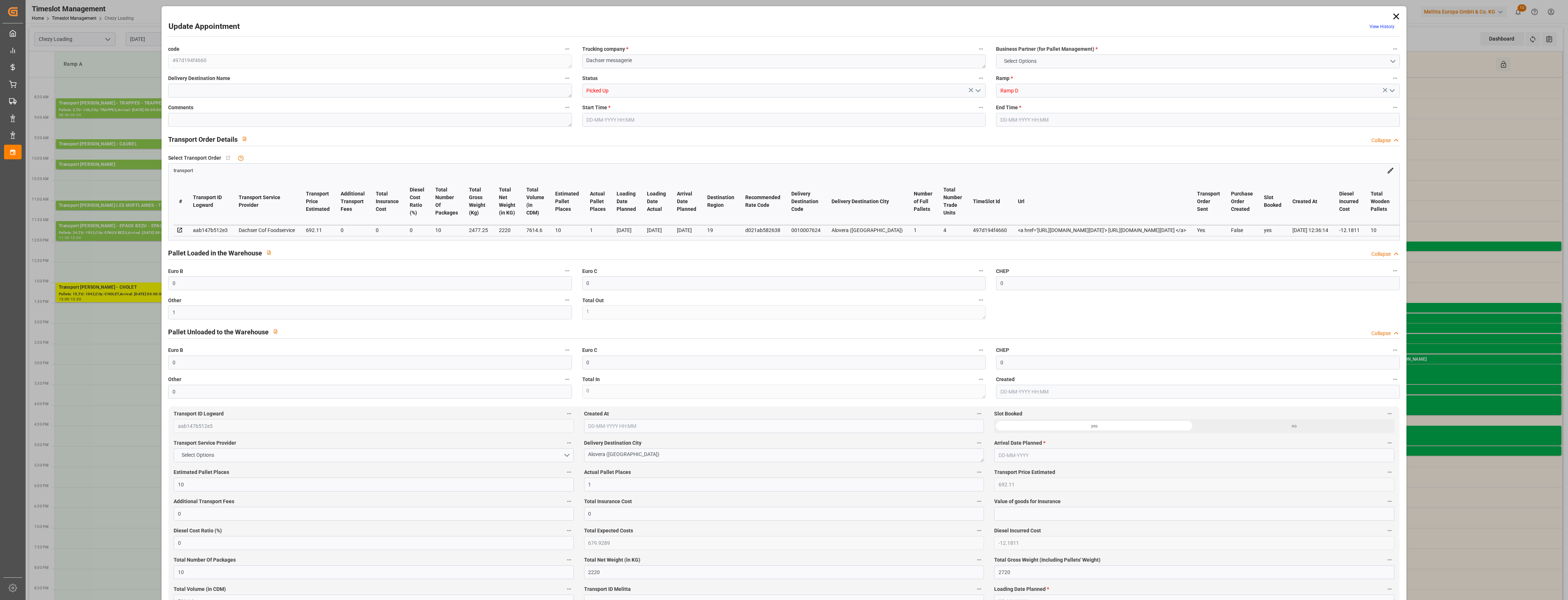
type input "21"
type input "35"
type input "03-10-2025 15:45"
type input "03-10-2025 16:15"
type input "03-10-2025 06:56"
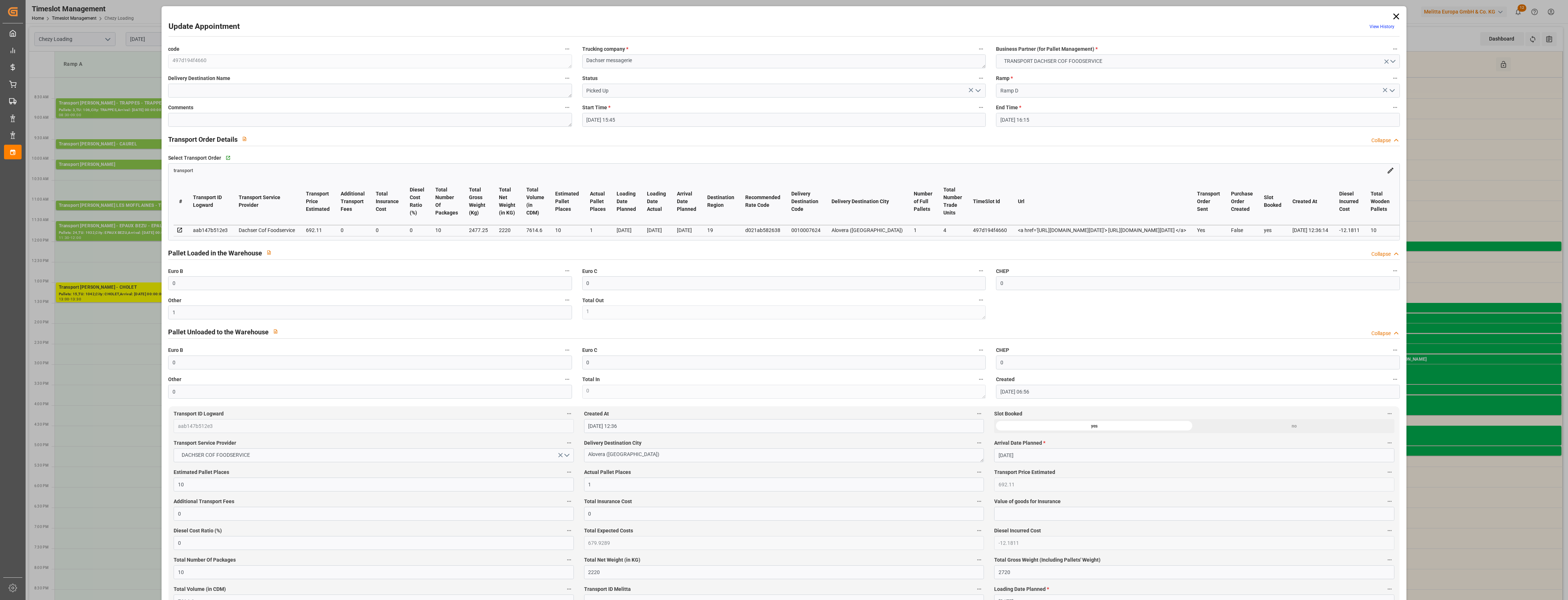
type input "[DATE] 12:36"
type input "10-10-2025"
type input "01-10-2025"
click at [977, 90] on icon "open menu" at bounding box center [978, 90] width 9 height 9
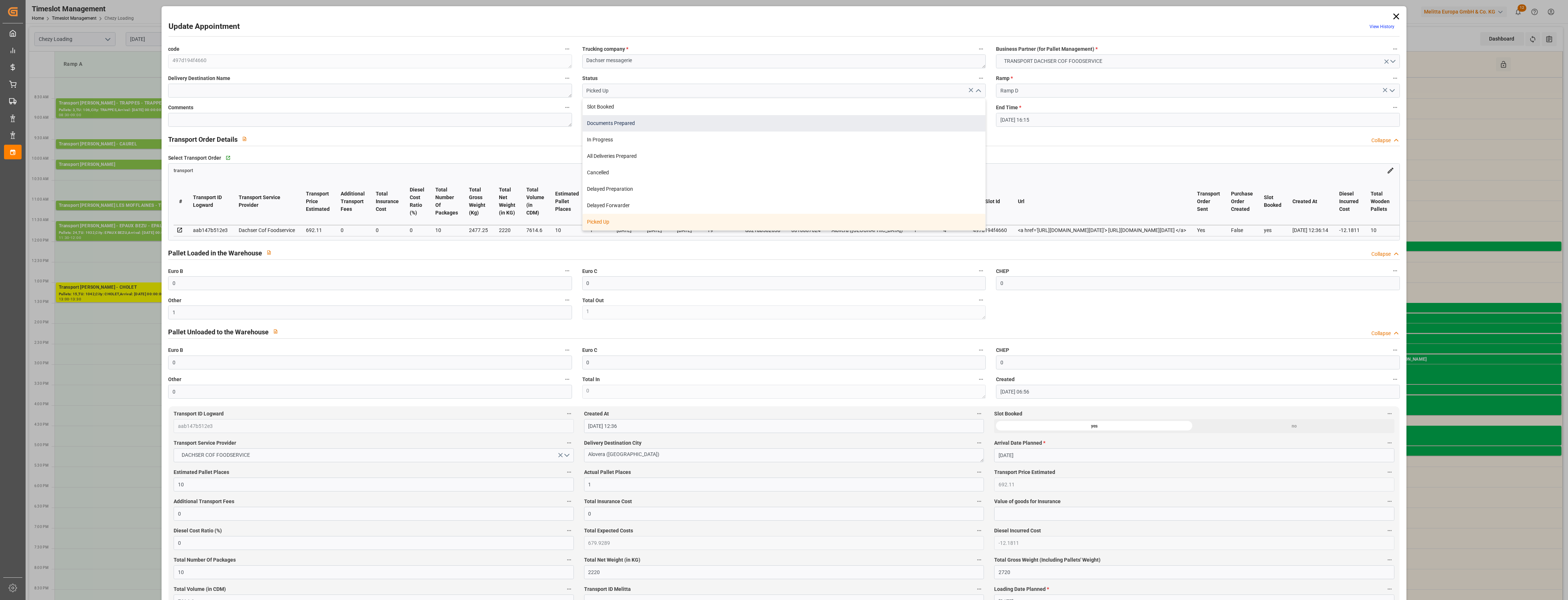
click at [631, 125] on div "Documents Prepared" at bounding box center [784, 123] width 403 height 17
type input "Documents Prepared"
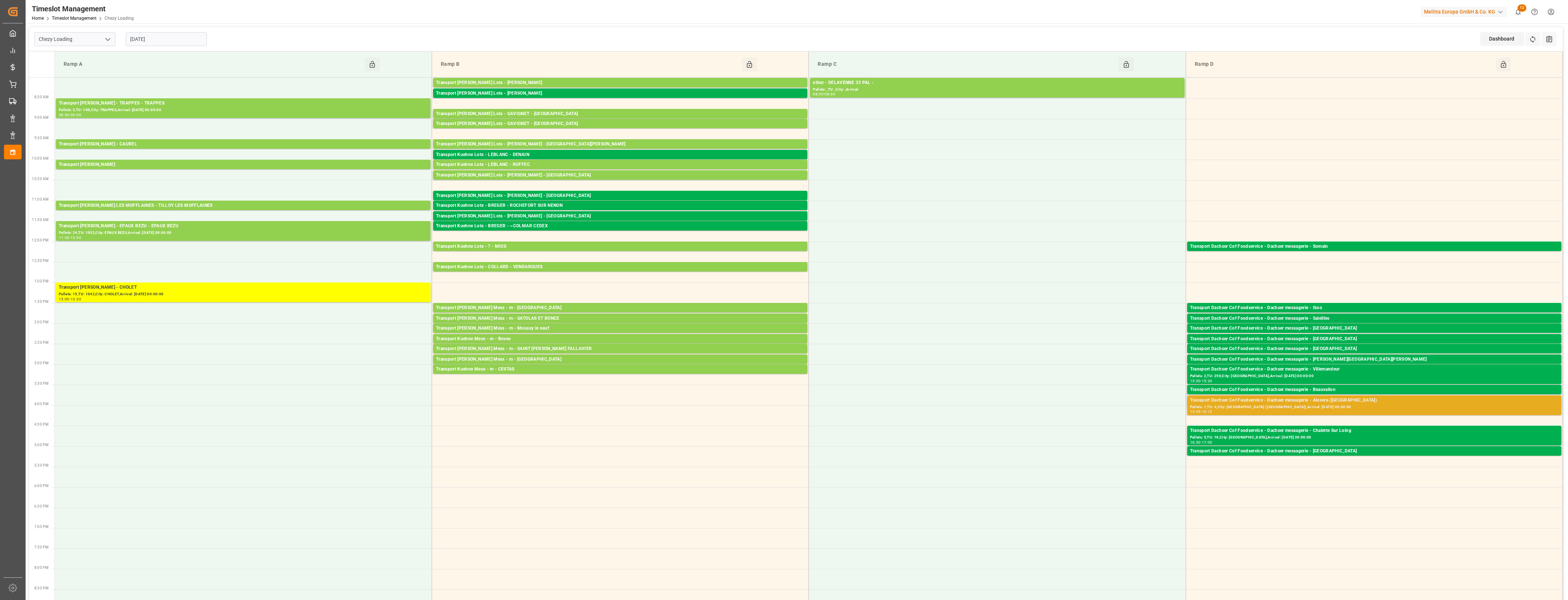
drag, startPoint x: 1330, startPoint y: 406, endPoint x: 1285, endPoint y: 397, distance: 45.9
click at [1285, 397] on div "Transport Dachser Cof Foodservice - Dachser messagerie - Alovera (Guadalajara)" at bounding box center [1374, 400] width 368 height 7
click at [1163, 421] on button "Delete" at bounding box center [1149, 422] width 51 height 9
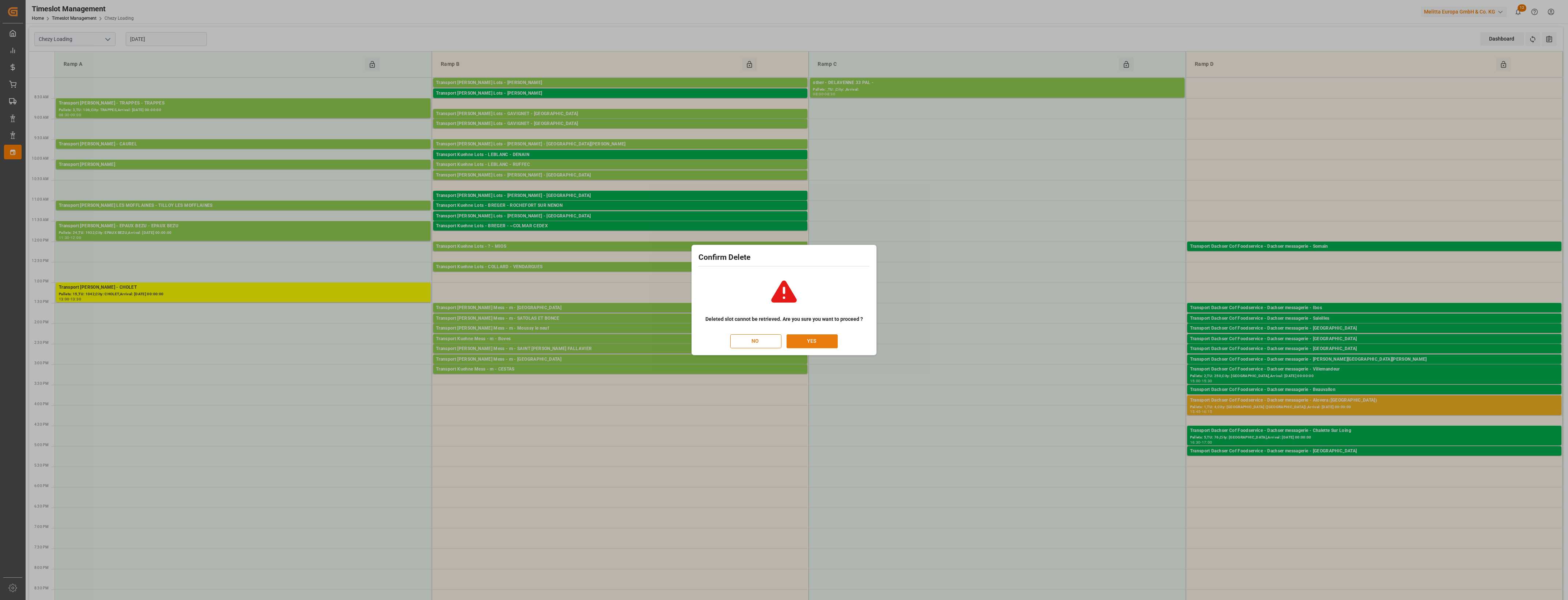
click at [807, 338] on button "YES" at bounding box center [812, 341] width 51 height 14
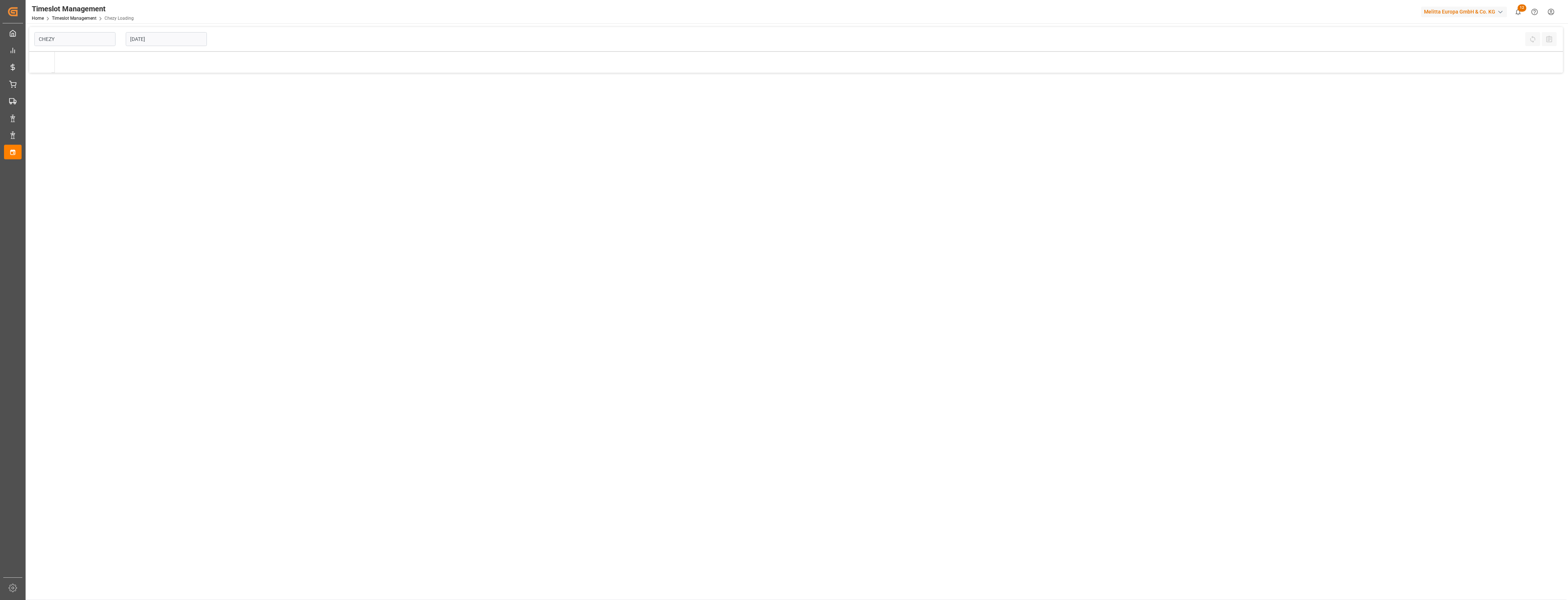
type input "Chezy Loading"
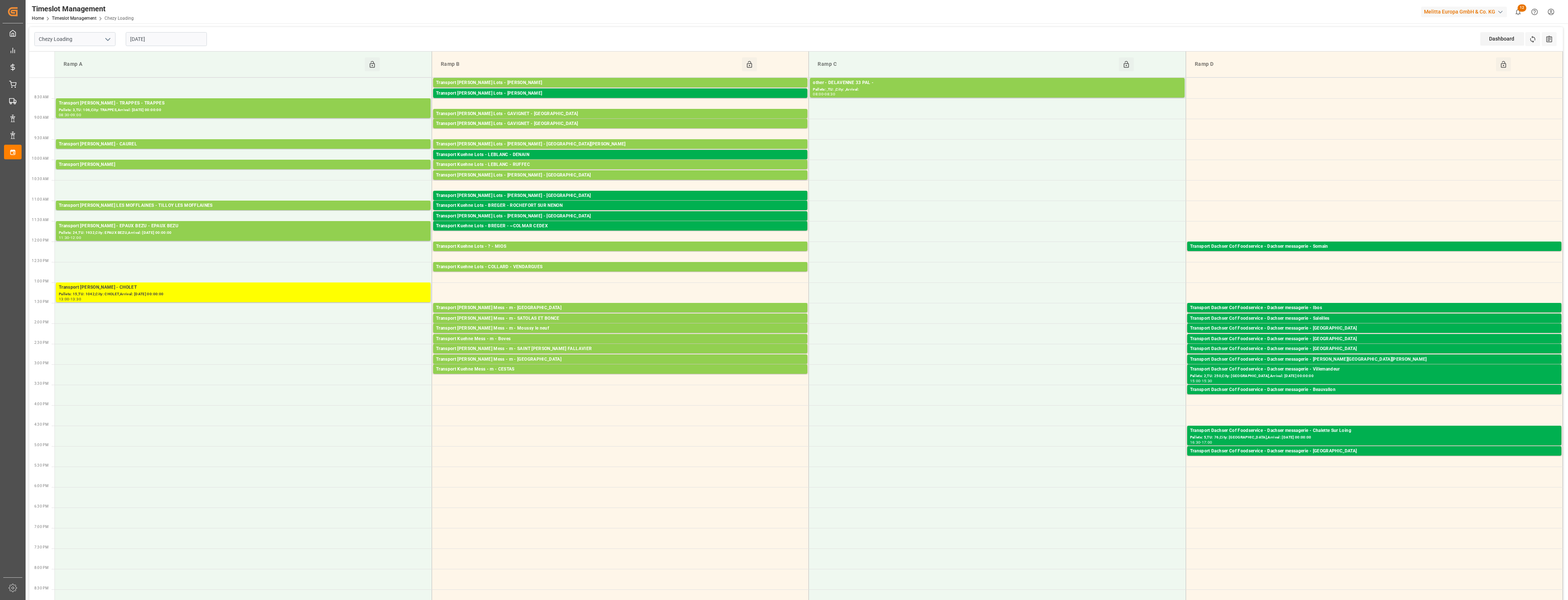
click at [152, 30] on div "[DATE]" at bounding box center [166, 39] width 91 height 24
click at [168, 42] on input "[DATE]" at bounding box center [166, 39] width 81 height 14
click at [134, 95] on span "6" at bounding box center [136, 97] width 3 height 5
type input "[DATE]"
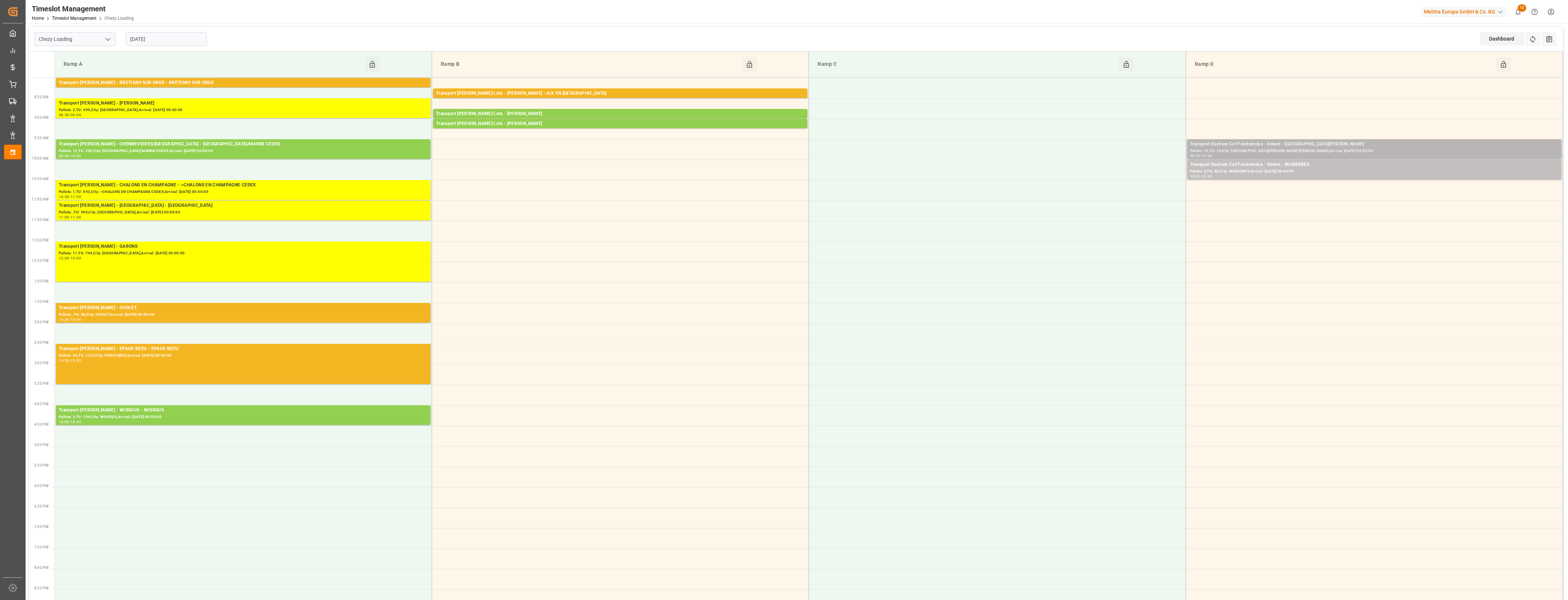
click at [1298, 145] on div "Transport Dachser Cof Foodservice - Desert - [GEOGRAPHIC_DATA][PERSON_NAME]" at bounding box center [1374, 144] width 368 height 7
click at [1096, 178] on button "Open" at bounding box center [1091, 177] width 51 height 9
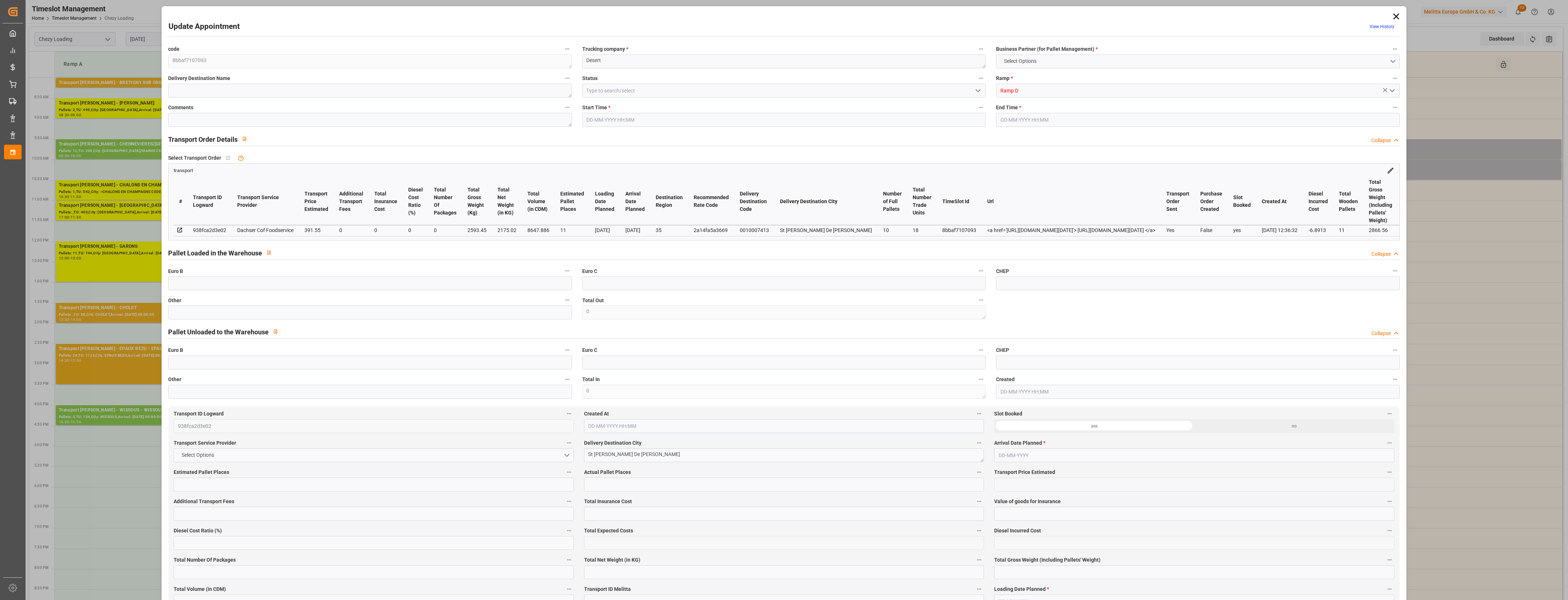
type input "11"
type input "391.55"
type input "0"
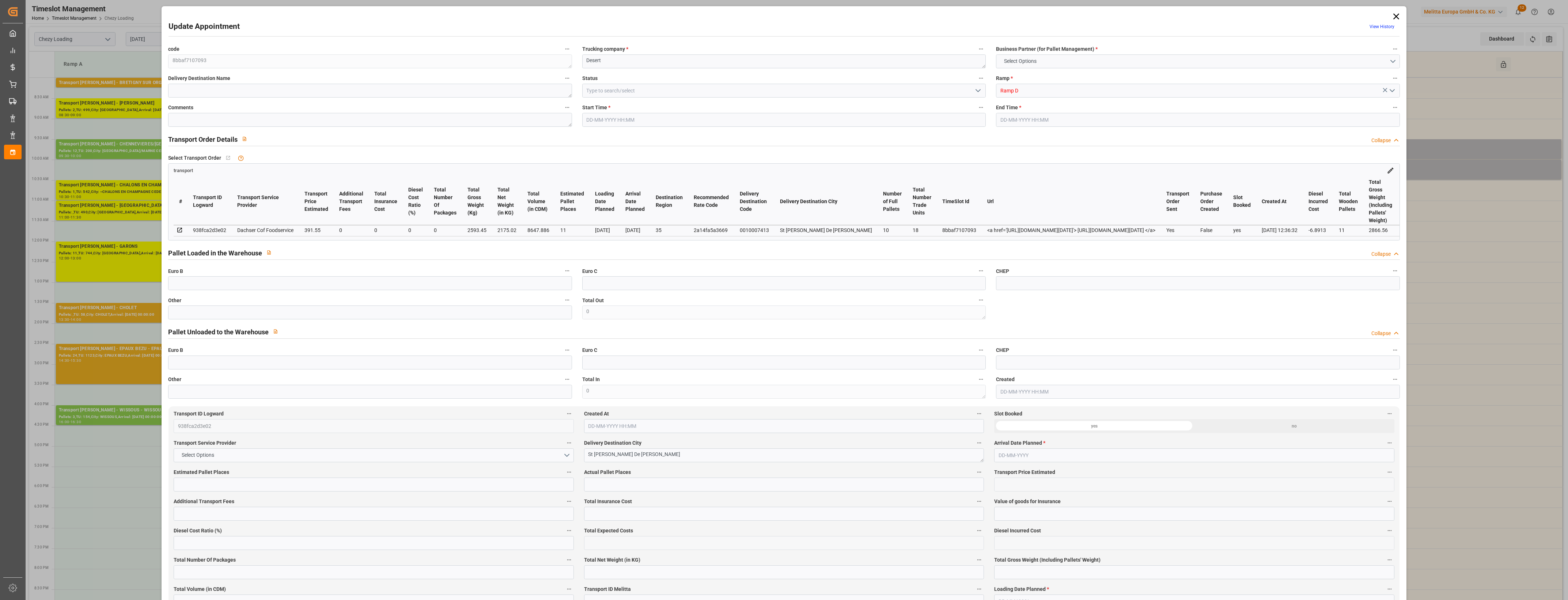
type input "384.6587"
type input "-6.8913"
type input "0"
type input "2175.02"
type input "2866.56"
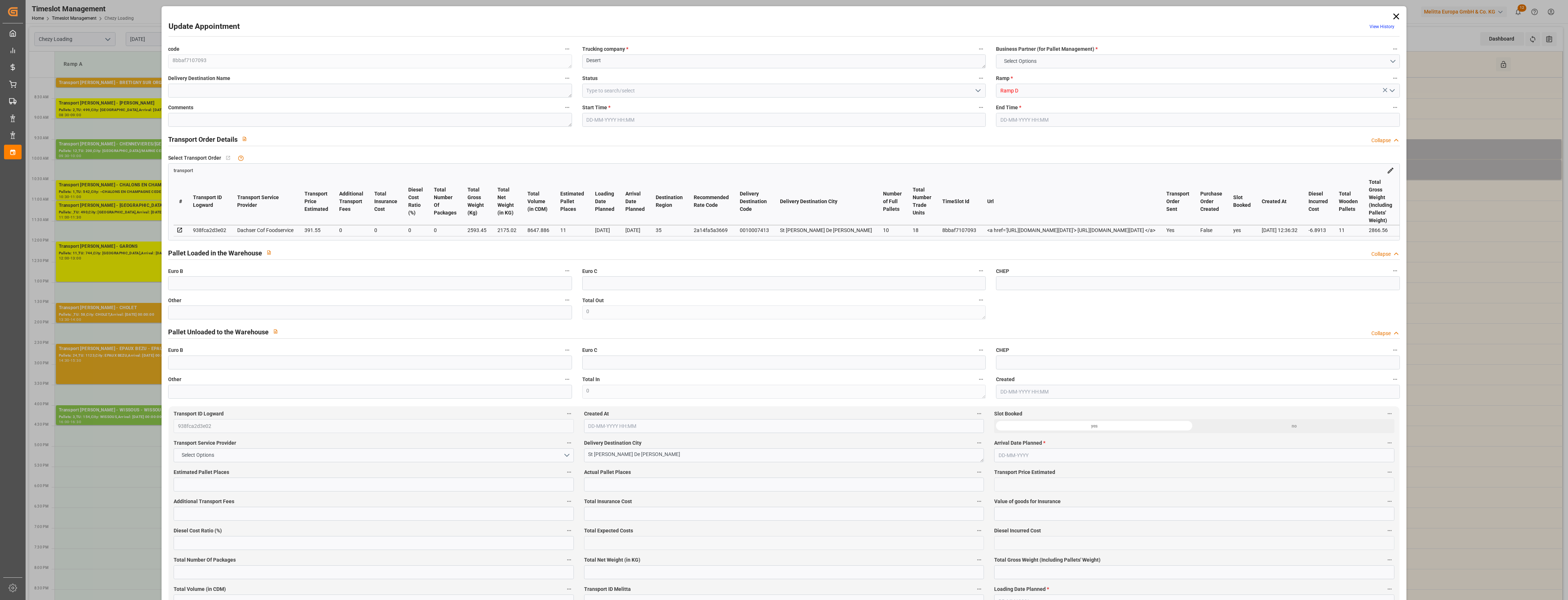
type input "8647.886"
type input "35"
type input "10"
type input "18"
type input "11"
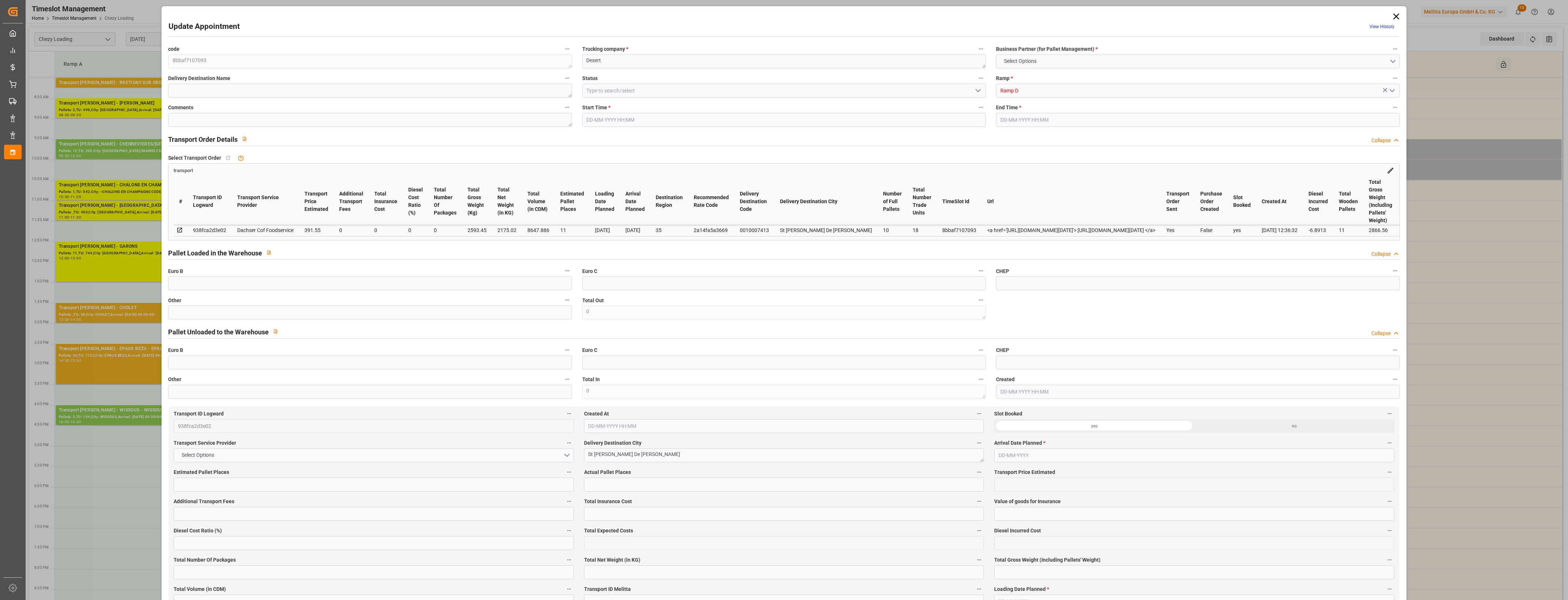
type input "101"
type input "2593.45"
type input "0"
type input "4710.8598"
type input "0"
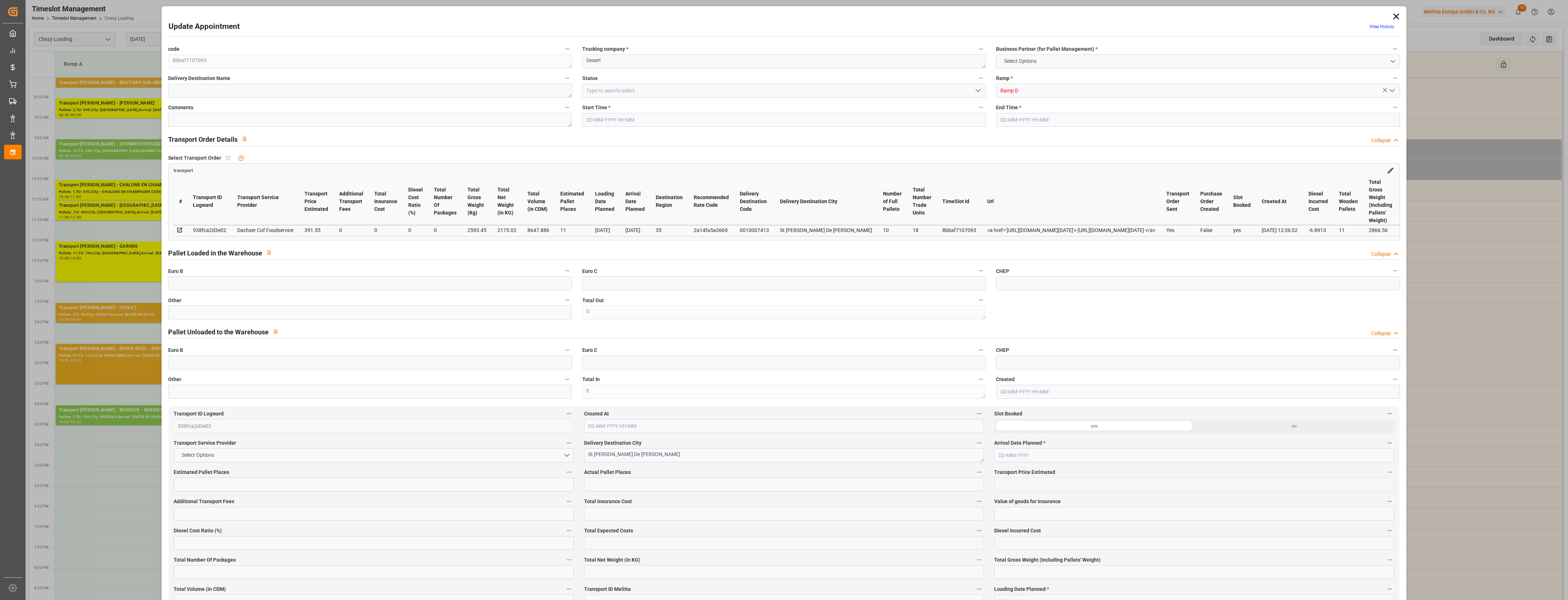
type input "0"
type input "21"
type input "35"
type input "[DATE] 09:30"
type input "[DATE] 10:00"
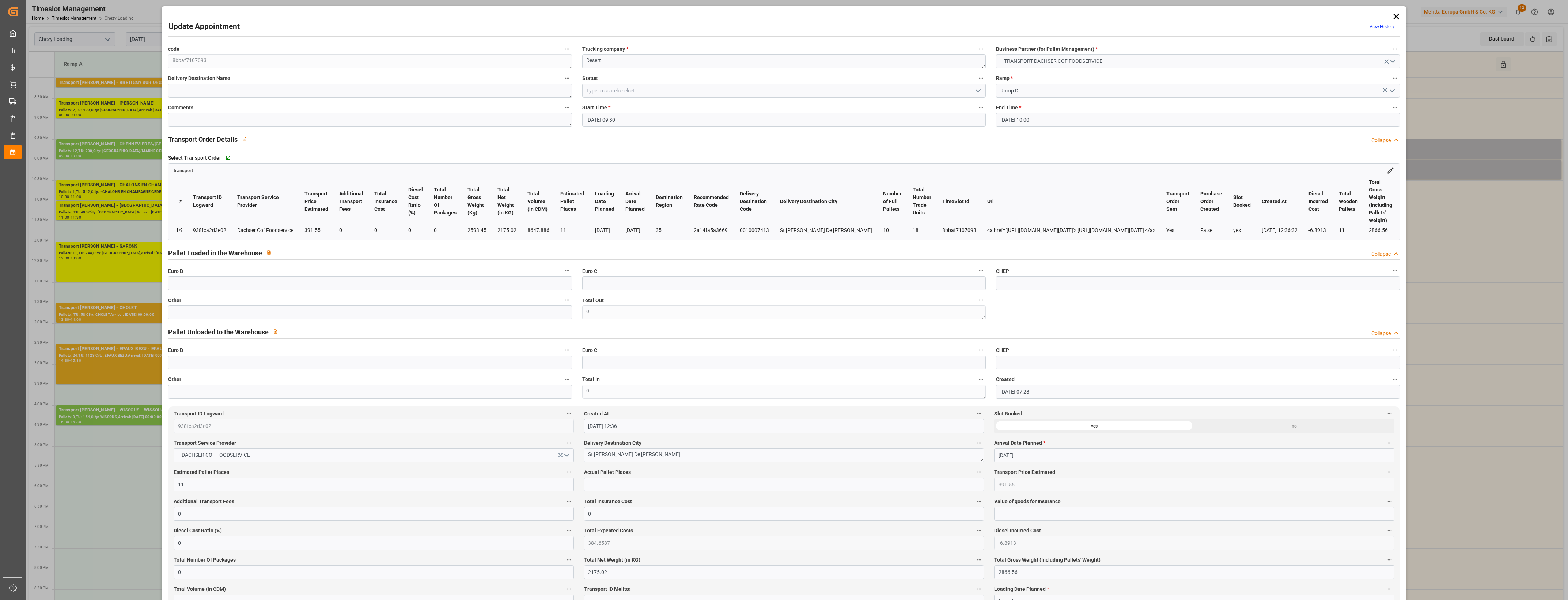
type input "[DATE] 07:28"
type input "[DATE] 12:36"
type input "[DATE]"
click at [1393, 13] on icon at bounding box center [1396, 16] width 10 height 10
